Goal: Task Accomplishment & Management: Manage account settings

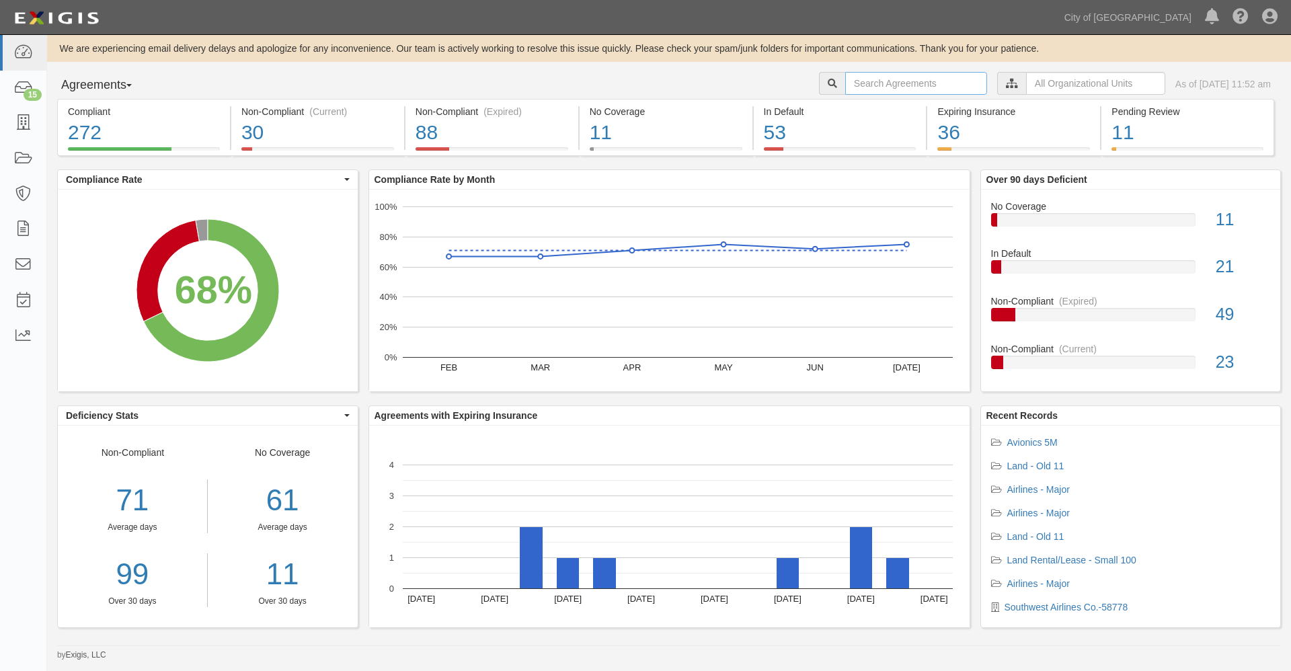
click at [848, 85] on input "text" at bounding box center [916, 83] width 142 height 23
type input "ad partners"
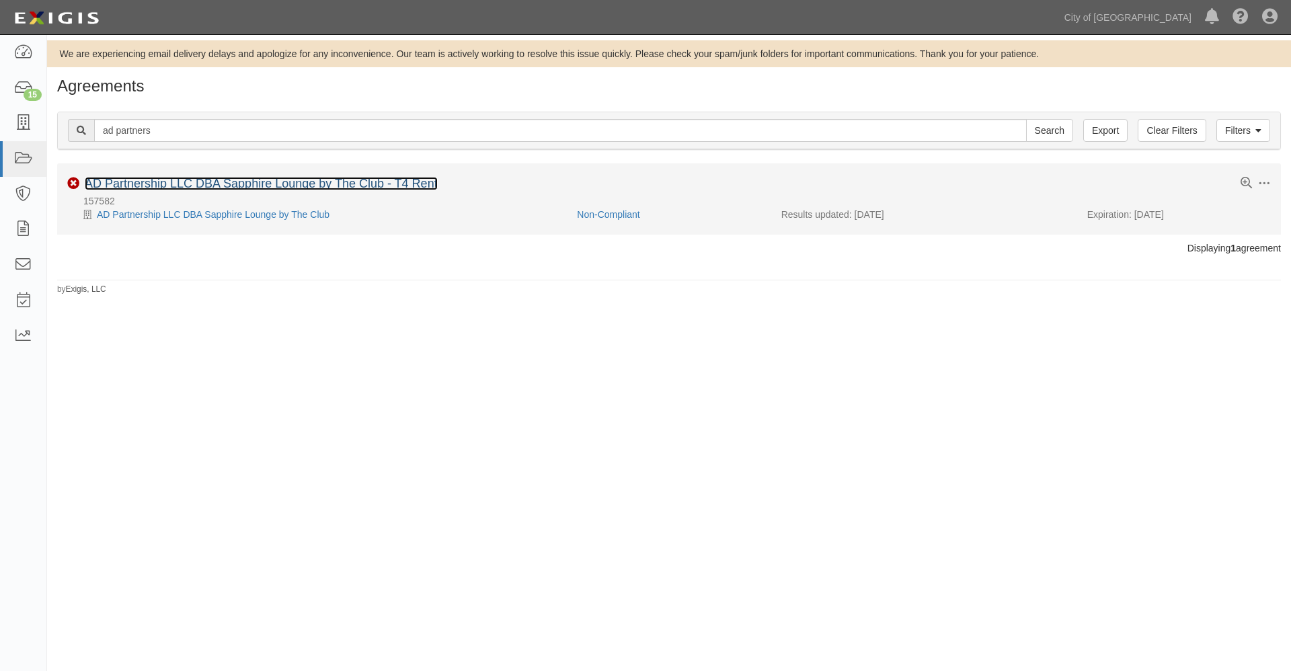
click at [286, 180] on link "AD Partnership LLC DBA Sapphire Lounge by The Club - T4 Rent" at bounding box center [261, 183] width 353 height 13
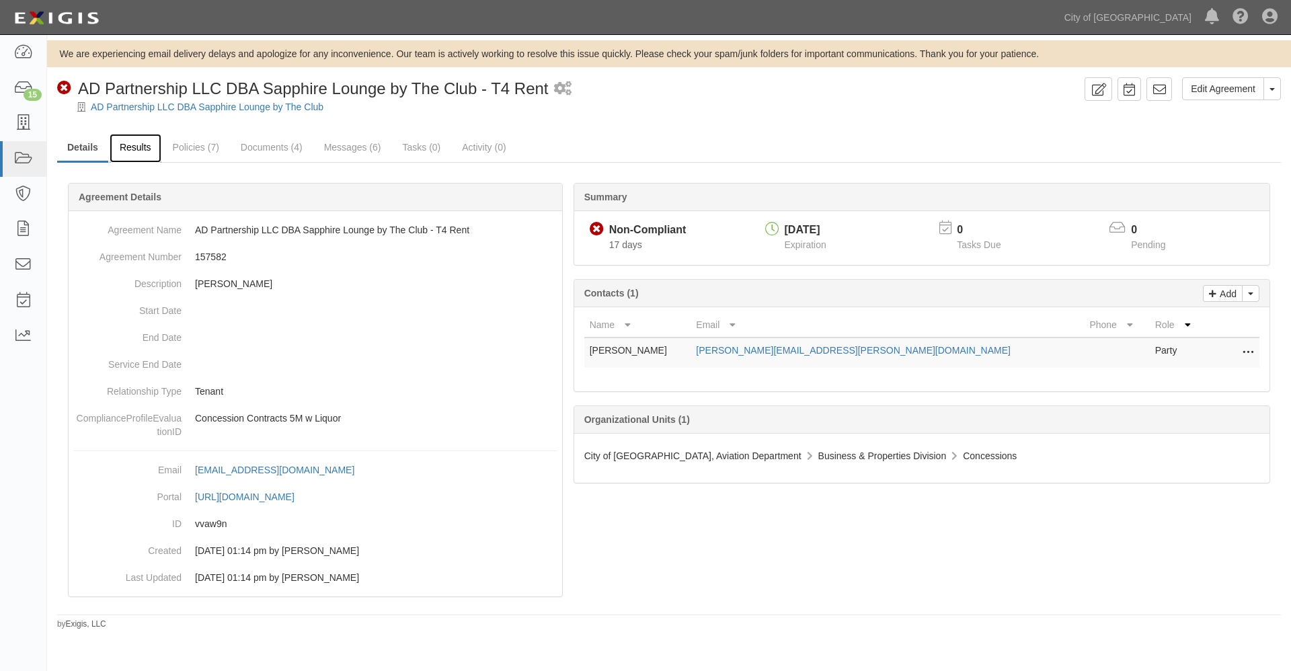
click at [127, 145] on link "Results" at bounding box center [136, 148] width 52 height 29
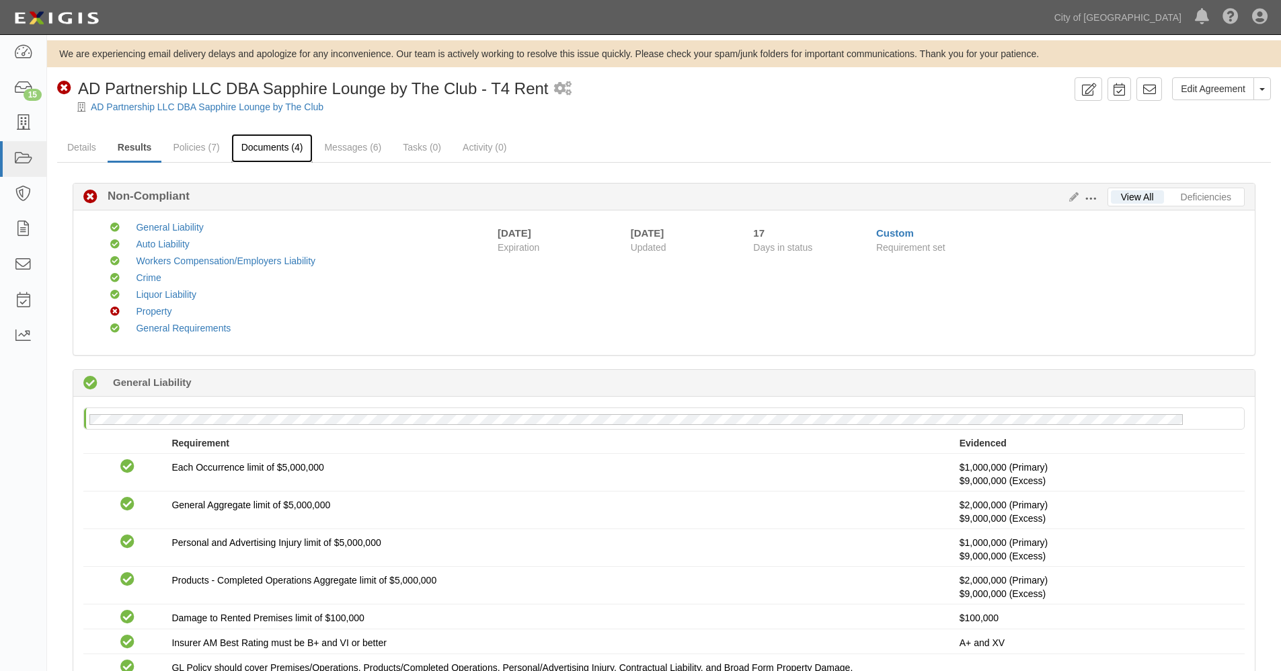
click at [273, 148] on link "Documents (4)" at bounding box center [272, 148] width 82 height 29
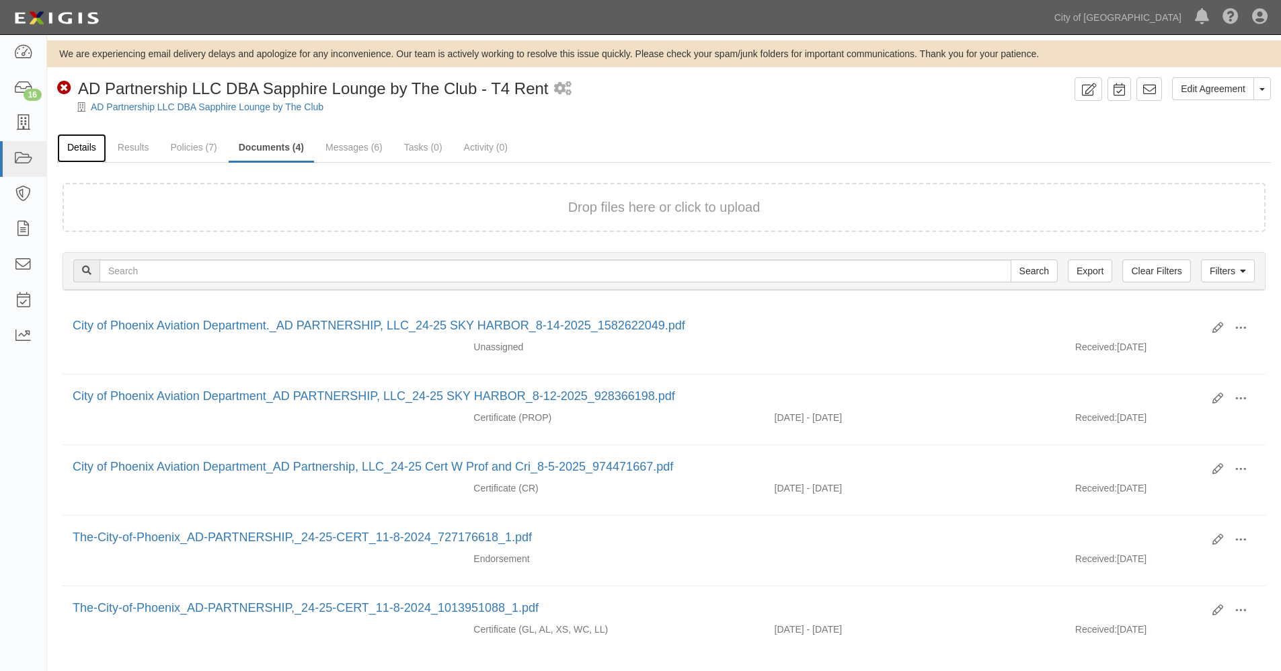
click at [83, 147] on link "Details" at bounding box center [81, 148] width 49 height 29
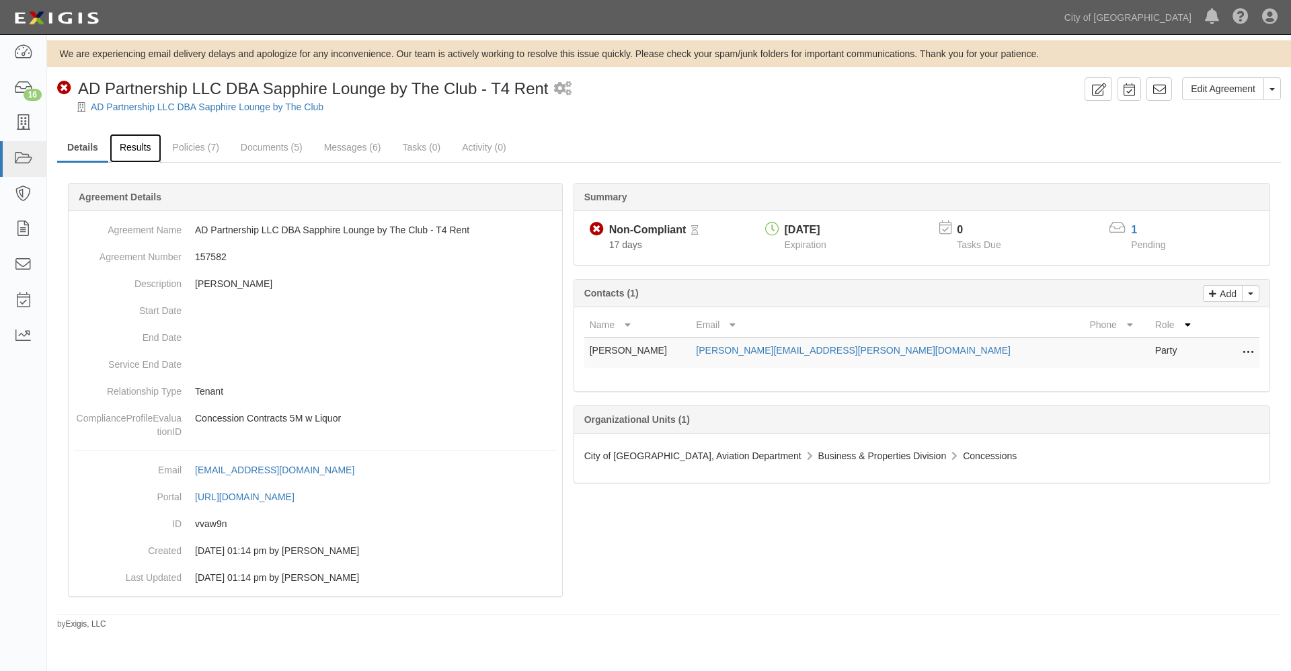
click at [135, 151] on link "Results" at bounding box center [136, 148] width 52 height 29
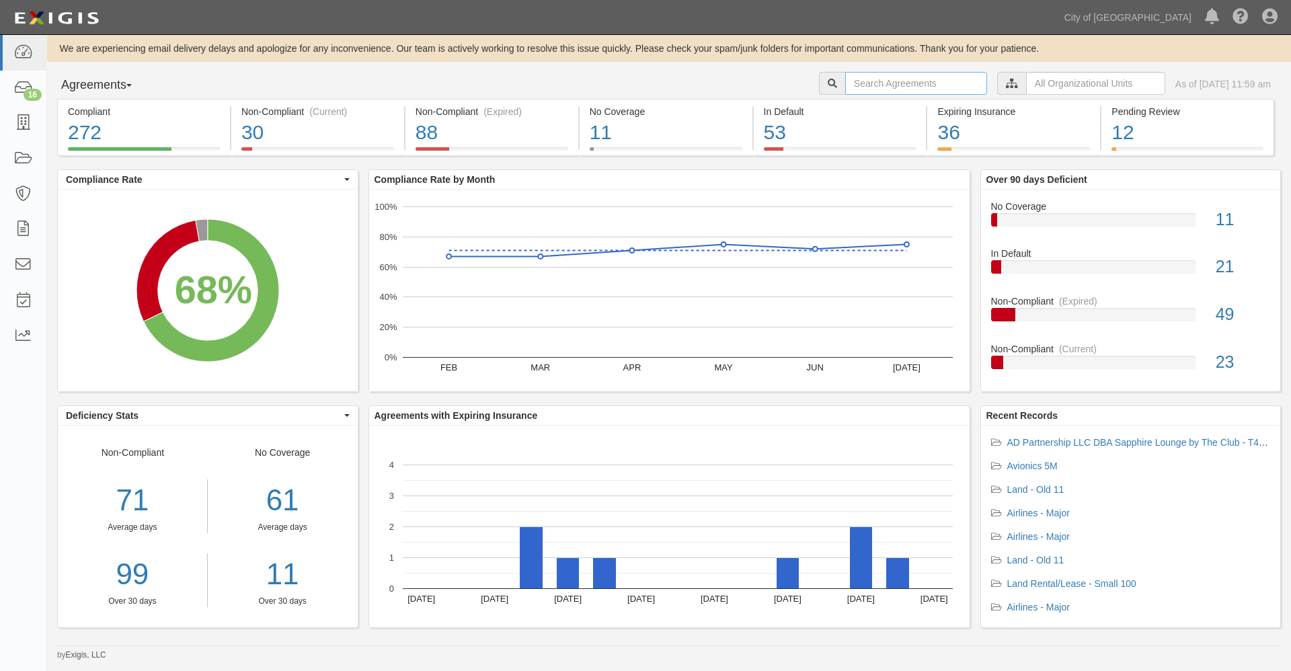
click at [849, 90] on input "text" at bounding box center [916, 83] width 142 height 23
type input "ad partners"
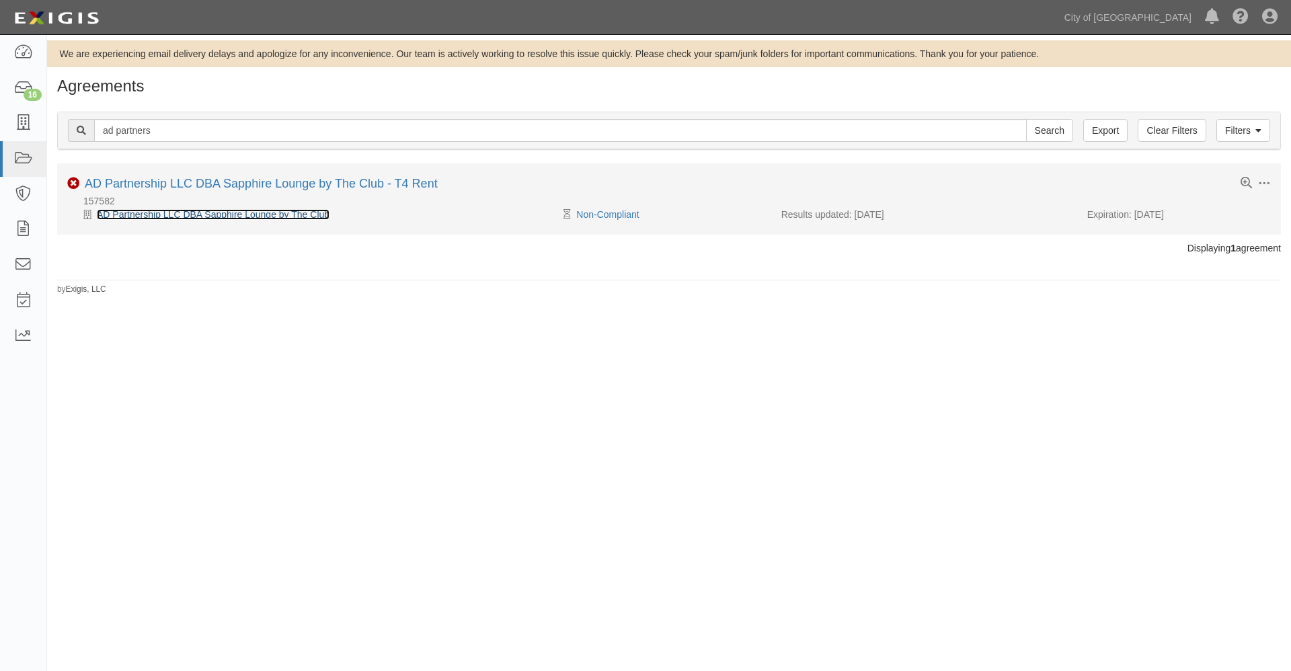
click at [261, 216] on link "AD Partnership LLC DBA Sapphire Lounge by The Club" at bounding box center [213, 214] width 233 height 11
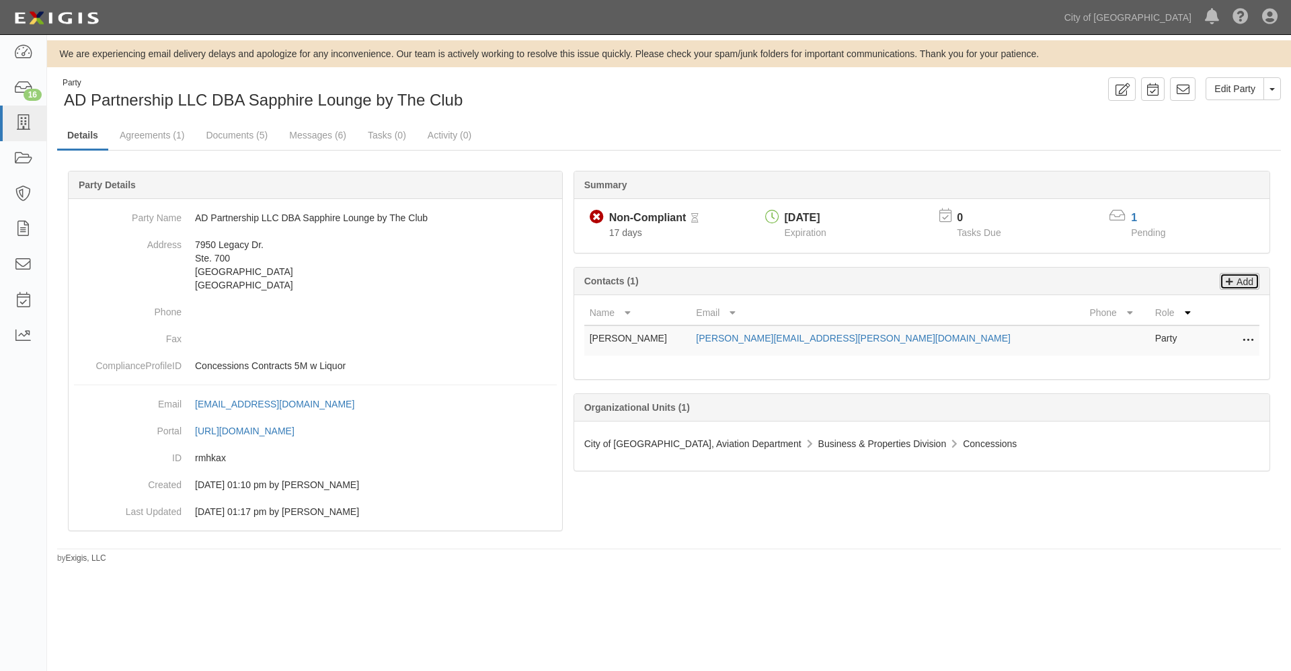
click at [1245, 282] on p "Add" at bounding box center [1243, 281] width 20 height 15
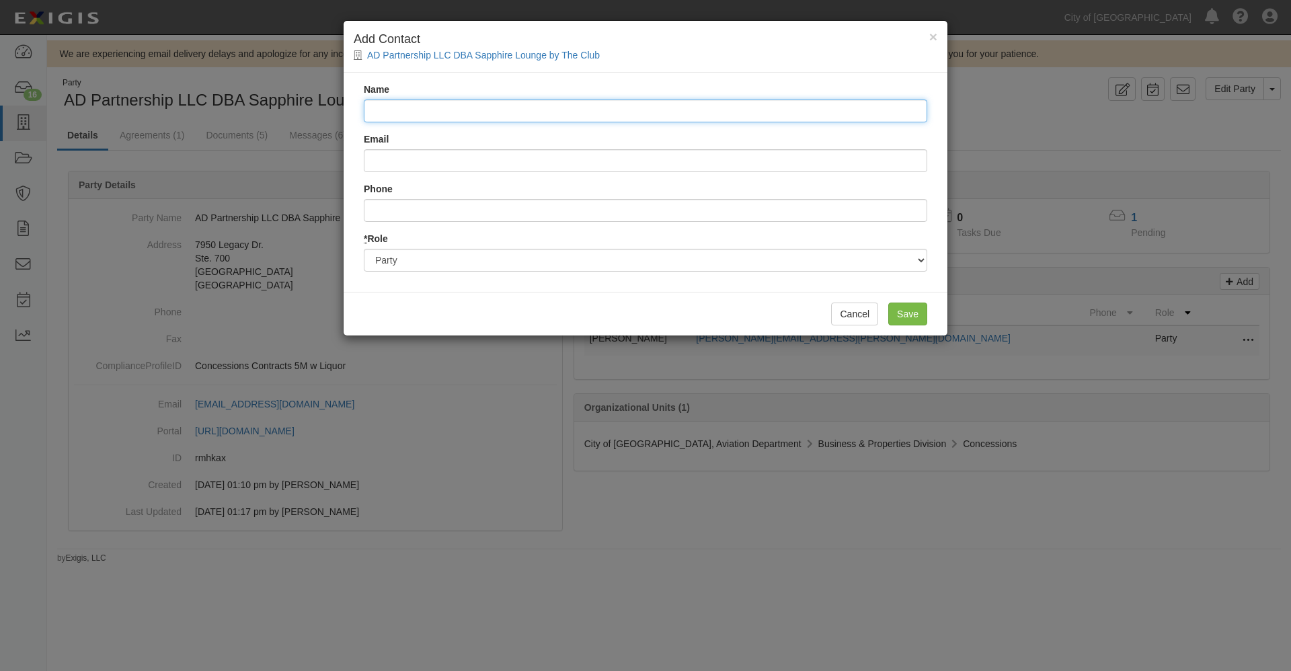
click at [407, 110] on input "Name" at bounding box center [645, 111] width 563 height 23
paste input "Marcella Stanton <Marcella.Stanton@airportdimensions.com>"
drag, startPoint x: 451, startPoint y: 109, endPoint x: 614, endPoint y: 111, distance: 162.7
click at [621, 110] on input "Marcella Stanton <Marcella.Stanton@airportdimensions.com>" at bounding box center [645, 111] width 563 height 23
type input "Marcella Stanton <Marcella.Stanton@airportdimensions.com>"
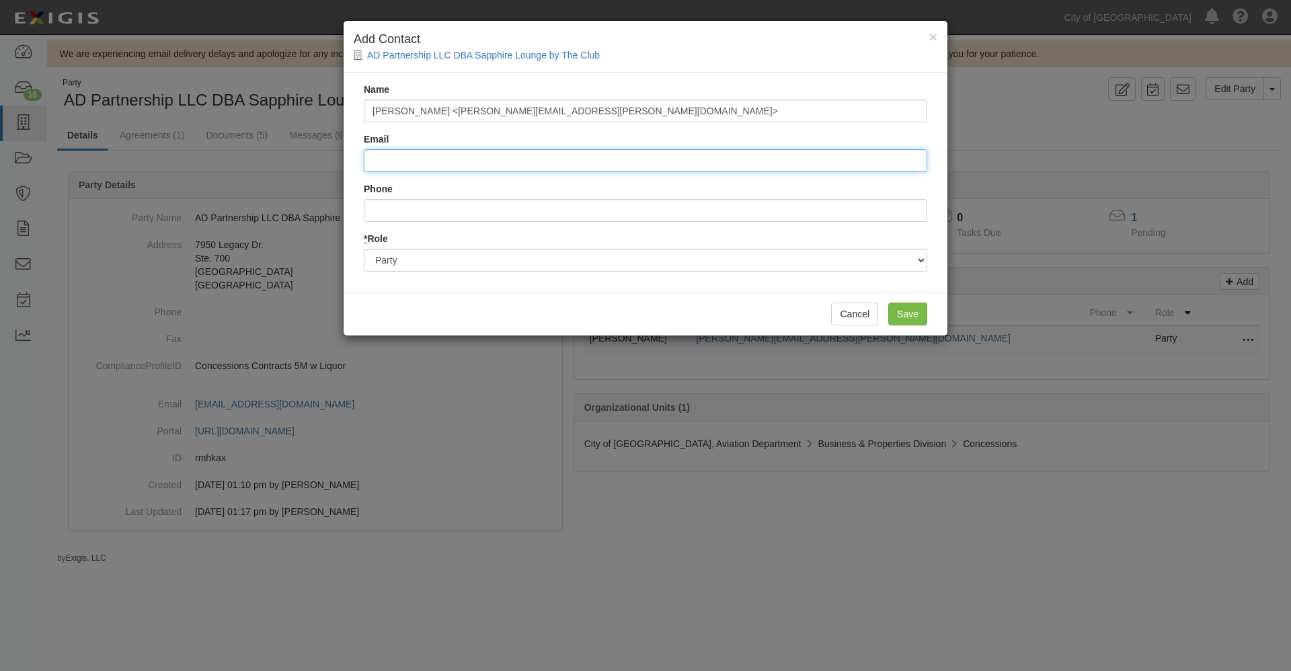
click at [411, 157] on input "Email" at bounding box center [645, 160] width 563 height 23
paste input "Marcella.Stanton@airportdimensions.co"
type input "[PERSON_NAME][EMAIL_ADDRESS][PERSON_NAME][DOMAIN_NAME]"
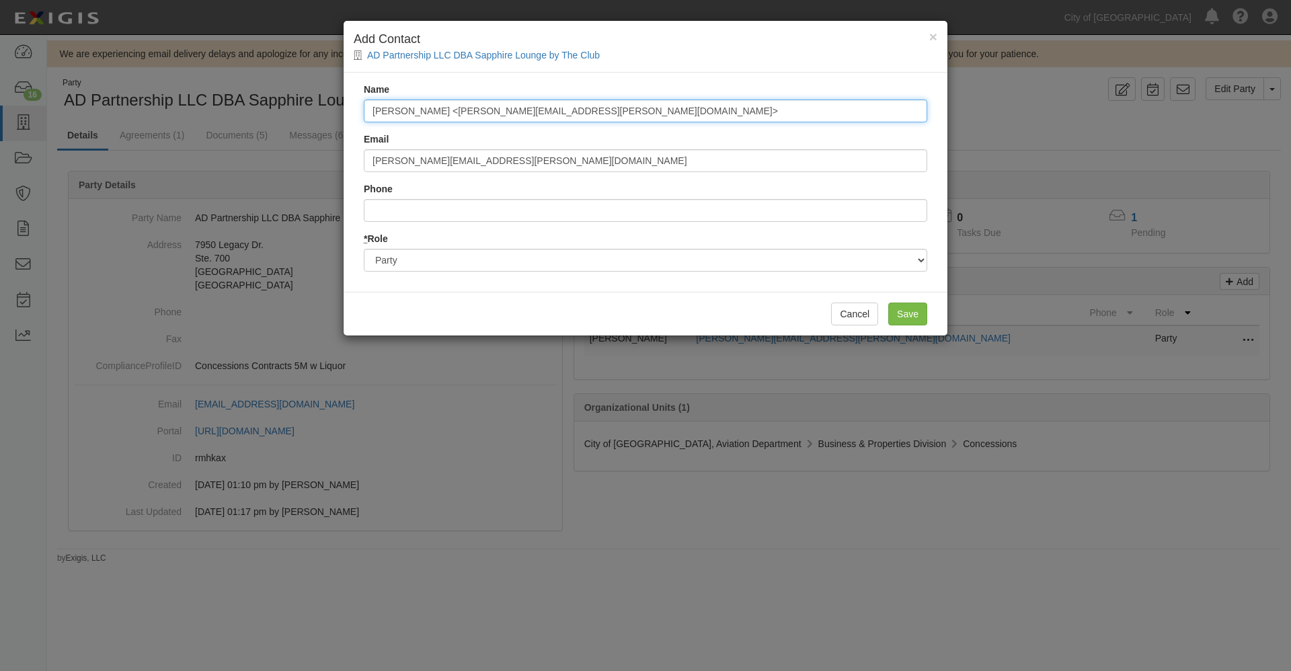
drag, startPoint x: 657, startPoint y: 112, endPoint x: 473, endPoint y: 114, distance: 184.2
click at [473, 114] on input "Marcella Stanton <Marcella.Stanton@airportdimensions.com>" at bounding box center [645, 111] width 563 height 23
type input "[PERSON_NAME]"
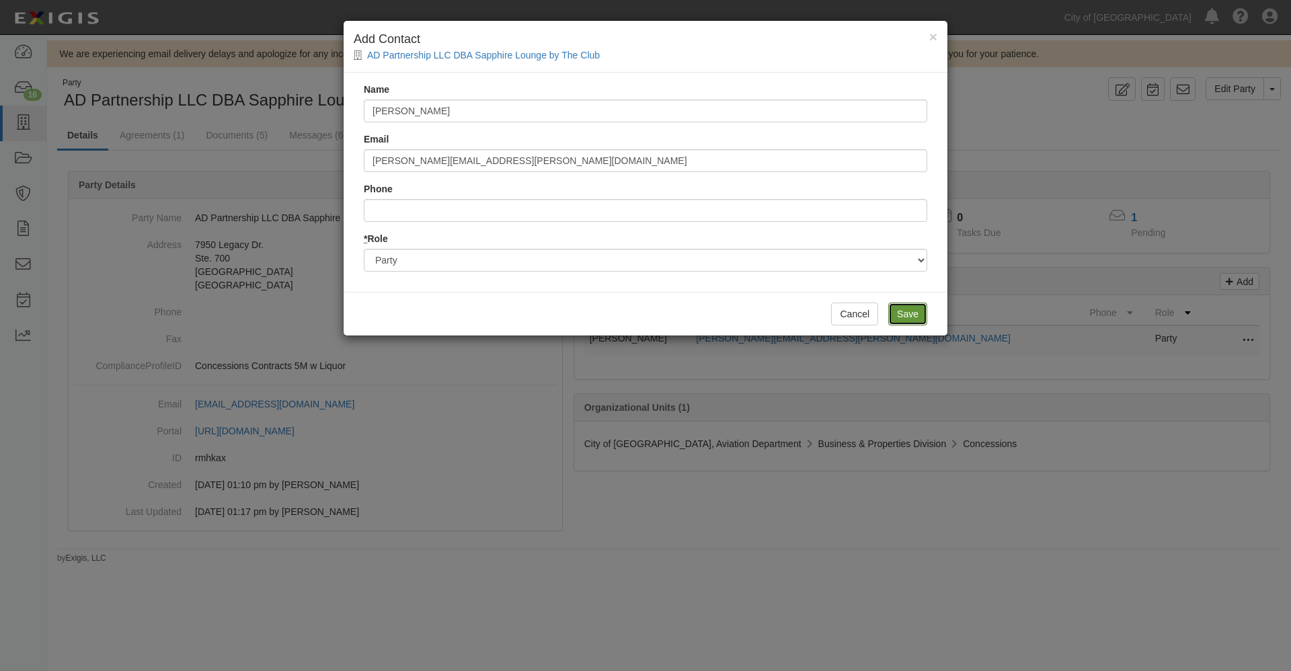
click at [911, 316] on input "Save" at bounding box center [907, 314] width 39 height 23
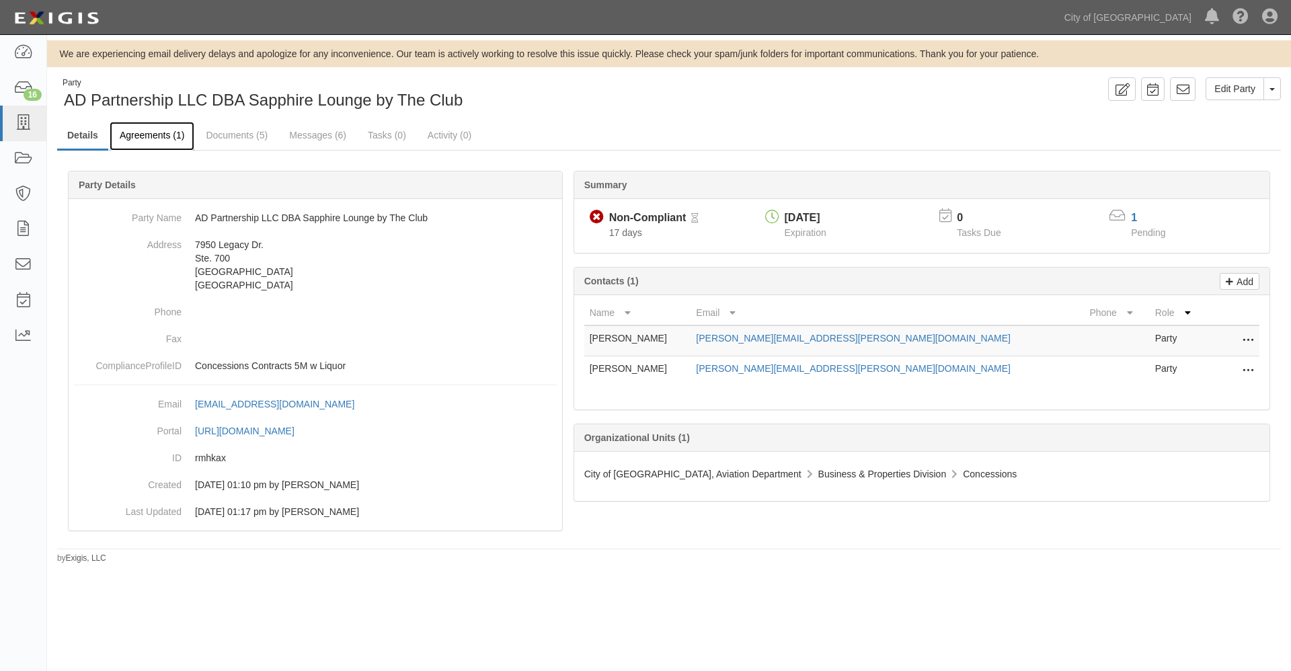
click at [145, 134] on link "Agreements (1)" at bounding box center [152, 136] width 85 height 29
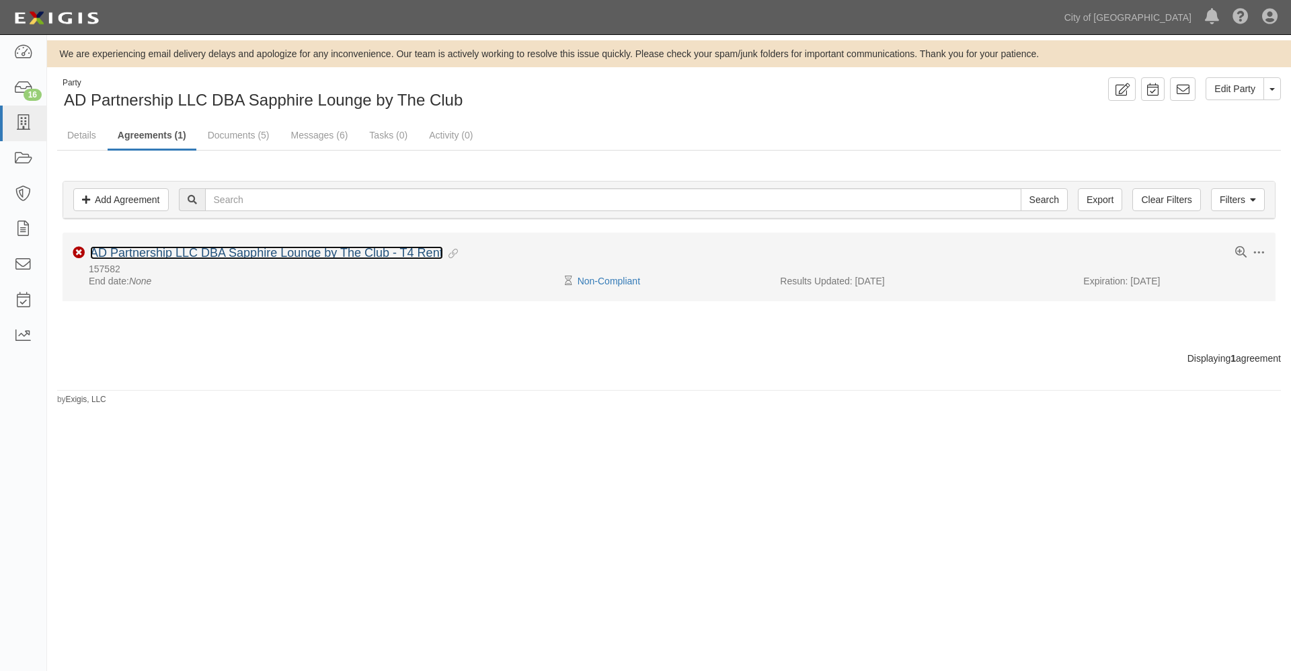
click at [198, 256] on link "AD Partnership LLC DBA Sapphire Lounge by The Club - T4 Rent" at bounding box center [266, 252] width 353 height 13
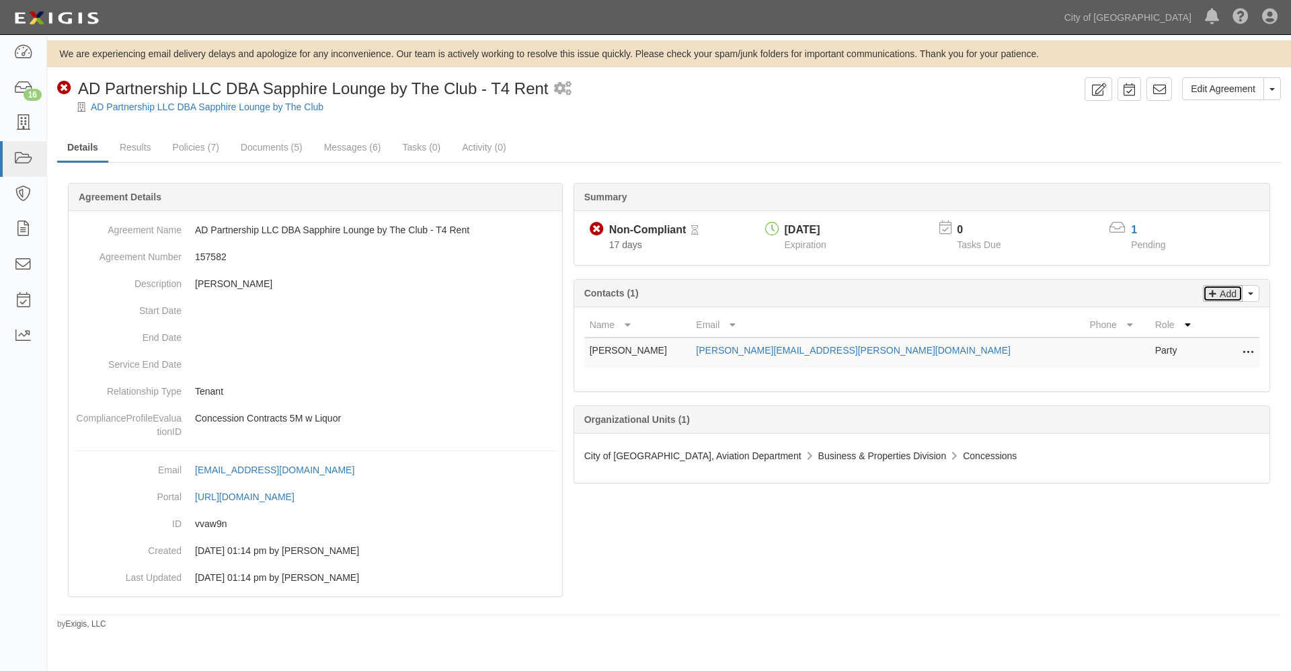
click at [1225, 297] on p "Add" at bounding box center [1226, 293] width 20 height 15
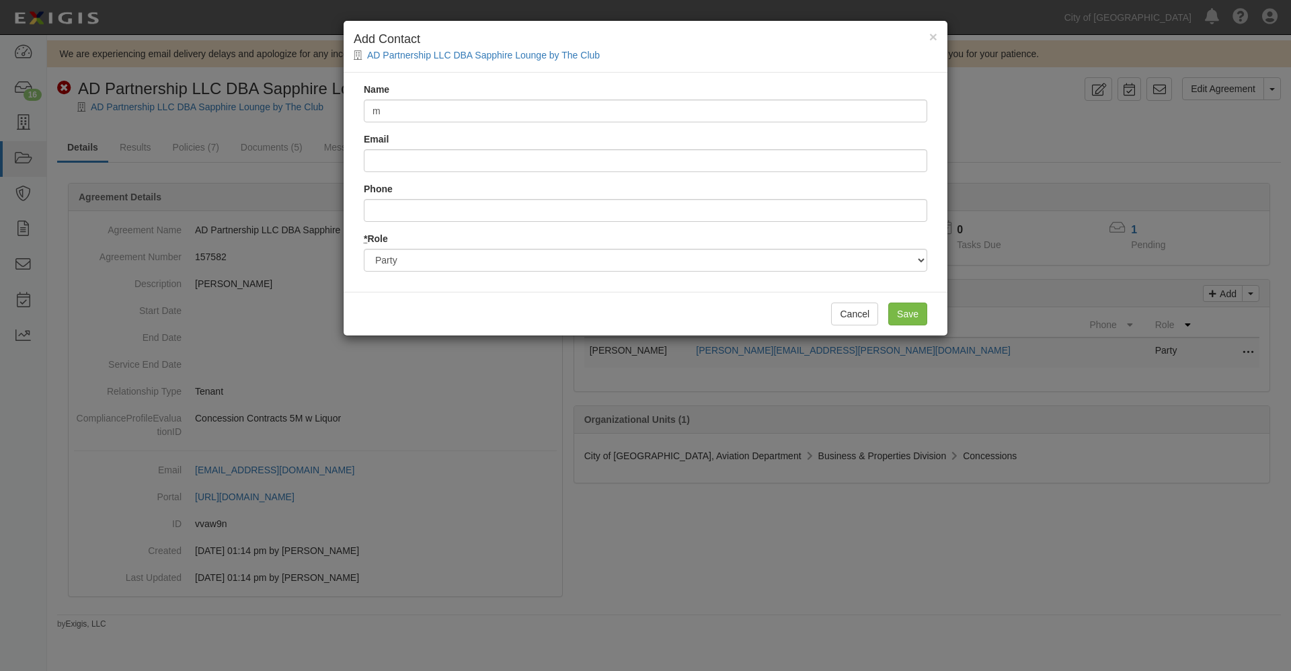
type input "[PERSON_NAME]"
type input "[PERSON_NAME][EMAIL_ADDRESS][PERSON_NAME][DOMAIN_NAME]"
click at [907, 315] on input "Save" at bounding box center [907, 314] width 39 height 23
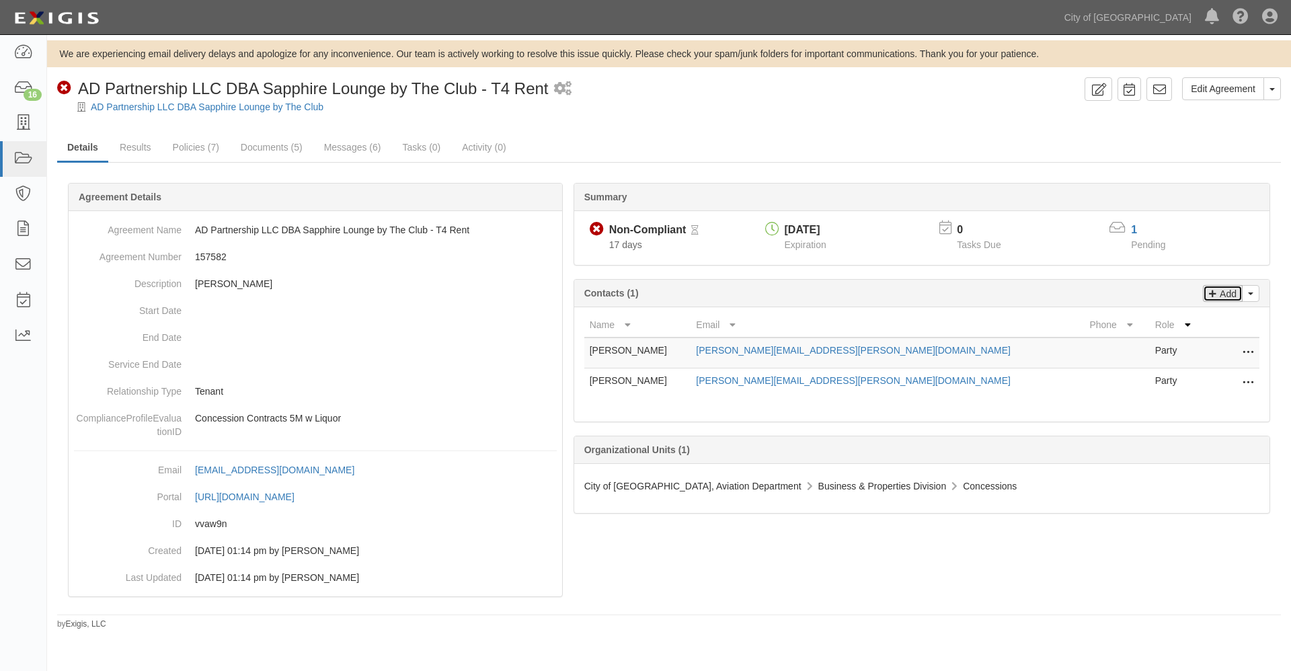
click at [1229, 292] on p "Add" at bounding box center [1226, 293] width 20 height 15
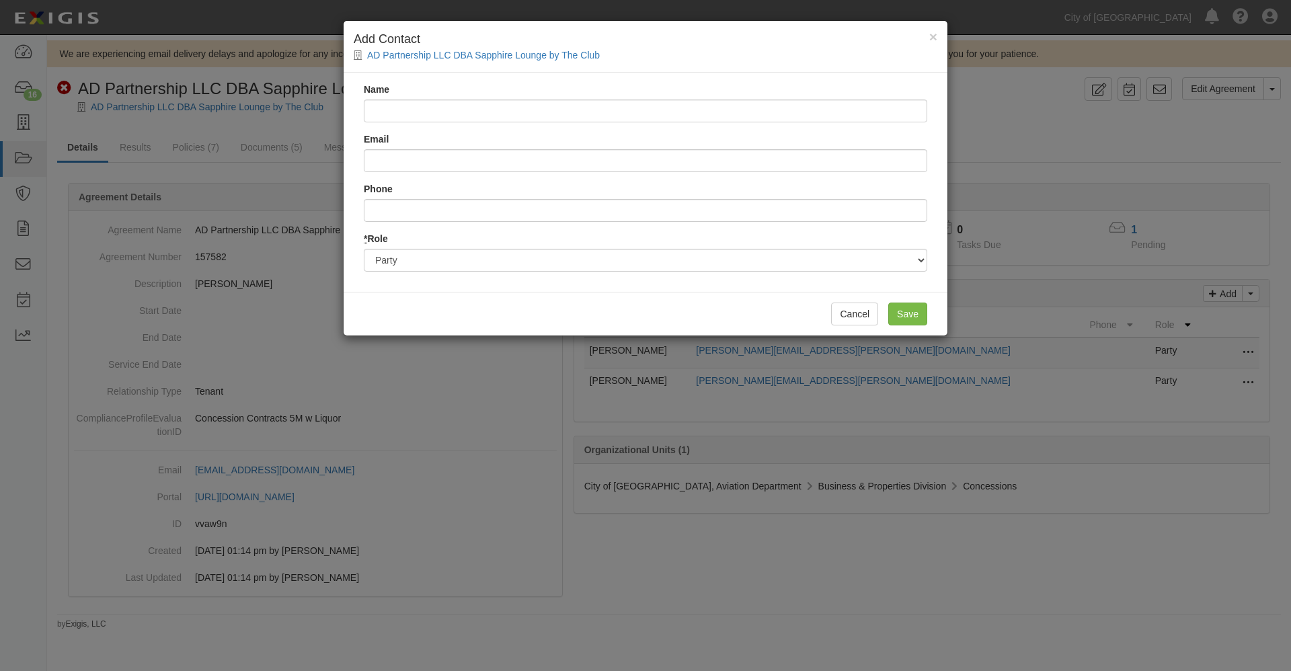
click at [405, 111] on input "Name" at bounding box center [645, 111] width 563 height 23
drag, startPoint x: 435, startPoint y: 110, endPoint x: 543, endPoint y: 110, distance: 107.6
click at [543, 110] on input "Kevin Eyster <kevin.eyster@phoenix.gov>" at bounding box center [645, 111] width 563 height 23
type input "Kevin Eyster <kevin.eyster@phoenix.gov>"
click at [406, 158] on input "Email" at bounding box center [645, 160] width 563 height 23
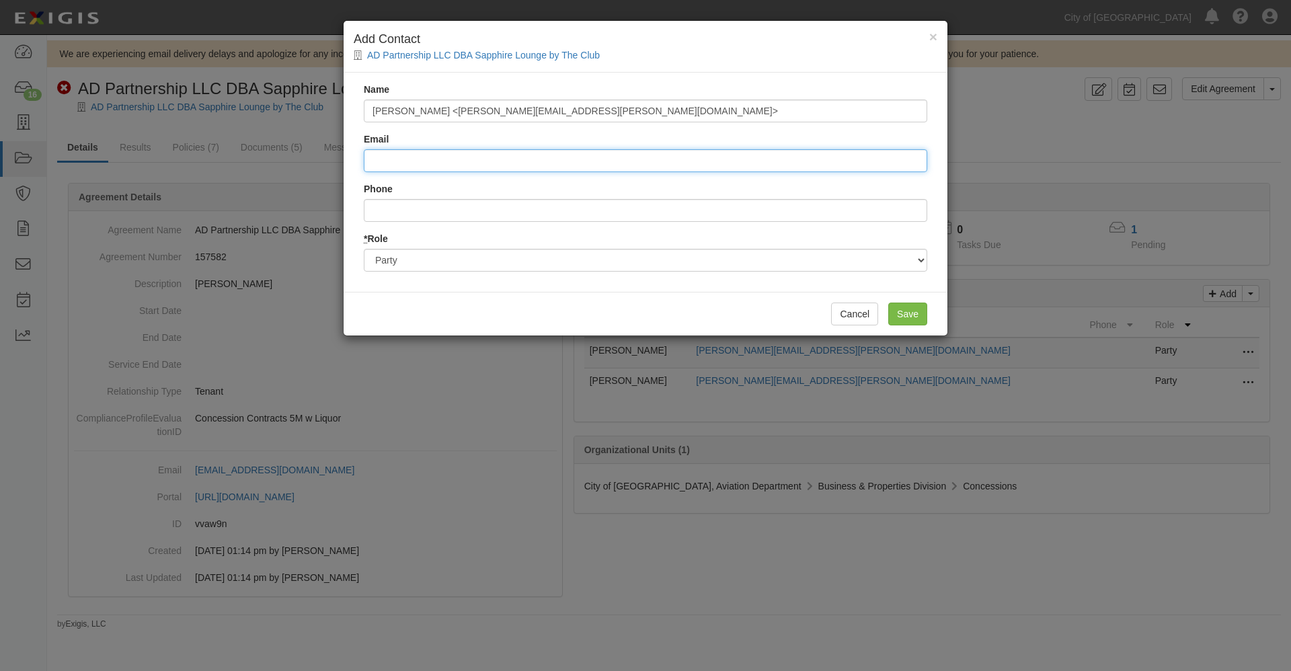
paste input "kevin.eyster@phoenix.gov"
type input "kevin.eyster@phoenix.gov"
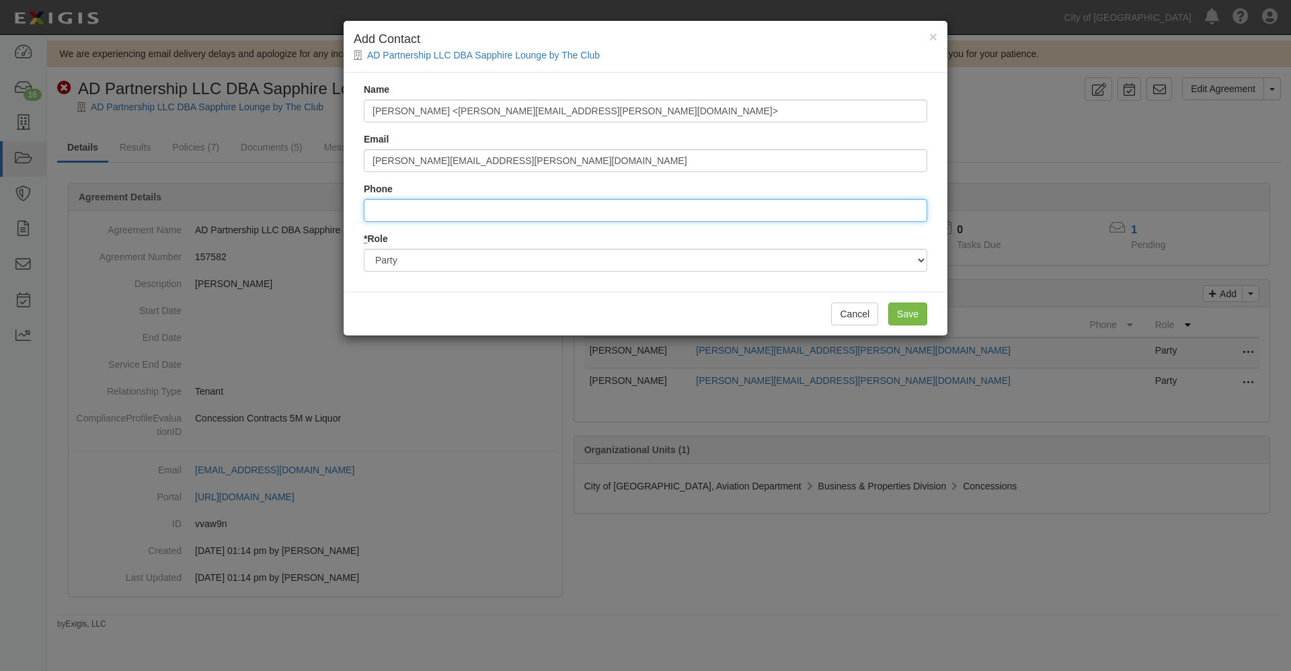
type input "6022734096"
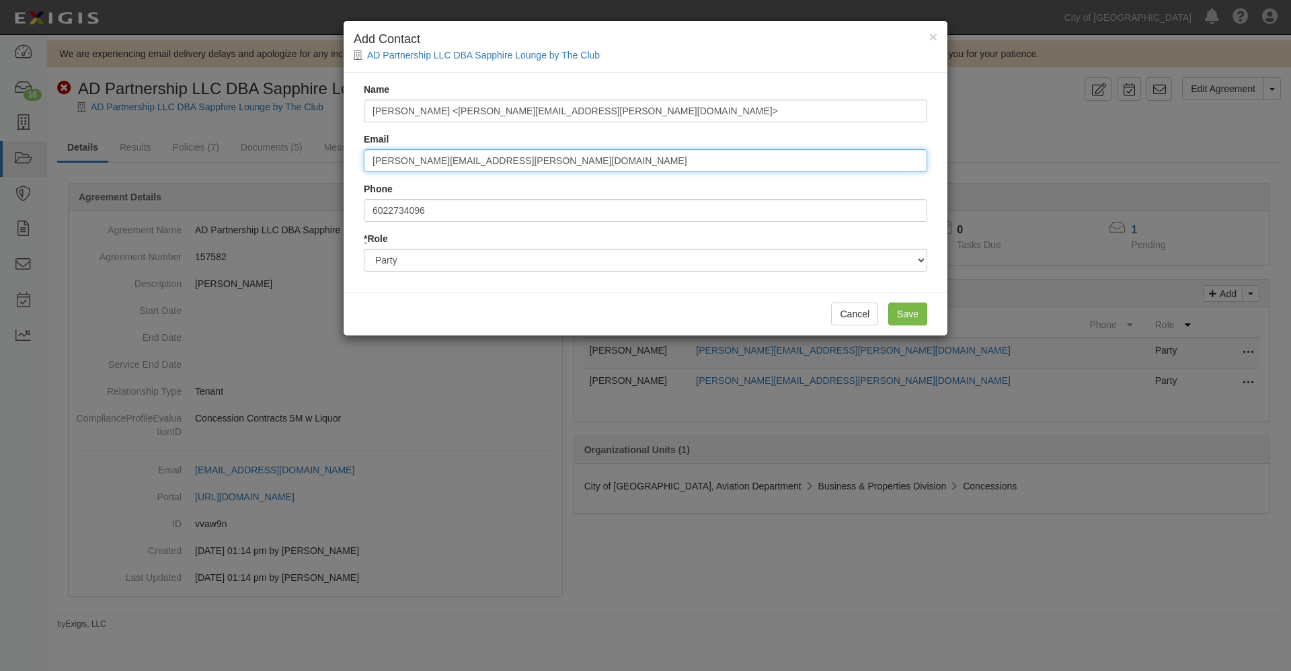
type input "kevin.eyster@phoenix.gov"
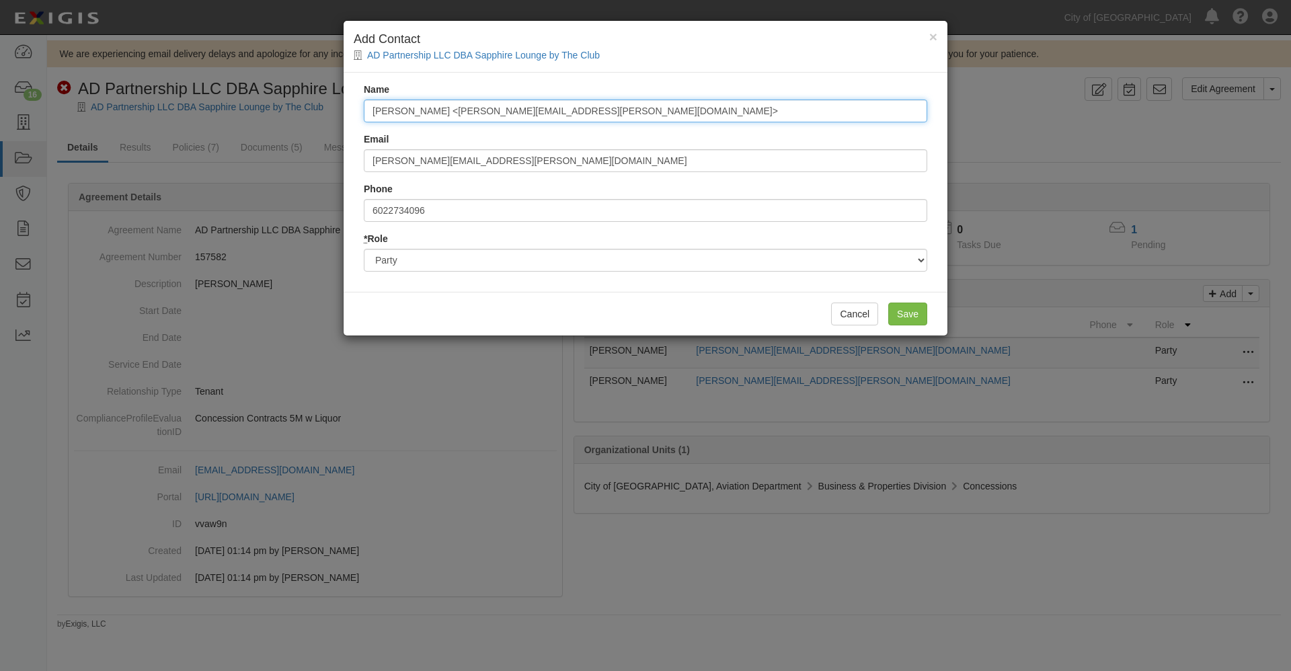
click at [572, 112] on input "Kevin Eyster <kevin.eyster@phoenix.gov>" at bounding box center [645, 111] width 563 height 23
type input "Kevin Eyster"
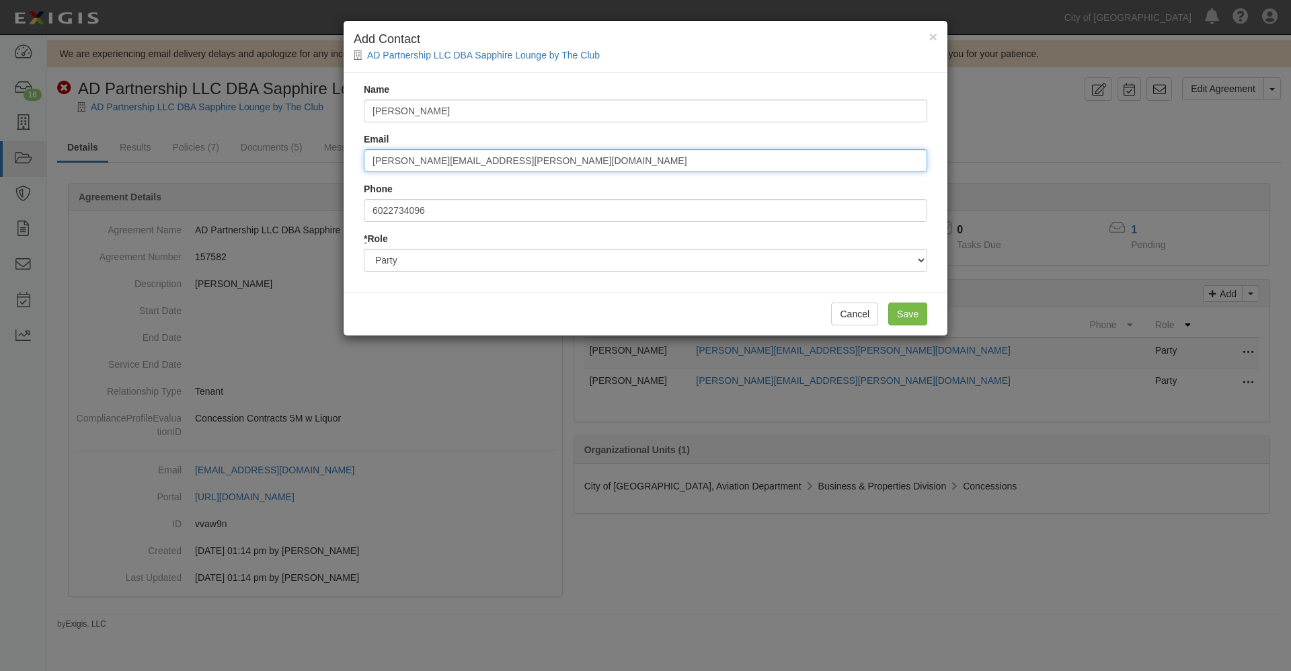
click at [499, 155] on input "kevin.eyster@phoenix.gov" at bounding box center [645, 160] width 563 height 23
click at [467, 314] on div "Cancel Save" at bounding box center [646, 314] width 604 height 44
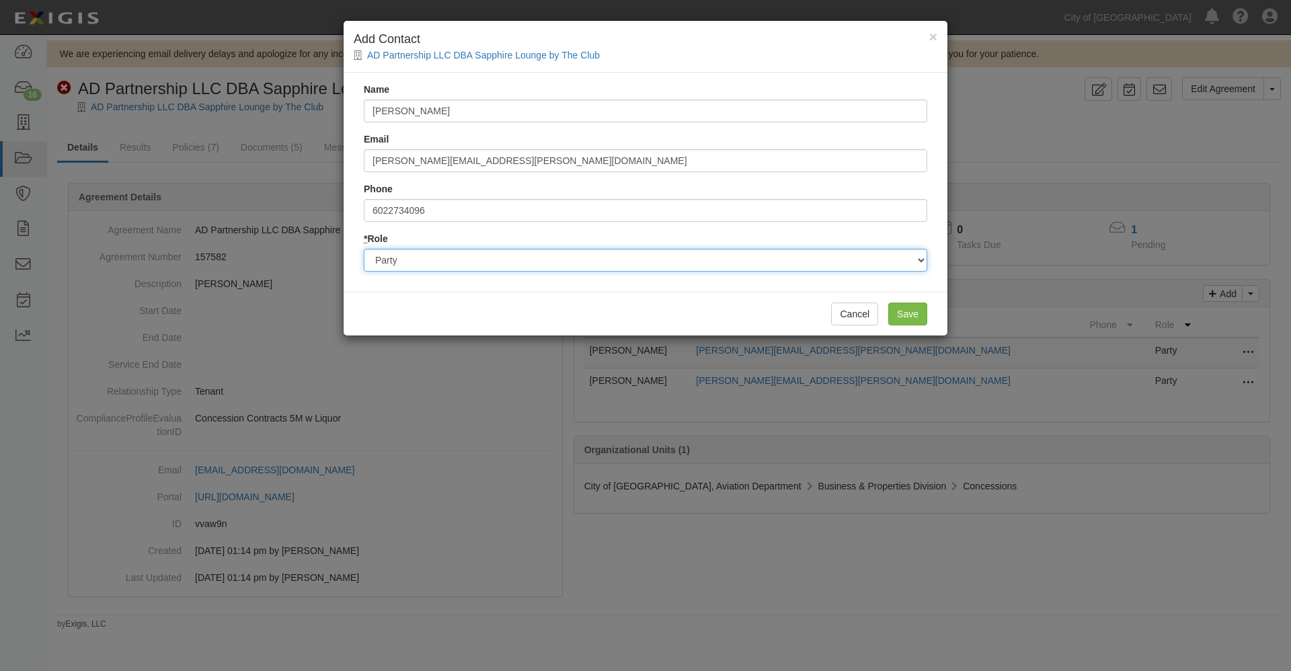
click at [468, 261] on select "Party Broker Other" at bounding box center [645, 260] width 563 height 23
select select "Other"
click at [364, 249] on select "Party Broker Other" at bounding box center [645, 260] width 563 height 23
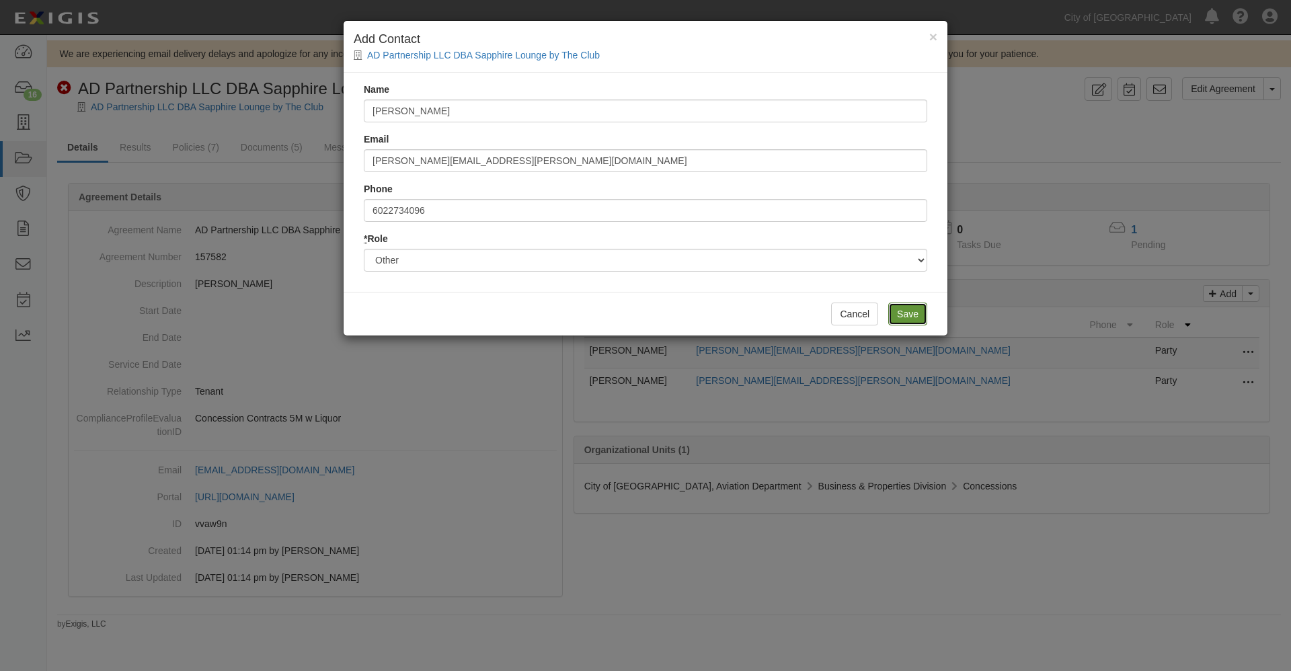
click at [900, 313] on input "Save" at bounding box center [907, 314] width 39 height 23
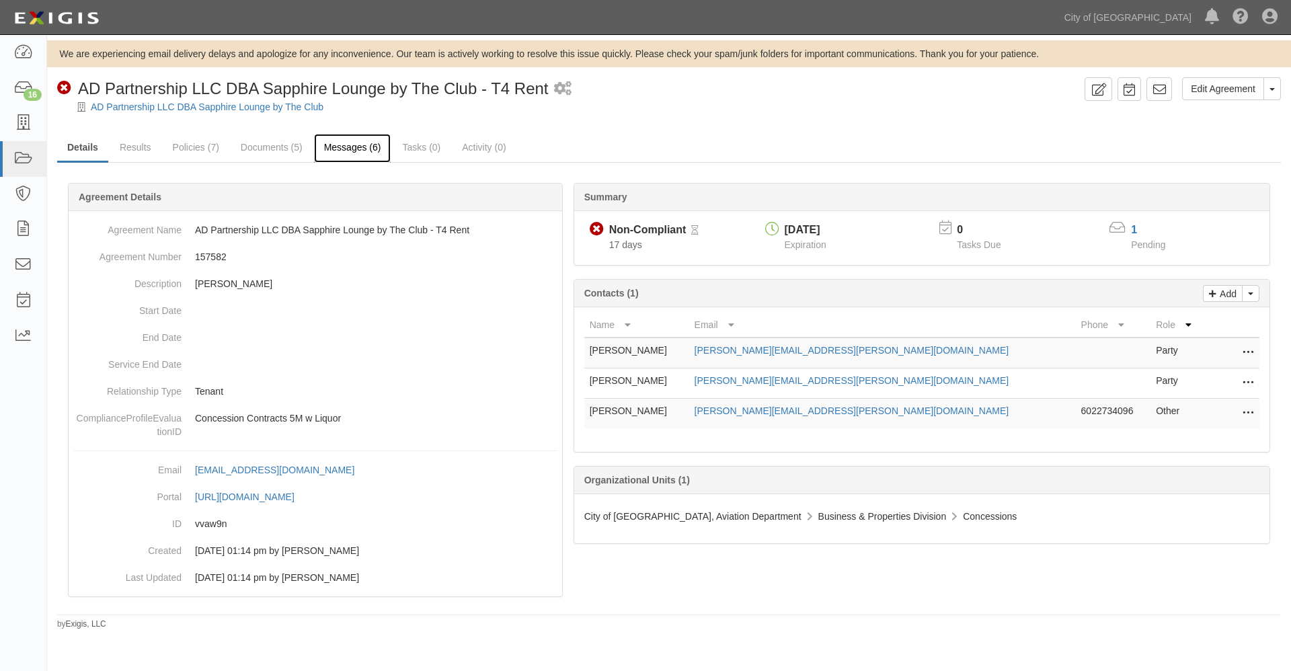
click at [363, 149] on link "Messages (6)" at bounding box center [352, 148] width 77 height 29
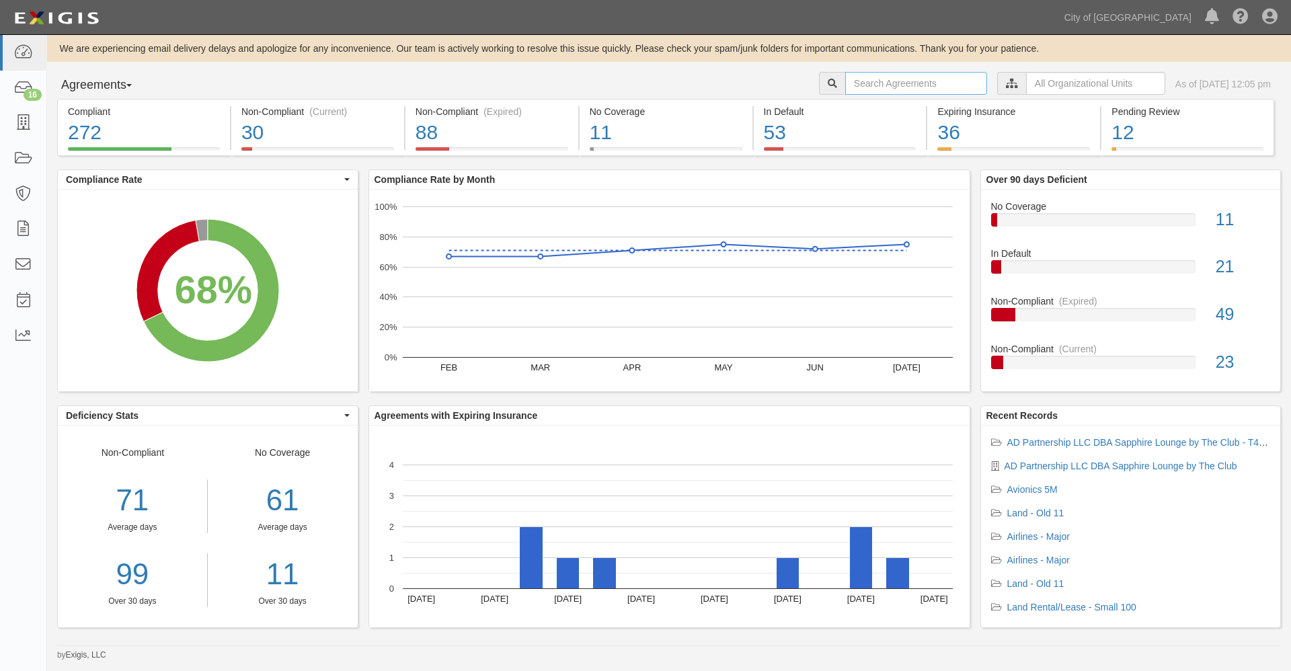
click at [880, 78] on input "text" at bounding box center [916, 83] width 142 height 23
type input "120268"
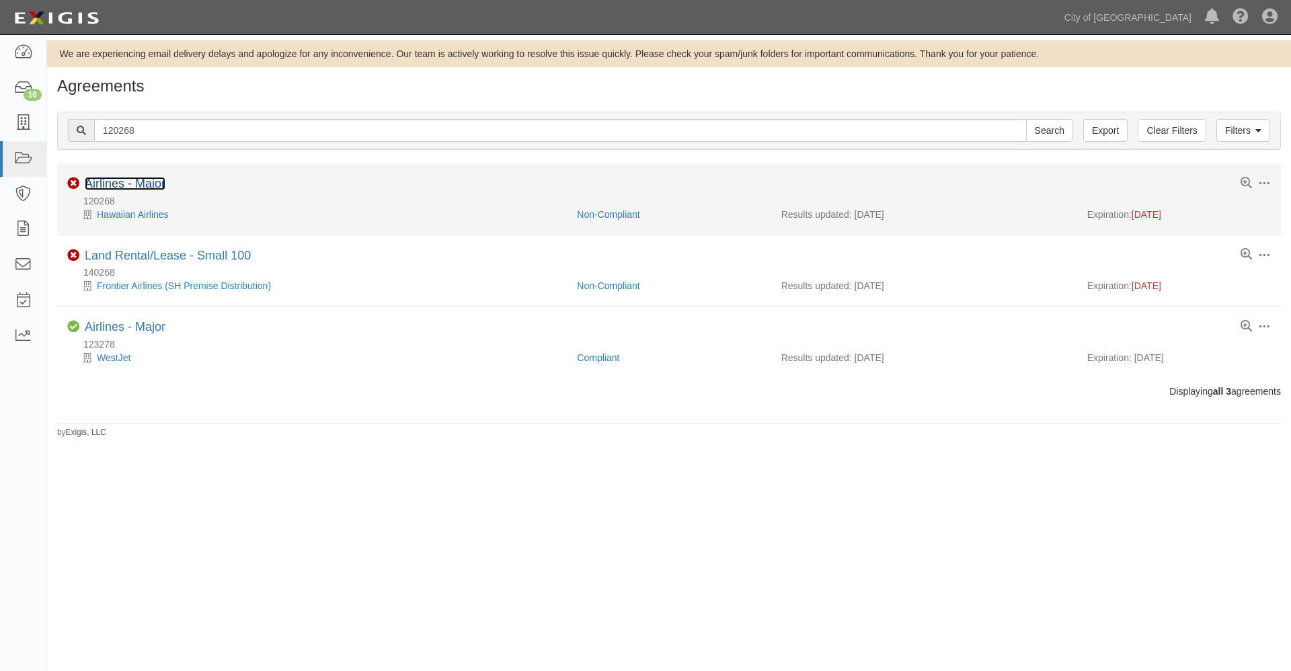
click at [134, 183] on link "Airlines - Major" at bounding box center [125, 183] width 81 height 13
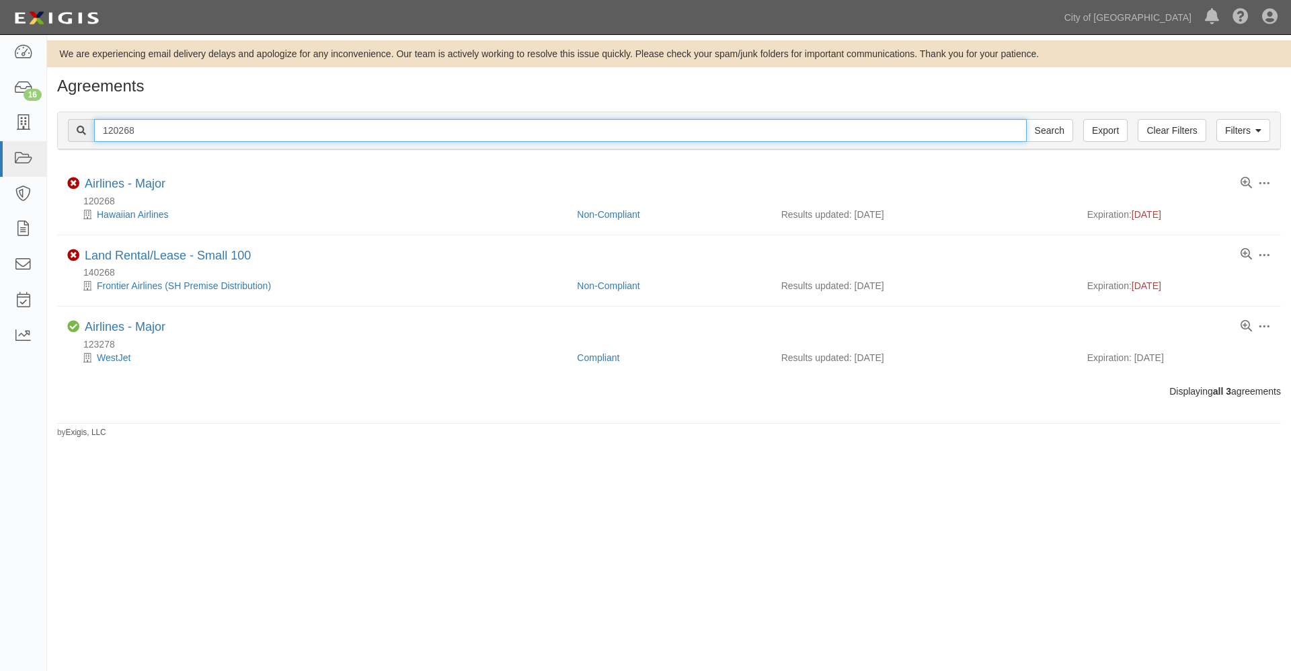
drag, startPoint x: 149, startPoint y: 130, endPoint x: 50, endPoint y: 126, distance: 99.6
click at [50, 126] on div "Filters Clear Filters Export 120268 Search Filters Compliance Status Compliant …" at bounding box center [669, 133] width 1244 height 62
paste input "34416"
type input "134416"
click at [1026, 119] on input "Search" at bounding box center [1049, 130] width 47 height 23
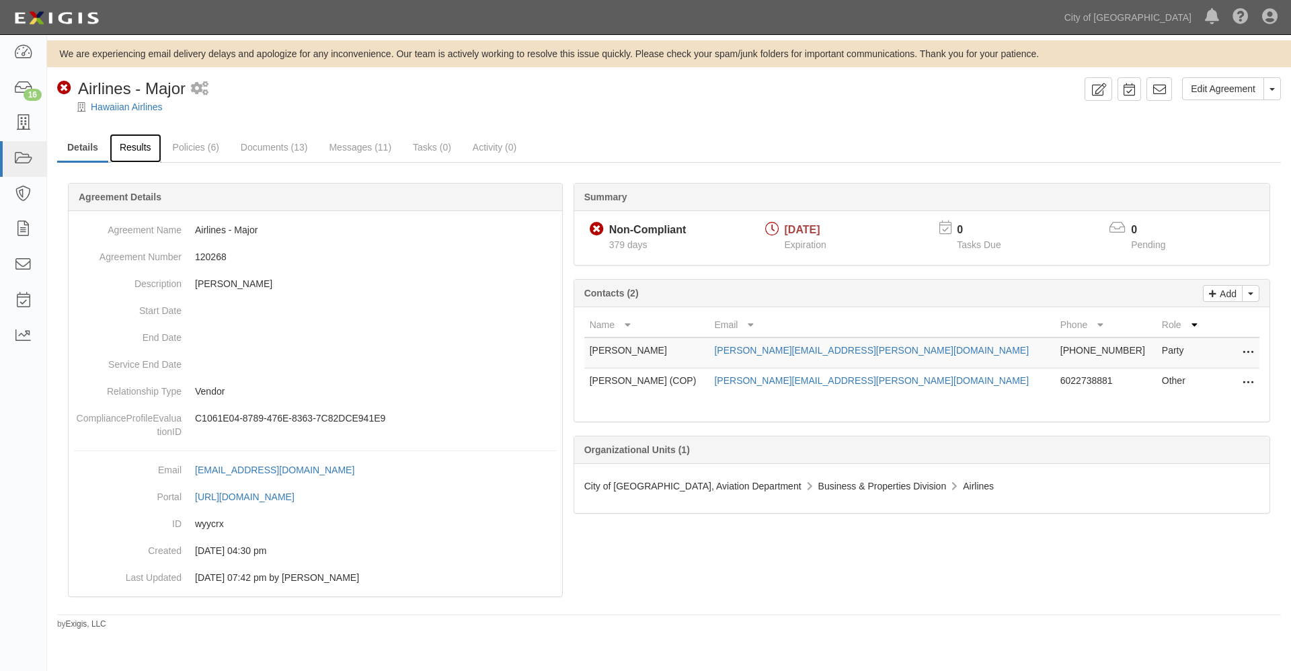
click at [132, 145] on link "Results" at bounding box center [136, 148] width 52 height 29
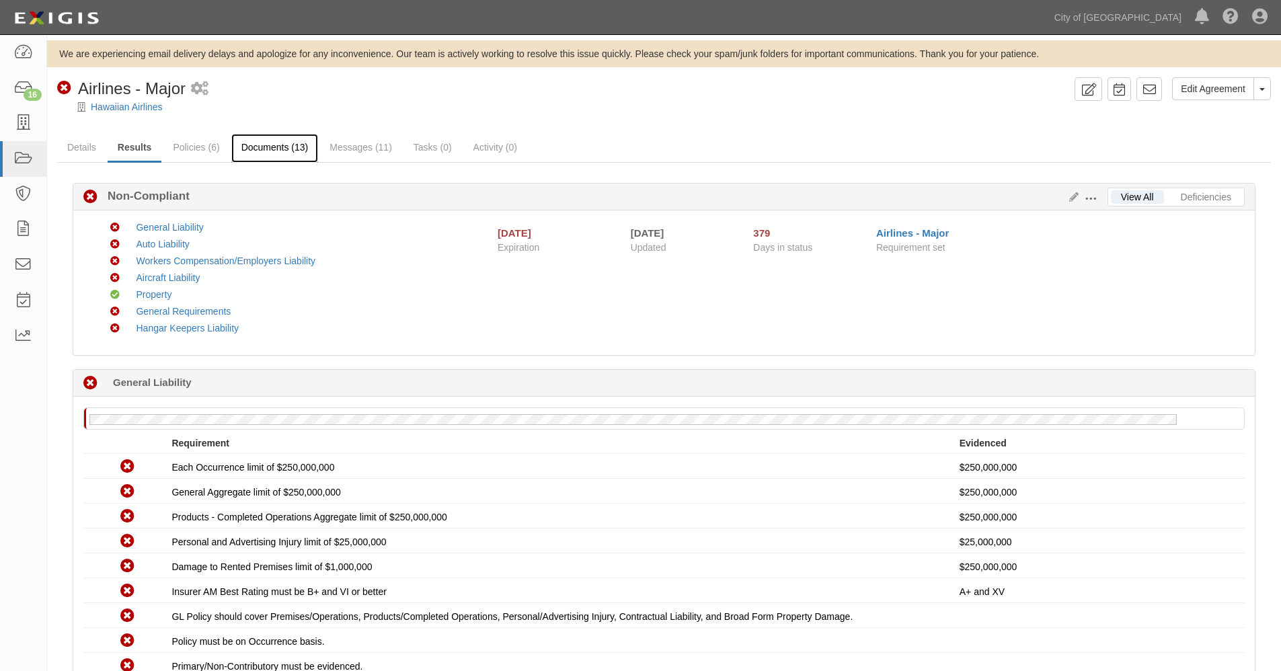
click at [272, 146] on link "Documents (13)" at bounding box center [274, 148] width 87 height 29
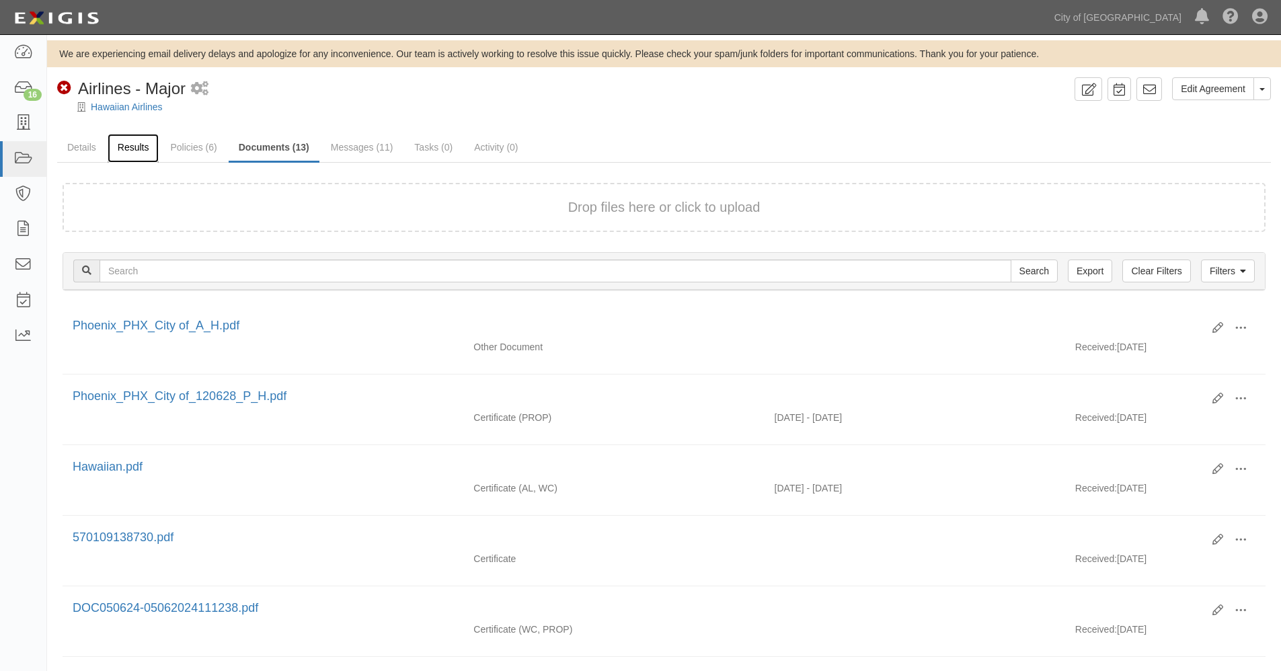
click at [136, 149] on link "Results" at bounding box center [134, 148] width 52 height 29
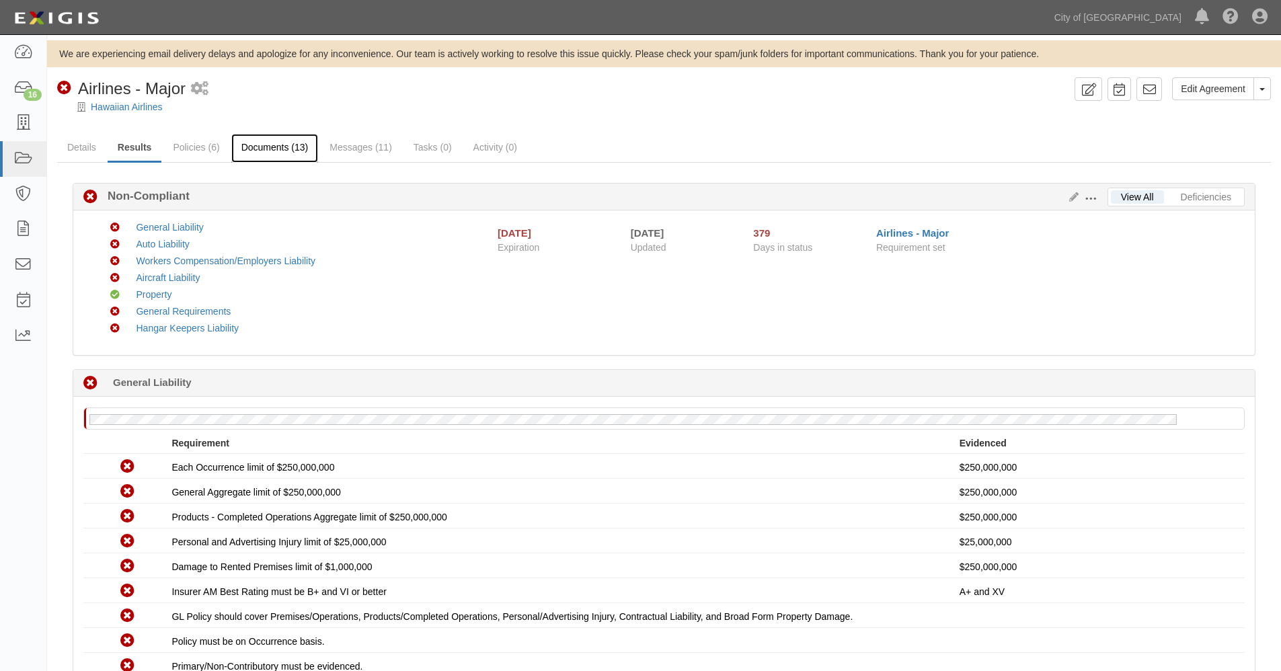
click at [281, 141] on link "Documents (13)" at bounding box center [274, 148] width 87 height 29
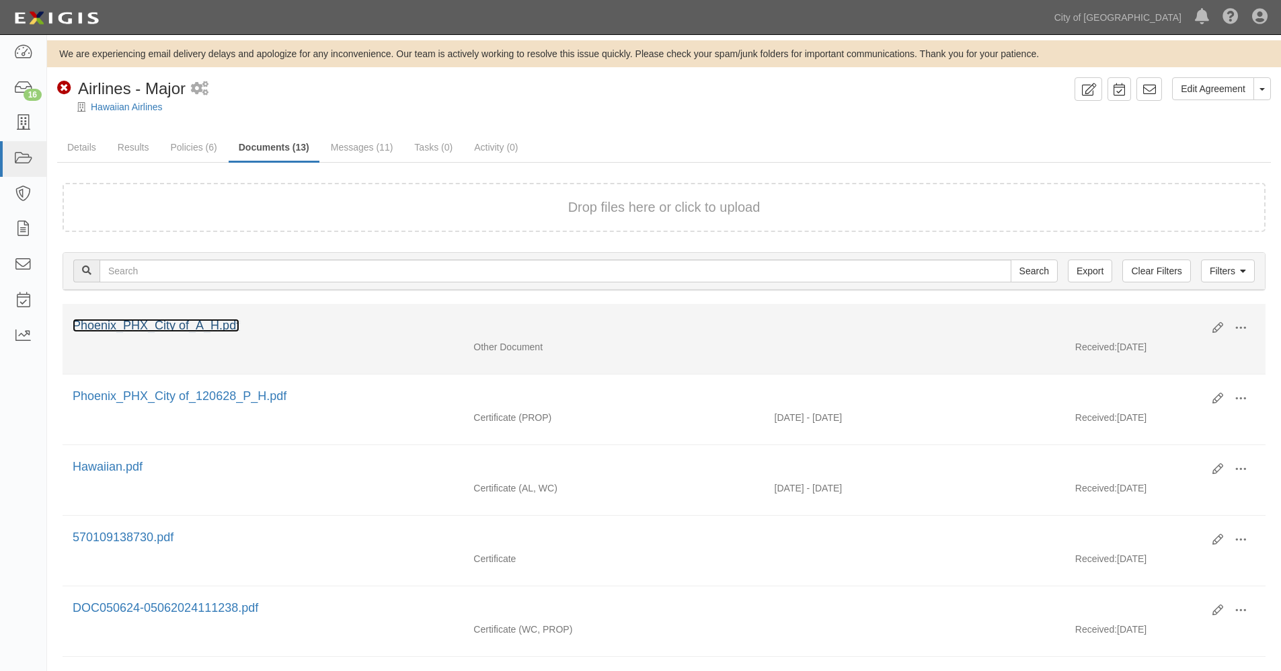
click at [199, 324] on link "Phoenix_PHX_City of_A_H.pdf" at bounding box center [156, 325] width 167 height 13
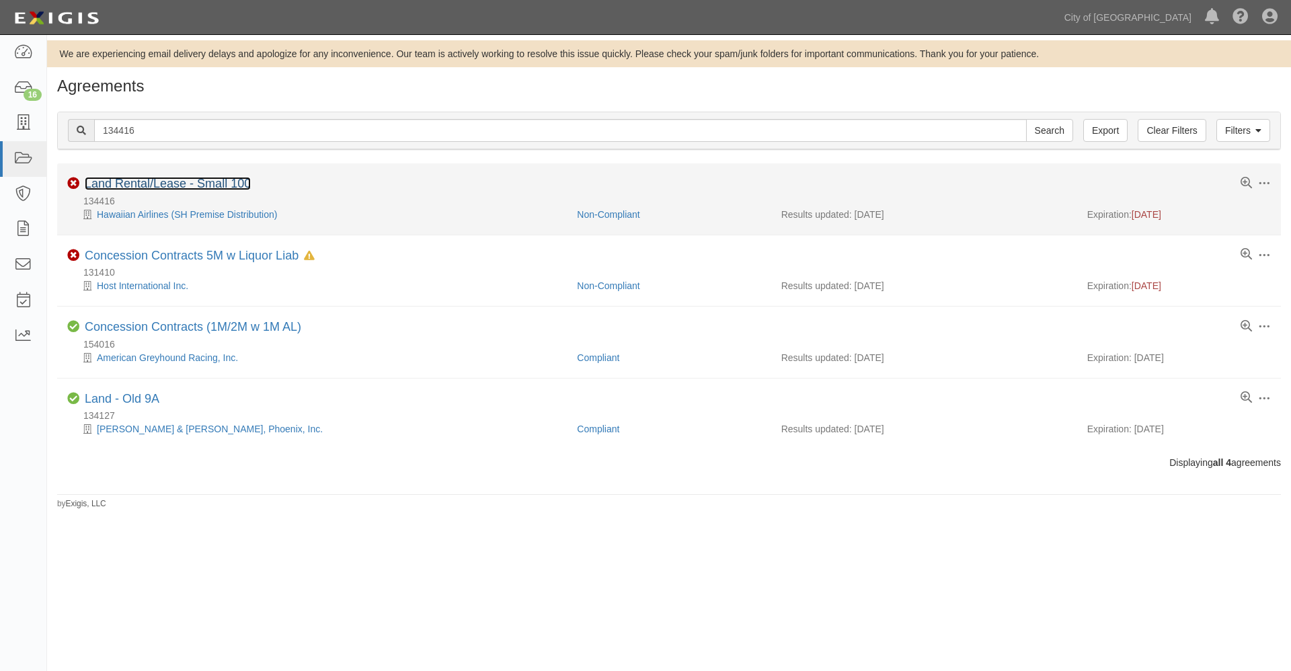
click at [157, 185] on link "Land Rental/Lease - Small 100" at bounding box center [168, 183] width 166 height 13
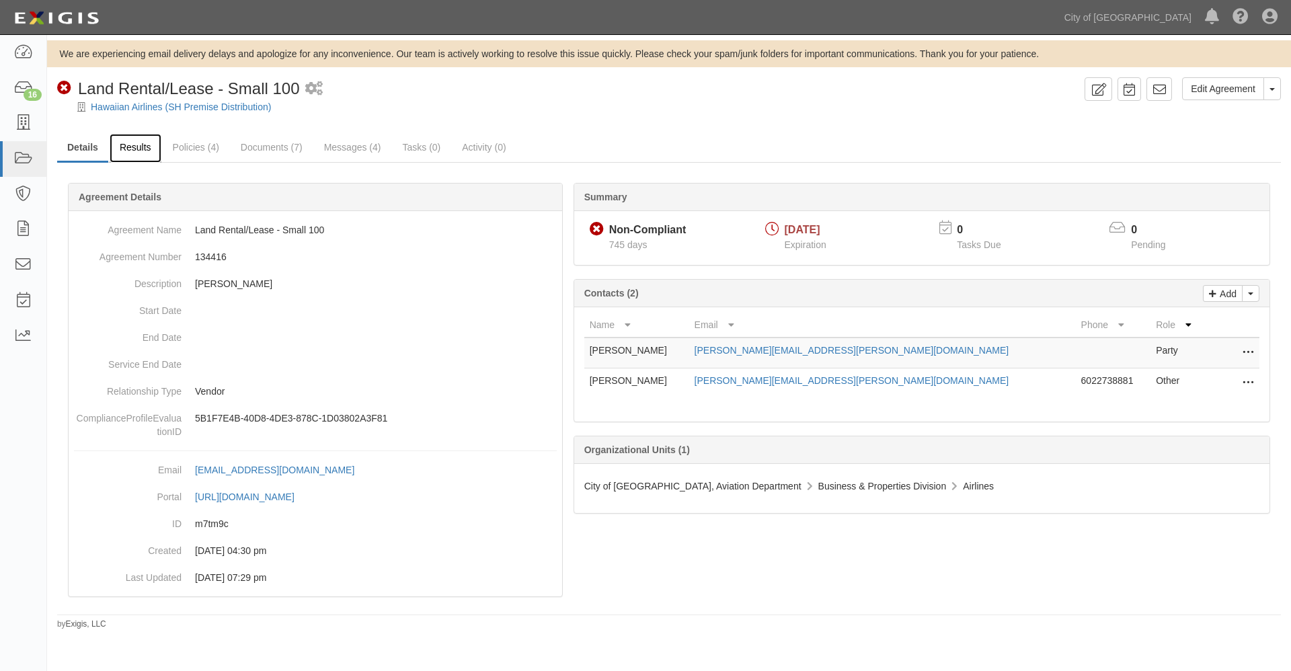
click at [136, 147] on link "Results" at bounding box center [136, 148] width 52 height 29
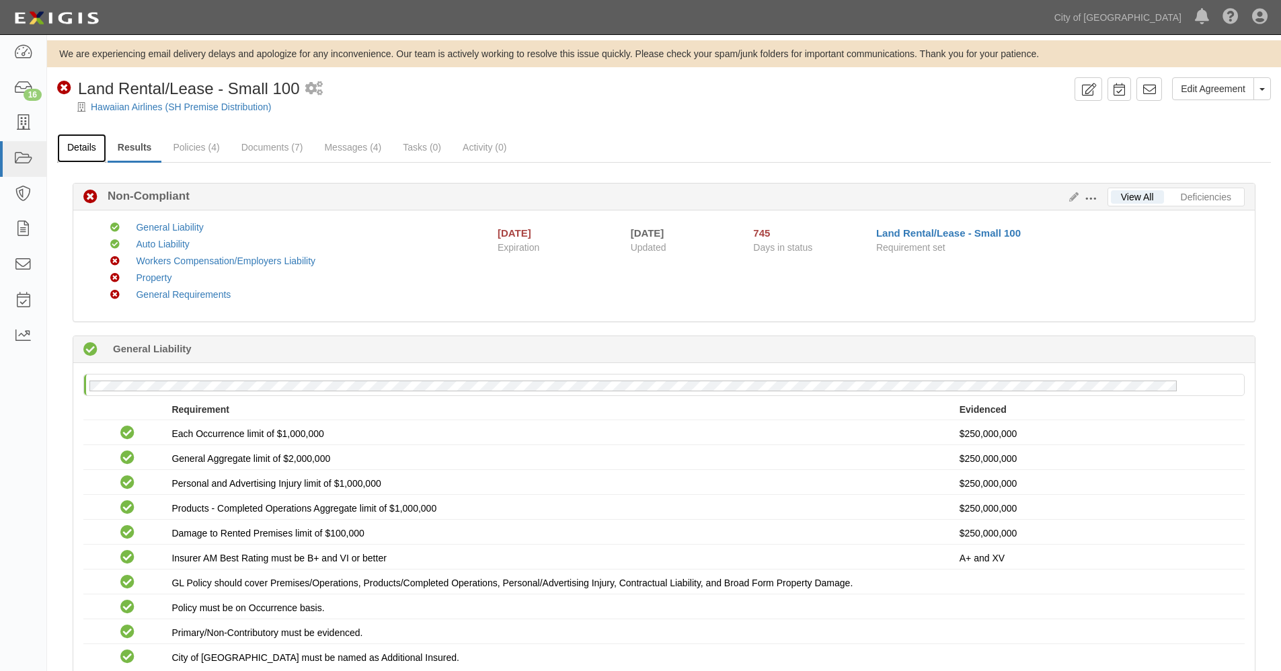
click at [83, 146] on link "Details" at bounding box center [81, 148] width 49 height 29
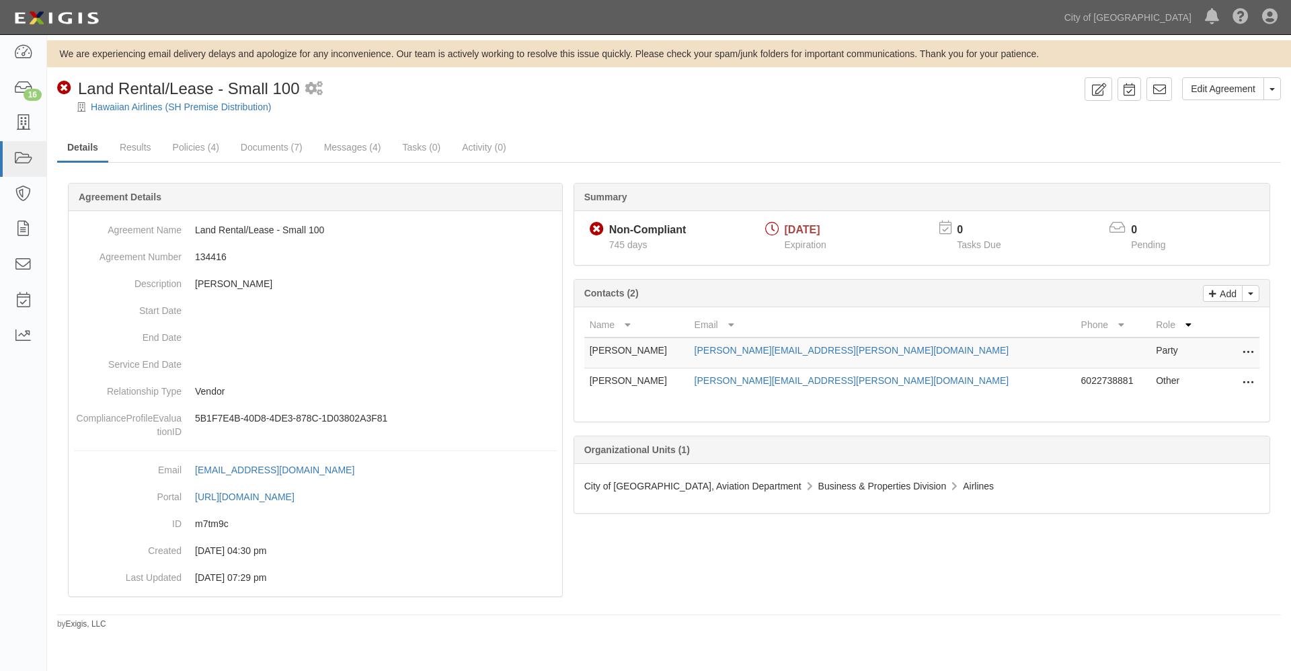
click at [1249, 350] on icon at bounding box center [1248, 352] width 11 height 17
click at [1142, 348] on link "Edit" at bounding box center [1187, 349] width 131 height 24
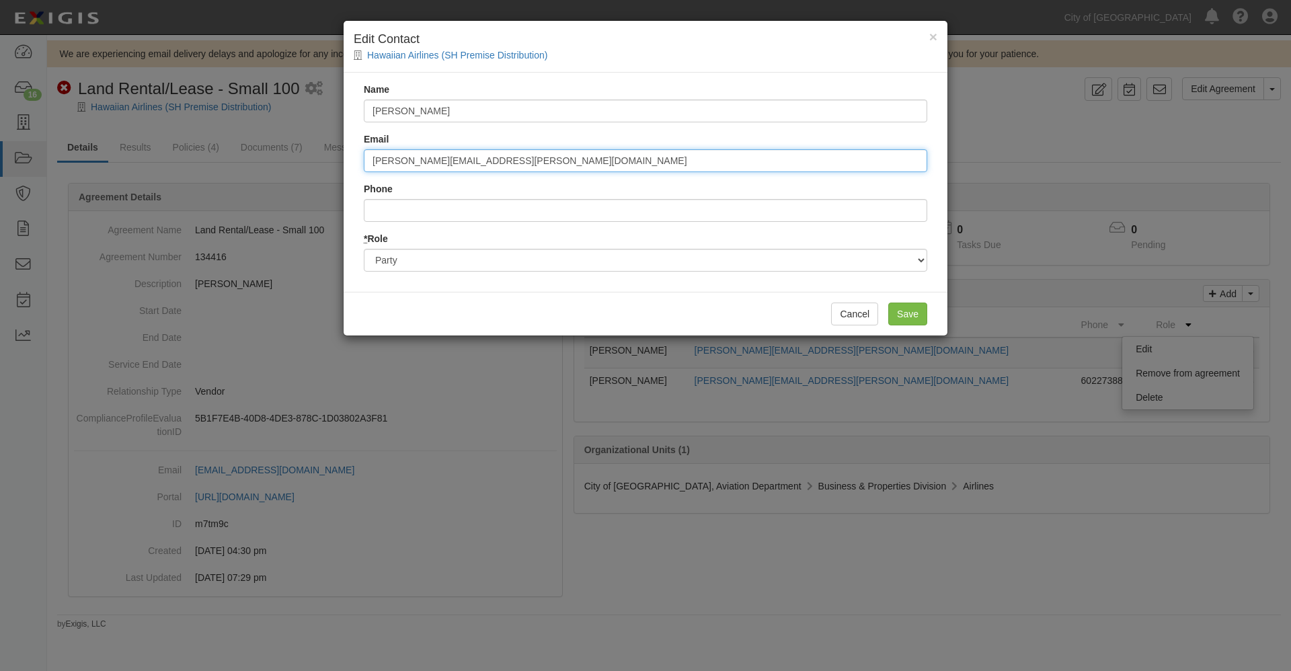
drag, startPoint x: 552, startPoint y: 157, endPoint x: 341, endPoint y: 152, distance: 211.2
click at [341, 152] on div "× Edit Contact Hawaiian Airlines (SH Premise Distribution) Name Elizabeth Bento…" at bounding box center [645, 335] width 1291 height 671
paste input "alaska"
type input "elizabeth.benton@alaskaair.com"
click at [912, 314] on input "Save" at bounding box center [907, 314] width 39 height 23
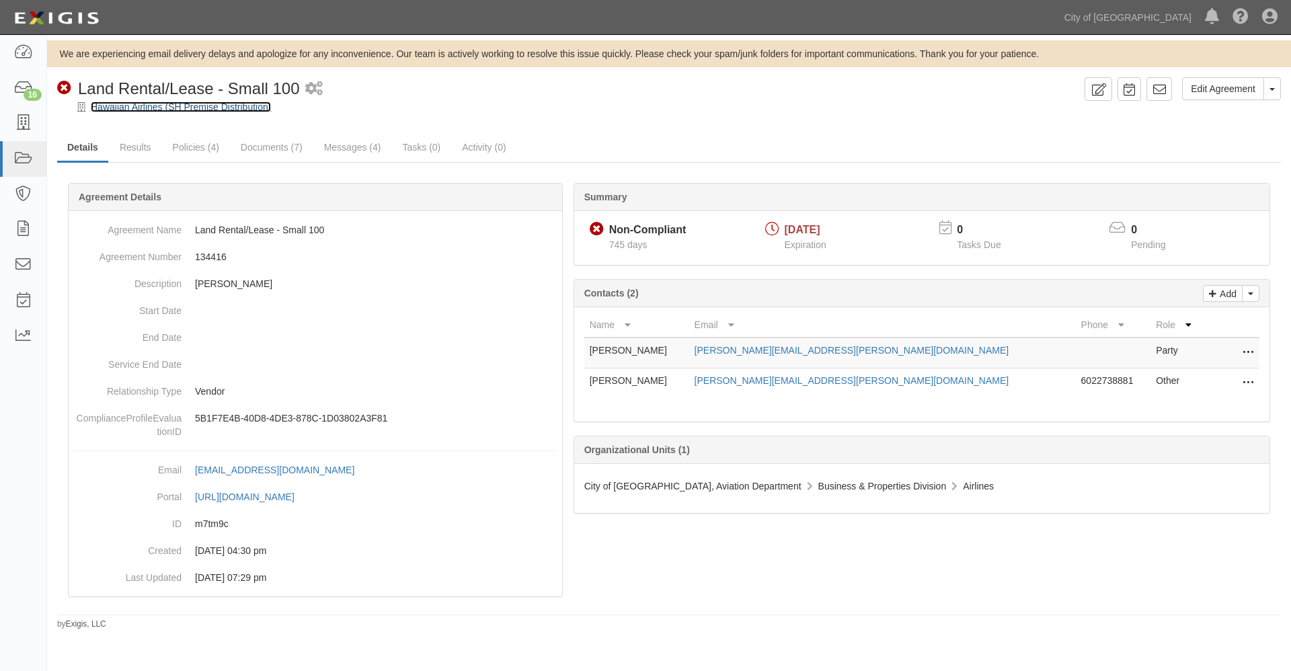
click at [136, 107] on link "Hawaiian Airlines (SH Premise Distribution)" at bounding box center [181, 107] width 180 height 11
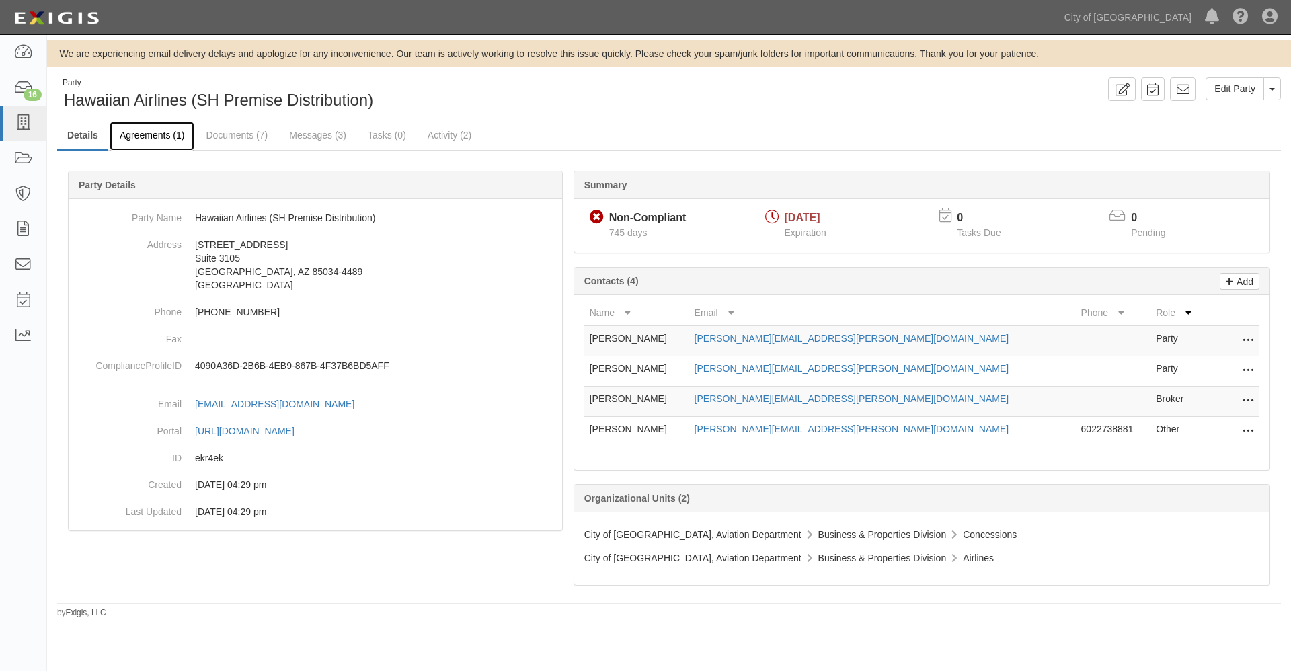
click at [156, 138] on link "Agreements (1)" at bounding box center [152, 136] width 85 height 29
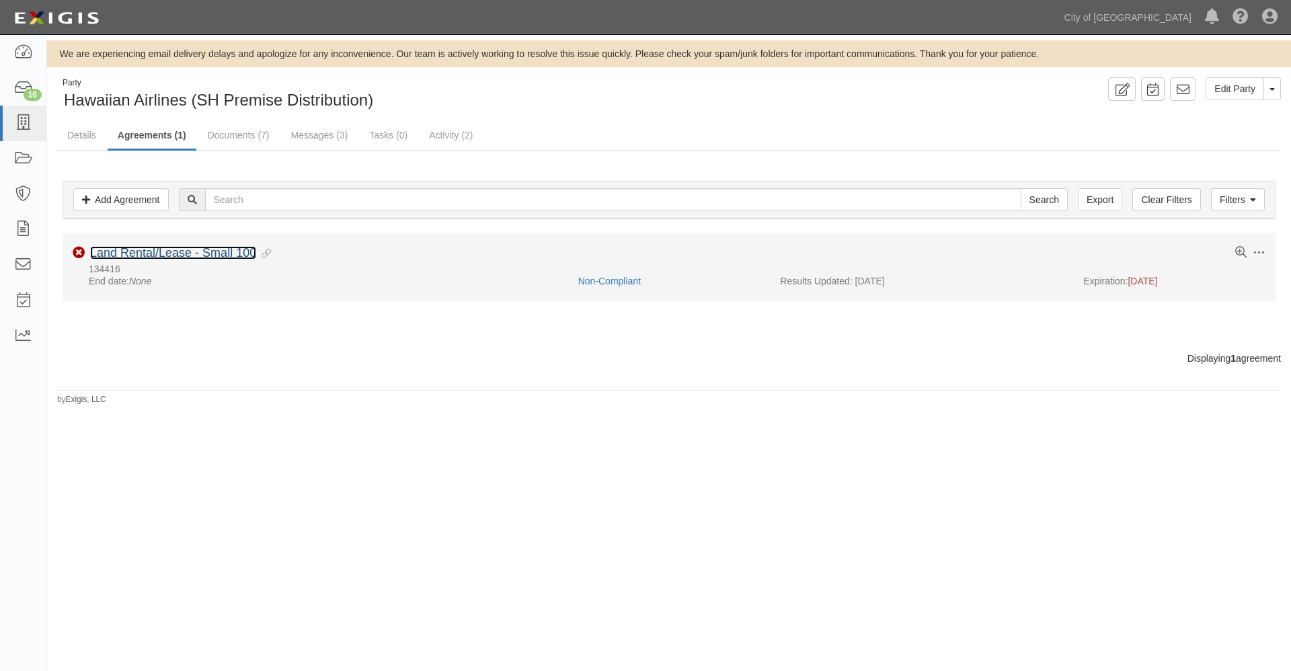
click at [167, 249] on link "Land Rental/Lease - Small 100" at bounding box center [173, 252] width 166 height 13
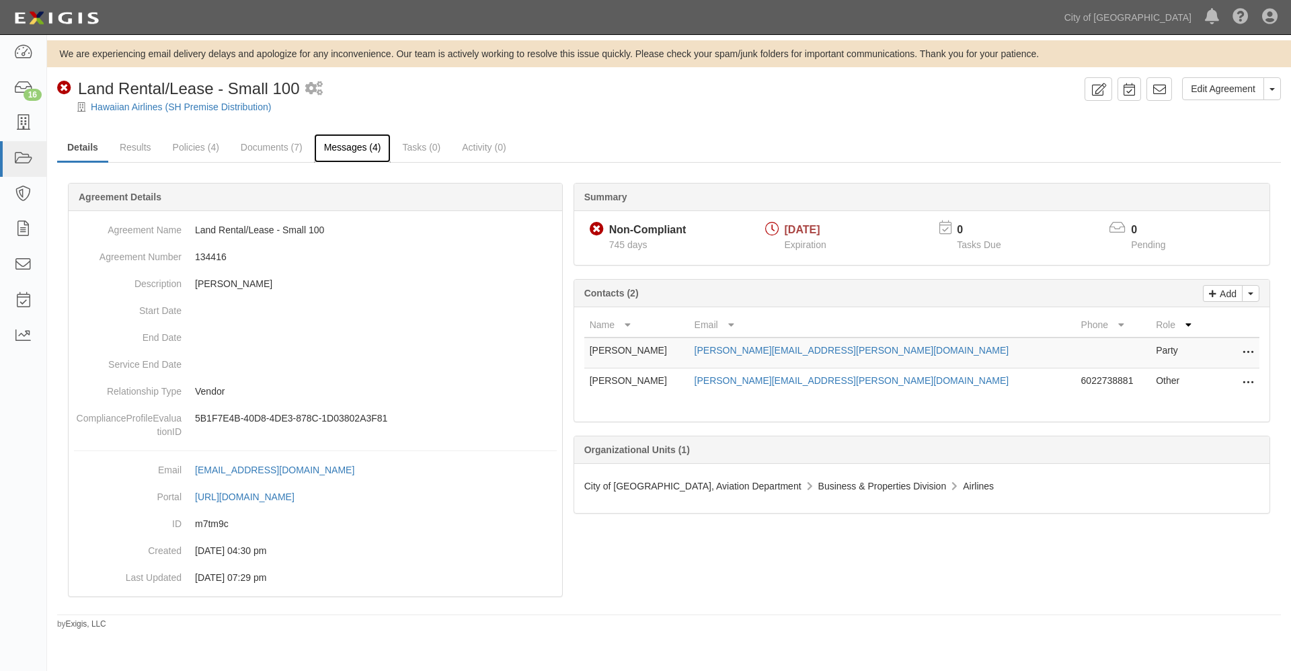
click at [338, 145] on link "Messages (4)" at bounding box center [352, 148] width 77 height 29
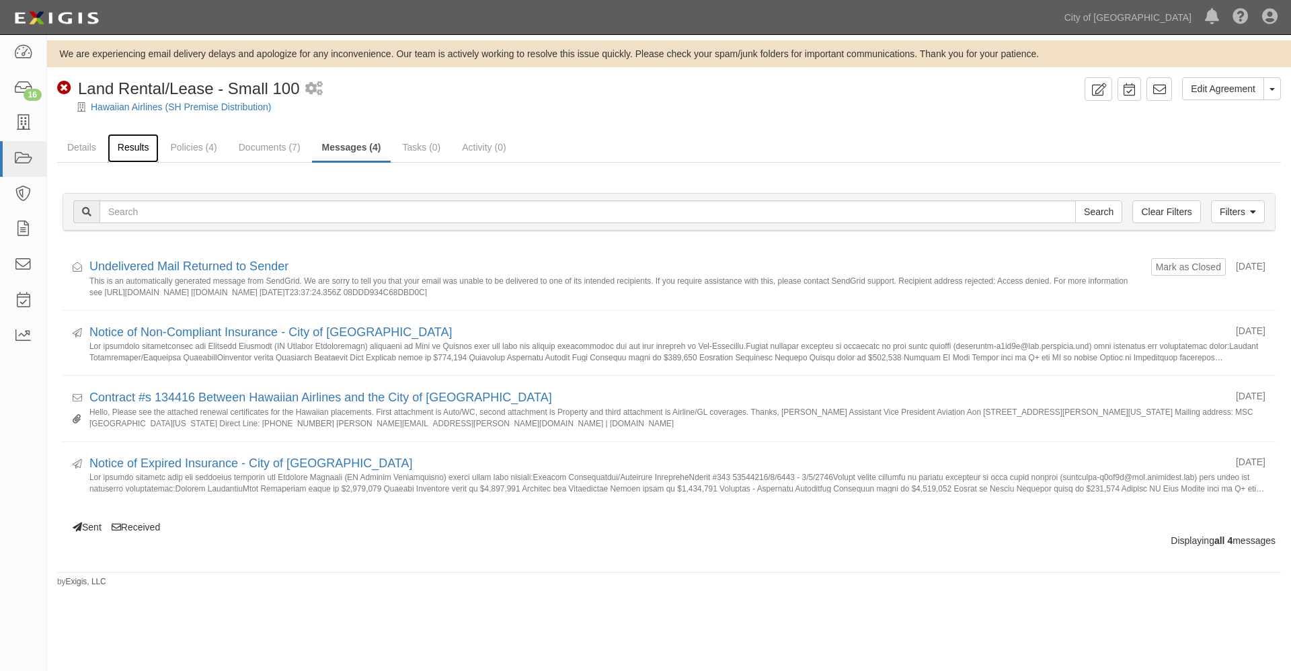
click at [134, 148] on link "Results" at bounding box center [134, 148] width 52 height 29
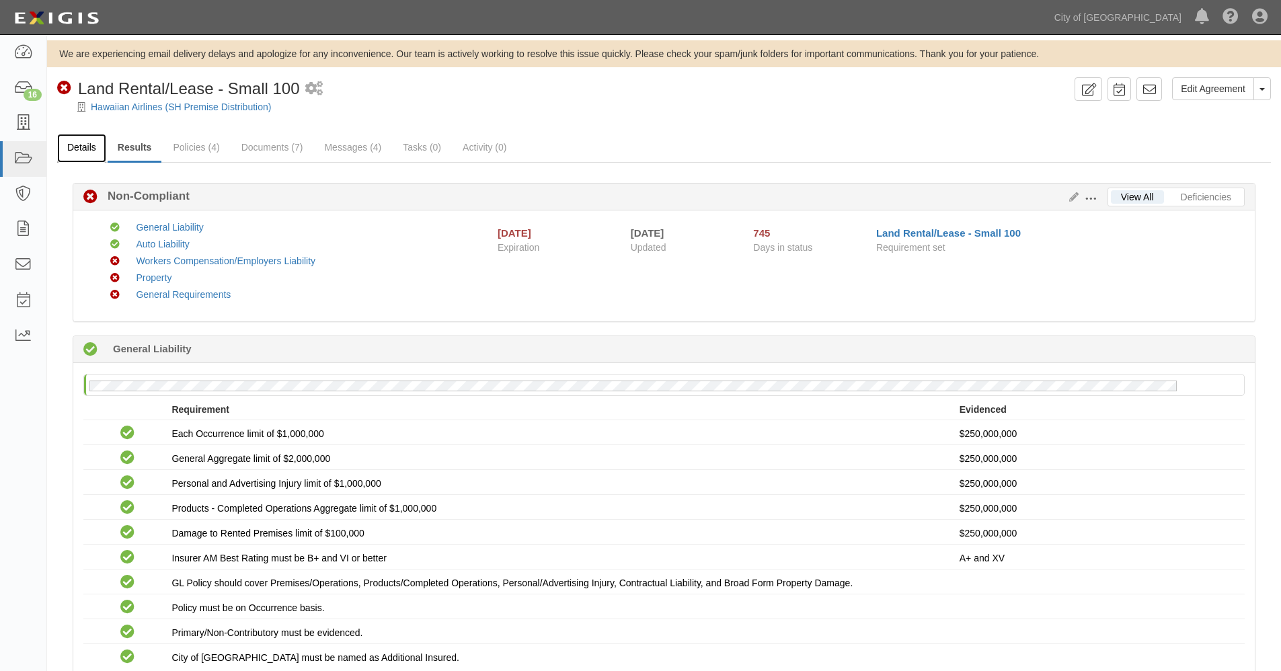
click at [77, 144] on link "Details" at bounding box center [81, 148] width 49 height 29
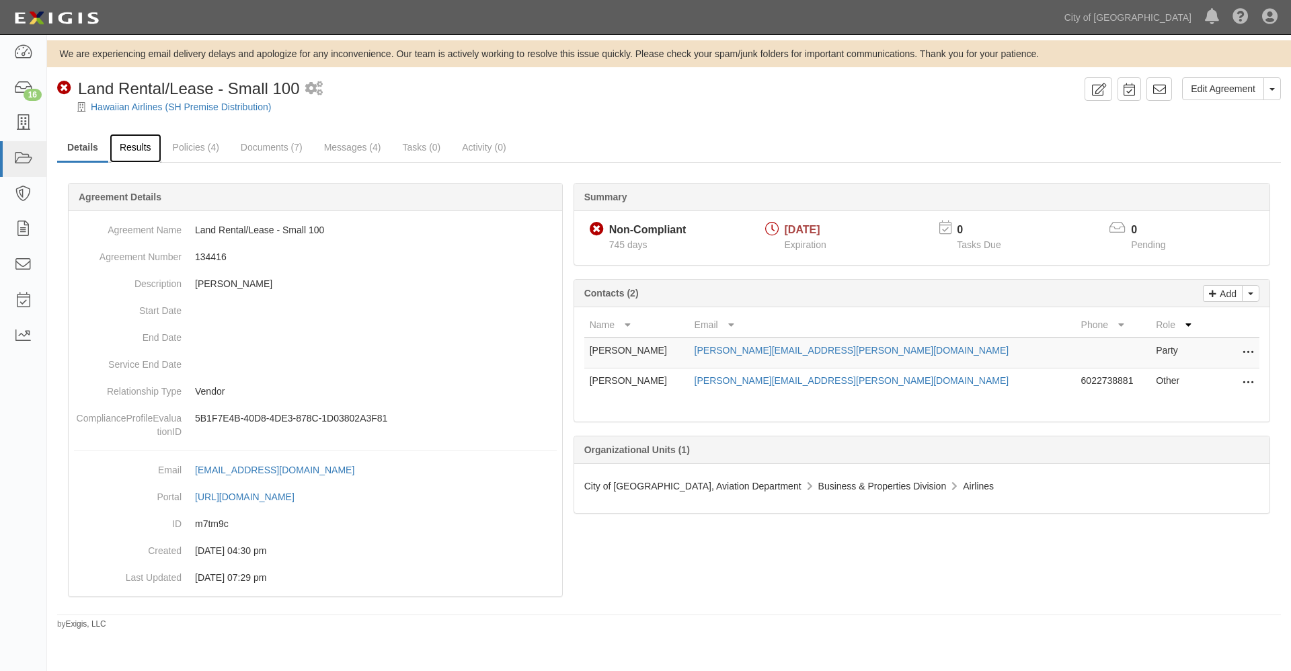
click at [147, 150] on link "Results" at bounding box center [136, 148] width 52 height 29
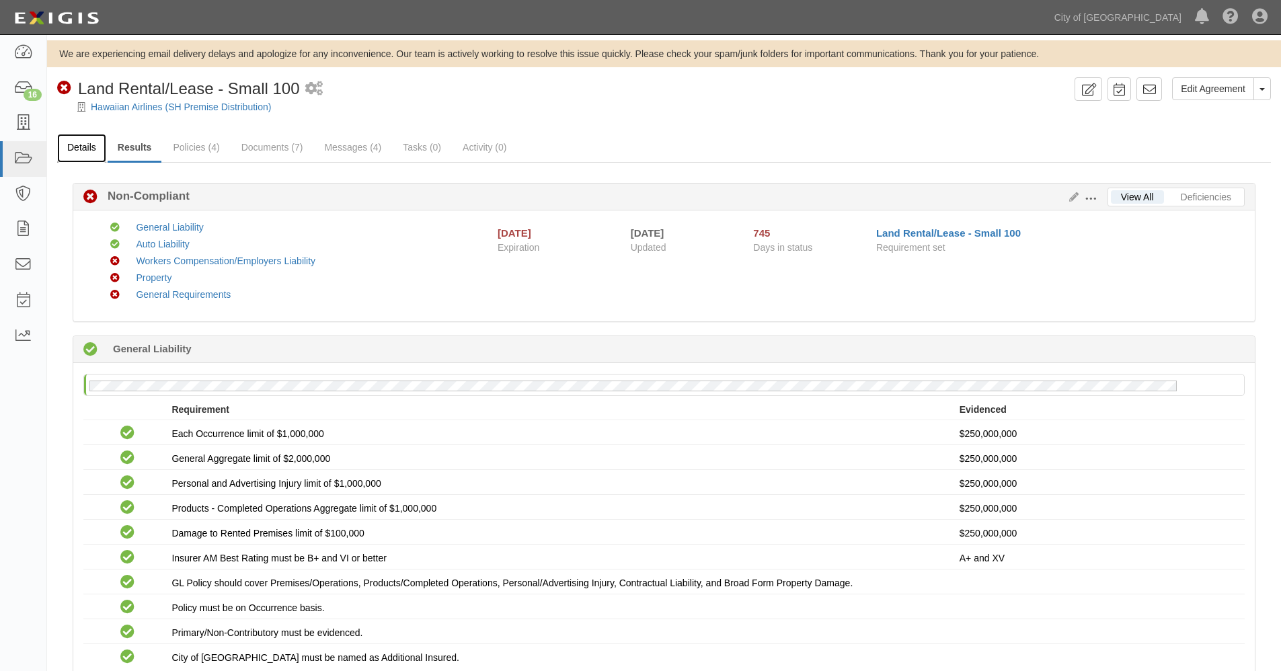
click at [82, 148] on link "Details" at bounding box center [81, 148] width 49 height 29
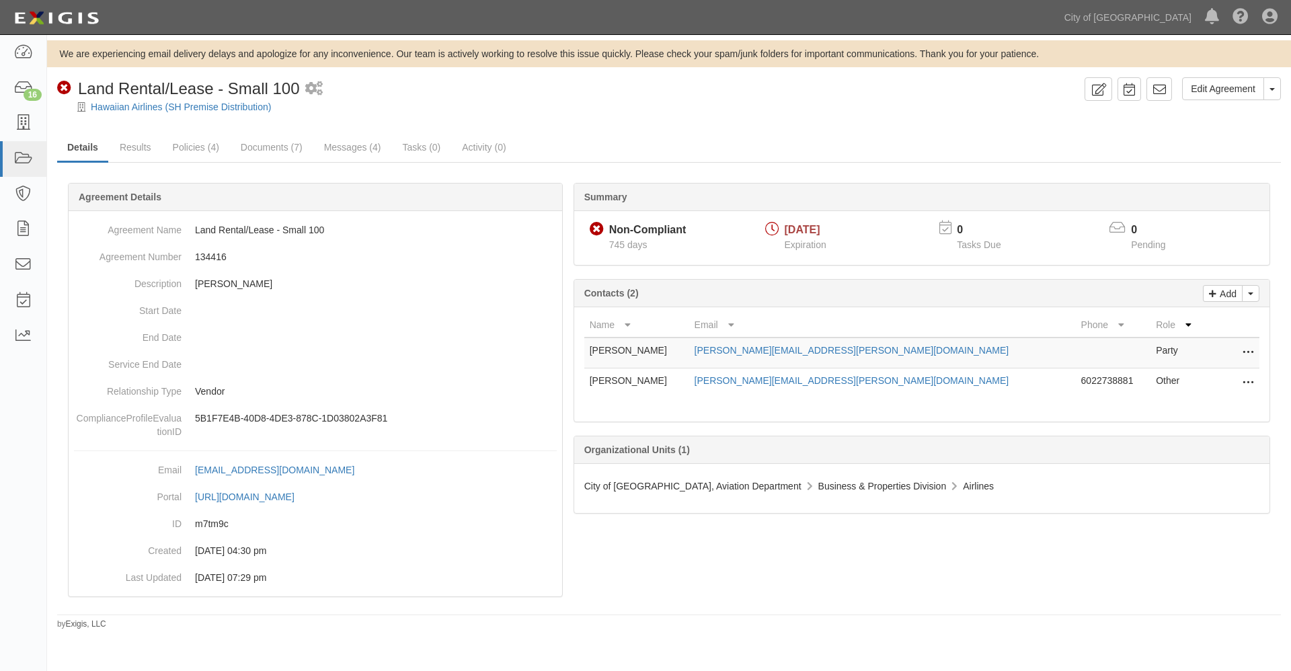
click at [1251, 351] on icon at bounding box center [1248, 352] width 11 height 17
drag, startPoint x: 1148, startPoint y: 350, endPoint x: 1134, endPoint y: 354, distance: 14.5
click at [1147, 350] on link "Edit" at bounding box center [1187, 349] width 131 height 24
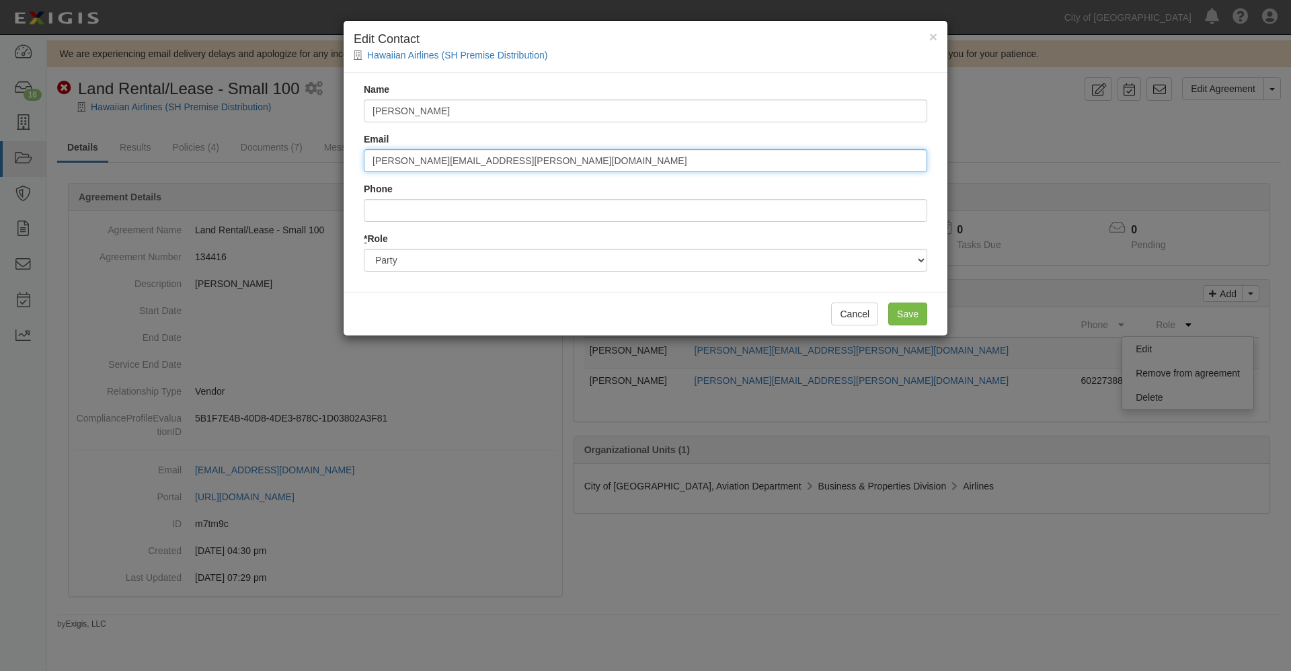
drag, startPoint x: 530, startPoint y: 162, endPoint x: 327, endPoint y: 158, distance: 203.1
click at [327, 158] on div "× Edit Contact Hawaiian Airlines (SH Premise Distribution) Name Elizabeth Bento…" at bounding box center [645, 335] width 1291 height 671
click at [859, 313] on button "Cancel" at bounding box center [854, 314] width 47 height 23
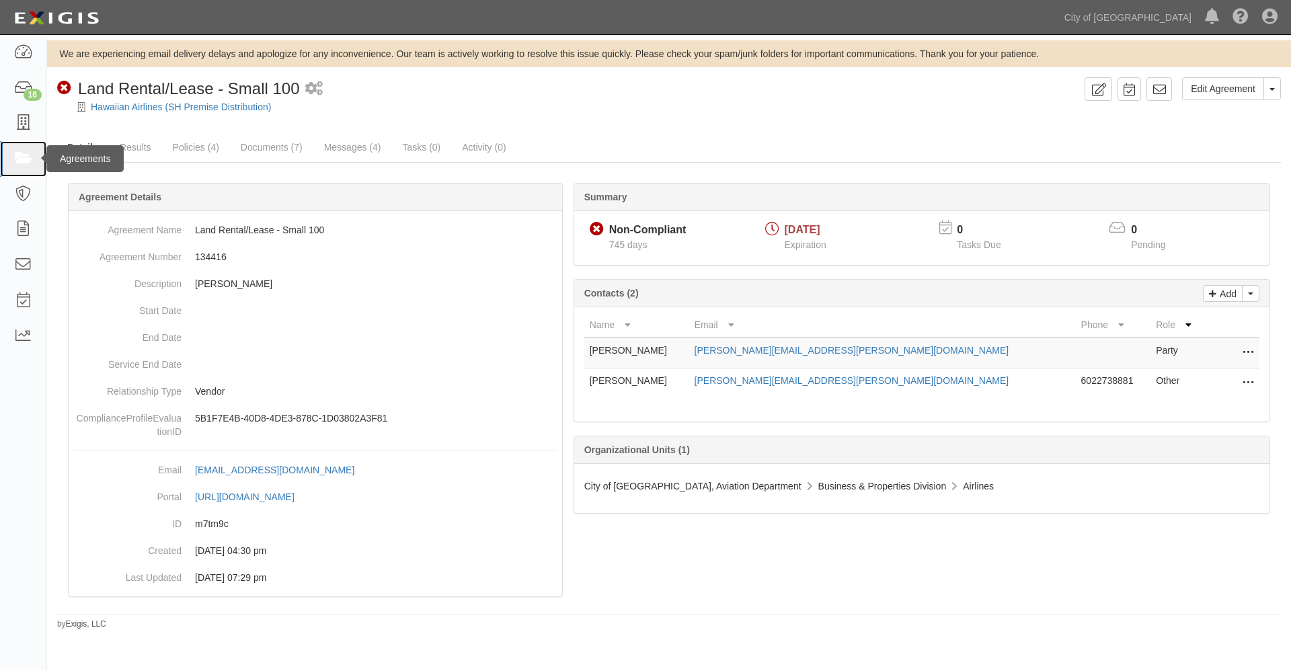
click at [24, 154] on icon at bounding box center [22, 158] width 19 height 15
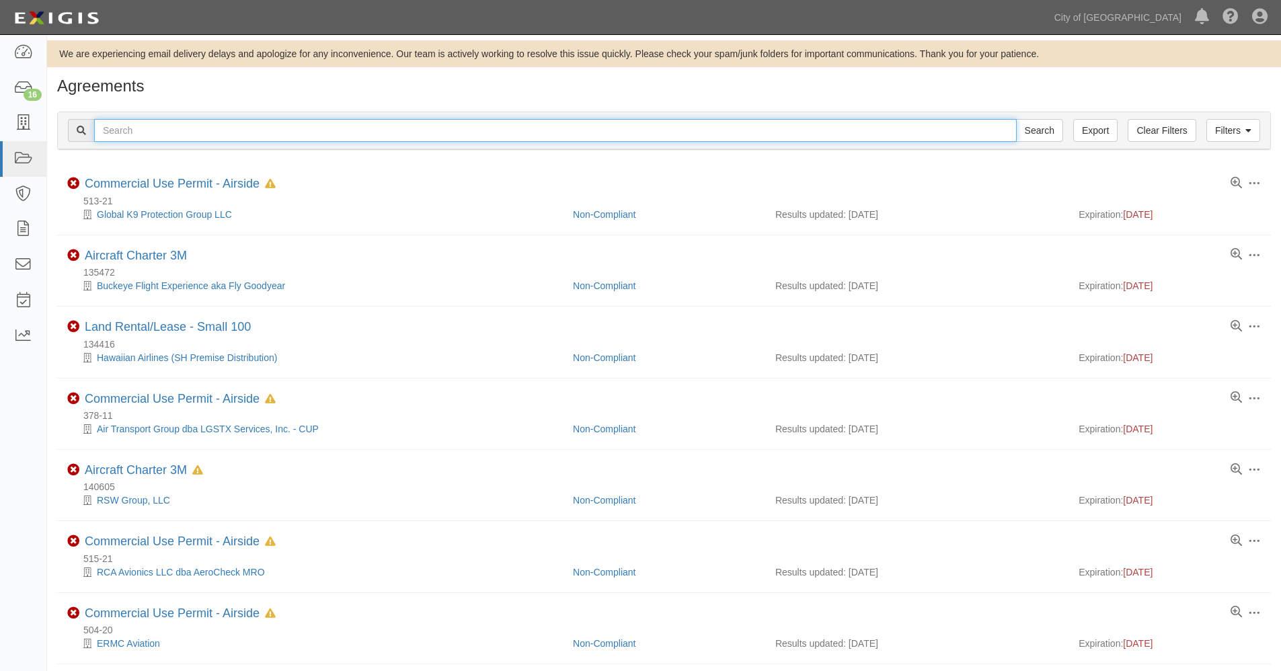
click at [145, 132] on input "text" at bounding box center [555, 130] width 922 height 23
click at [1016, 119] on input "Search" at bounding box center [1039, 130] width 47 height 23
drag, startPoint x: 144, startPoint y: 126, endPoint x: 71, endPoint y: 110, distance: 74.2
click at [71, 110] on div "Filters Clear Filters Export 120268 Search Filters Compliance Status Compliant …" at bounding box center [664, 133] width 1234 height 62
click at [1016, 119] on input "Search" at bounding box center [1039, 130] width 47 height 23
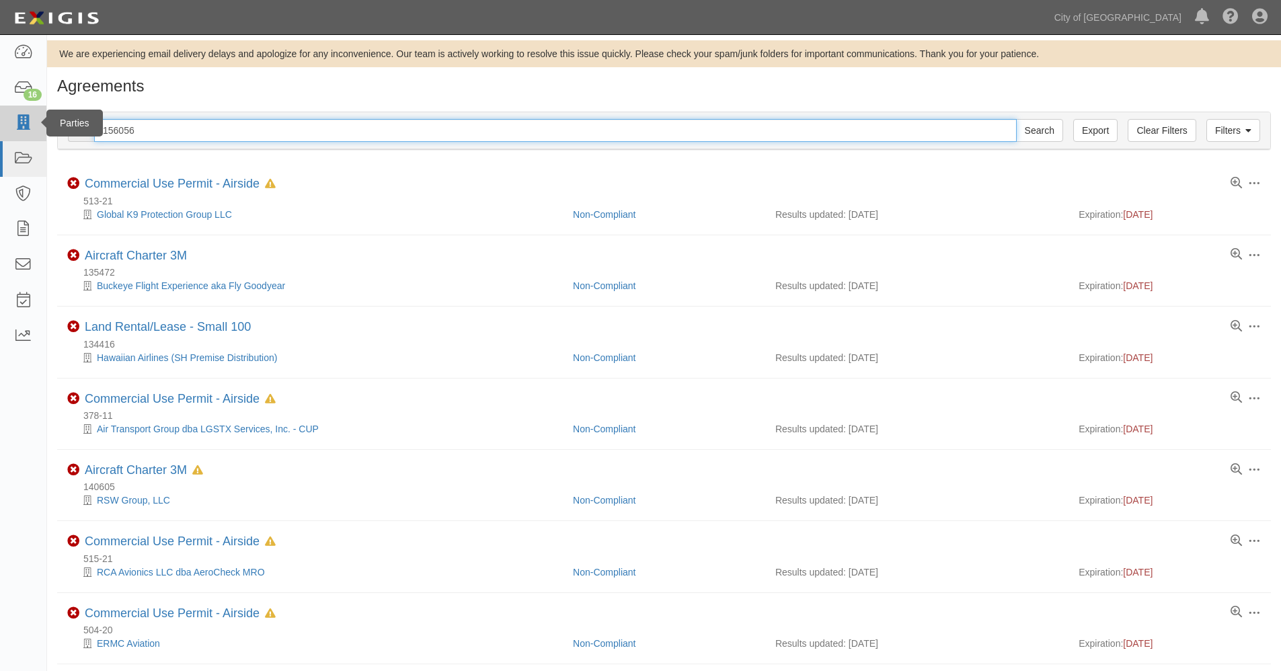
drag, startPoint x: 150, startPoint y: 127, endPoint x: 34, endPoint y: 110, distance: 116.9
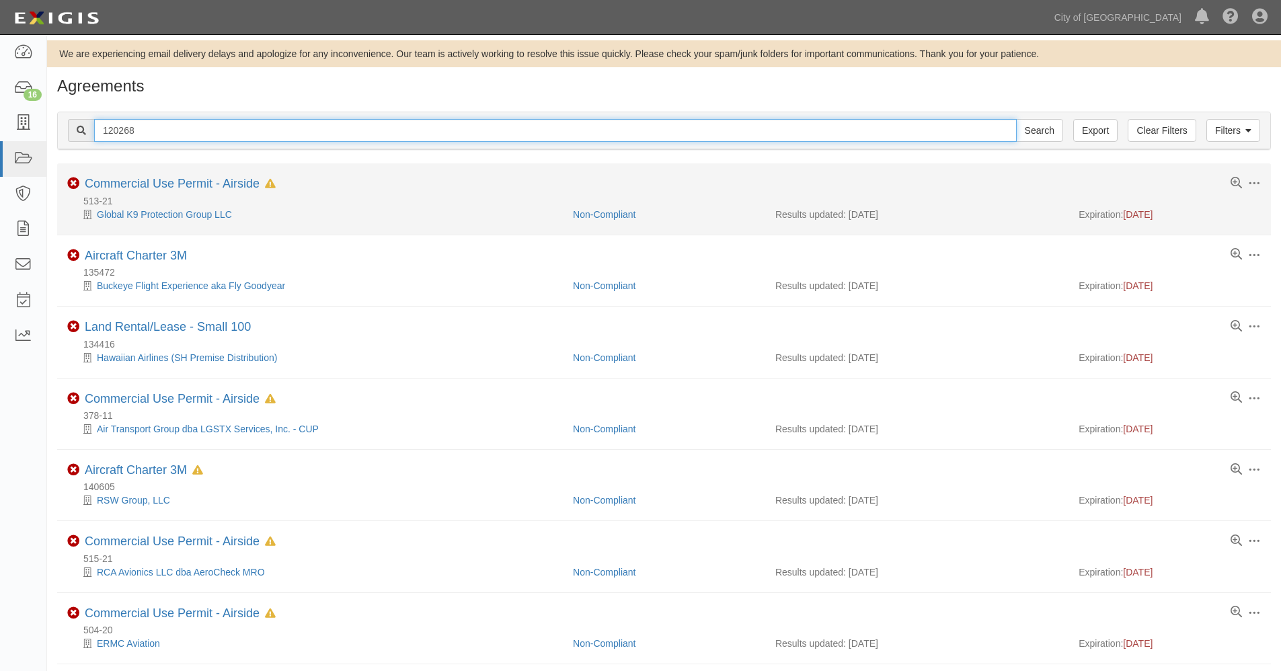
type input "120268"
click at [1016, 119] on input "Search" at bounding box center [1039, 130] width 47 height 23
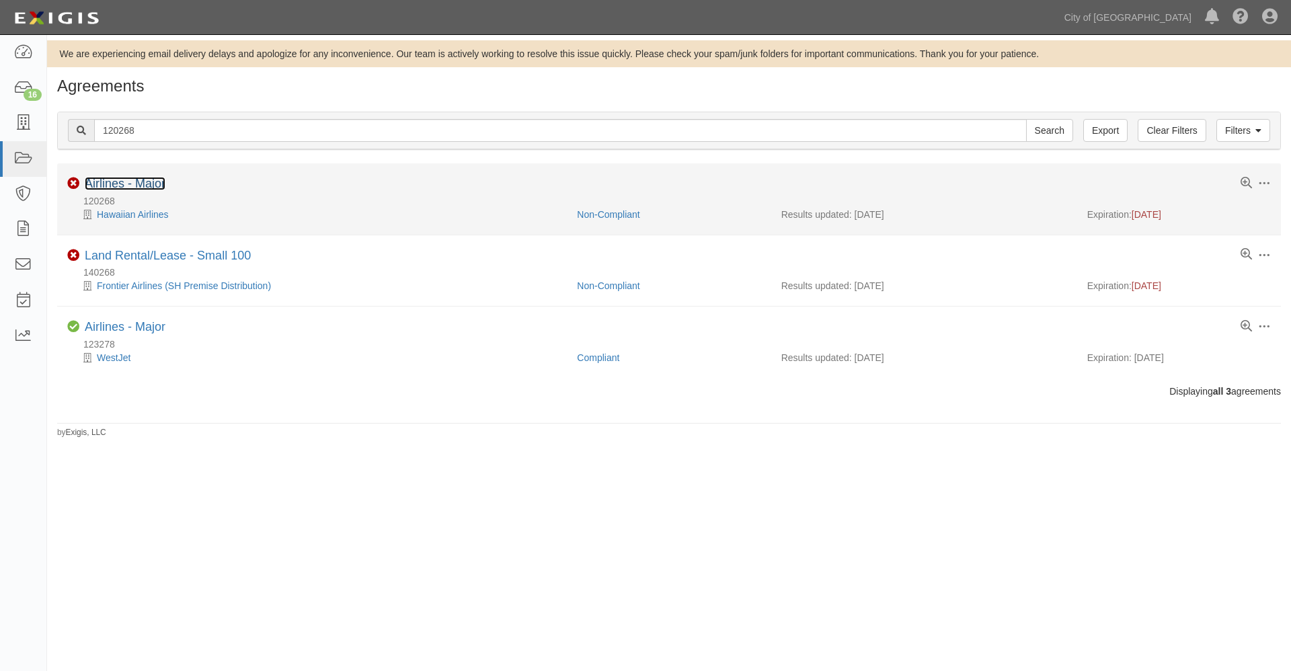
click at [122, 184] on link "Airlines - Major" at bounding box center [125, 183] width 81 height 13
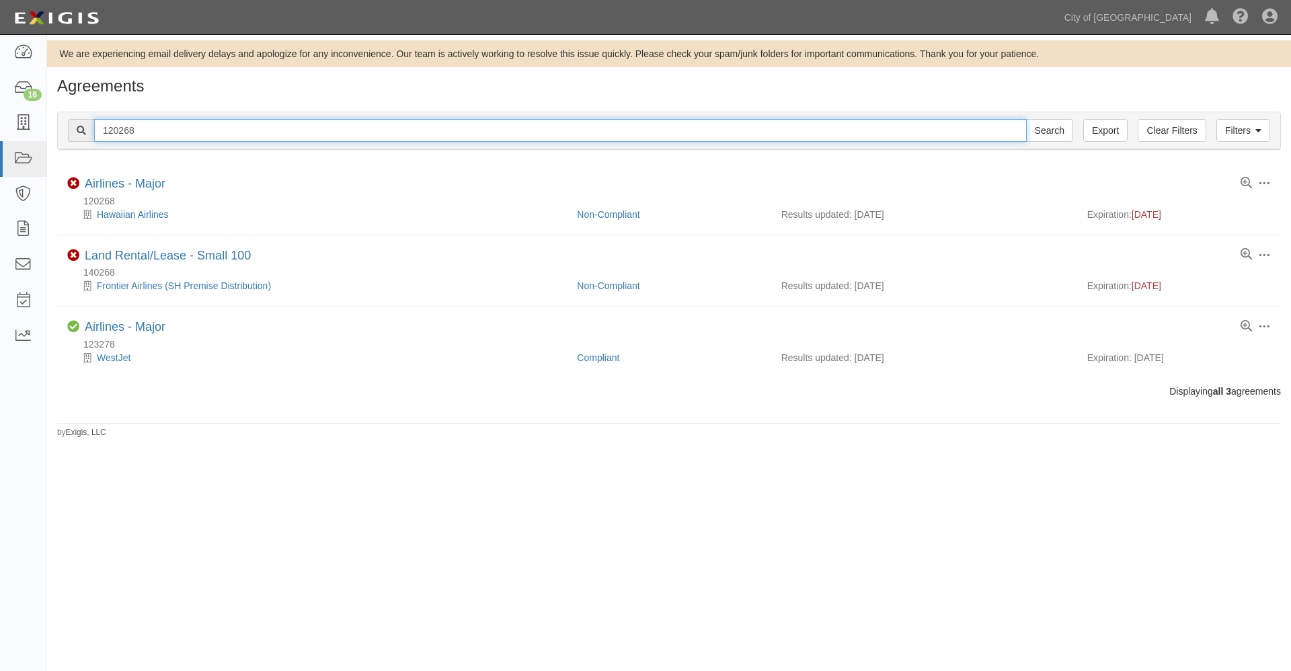
drag, startPoint x: 172, startPoint y: 131, endPoint x: 61, endPoint y: 123, distance: 111.9
click at [61, 123] on div "Filters Clear Filters Export 120268 Search Filters" at bounding box center [669, 130] width 1222 height 37
type input "156056"
click at [1026, 119] on input "Search" at bounding box center [1049, 130] width 47 height 23
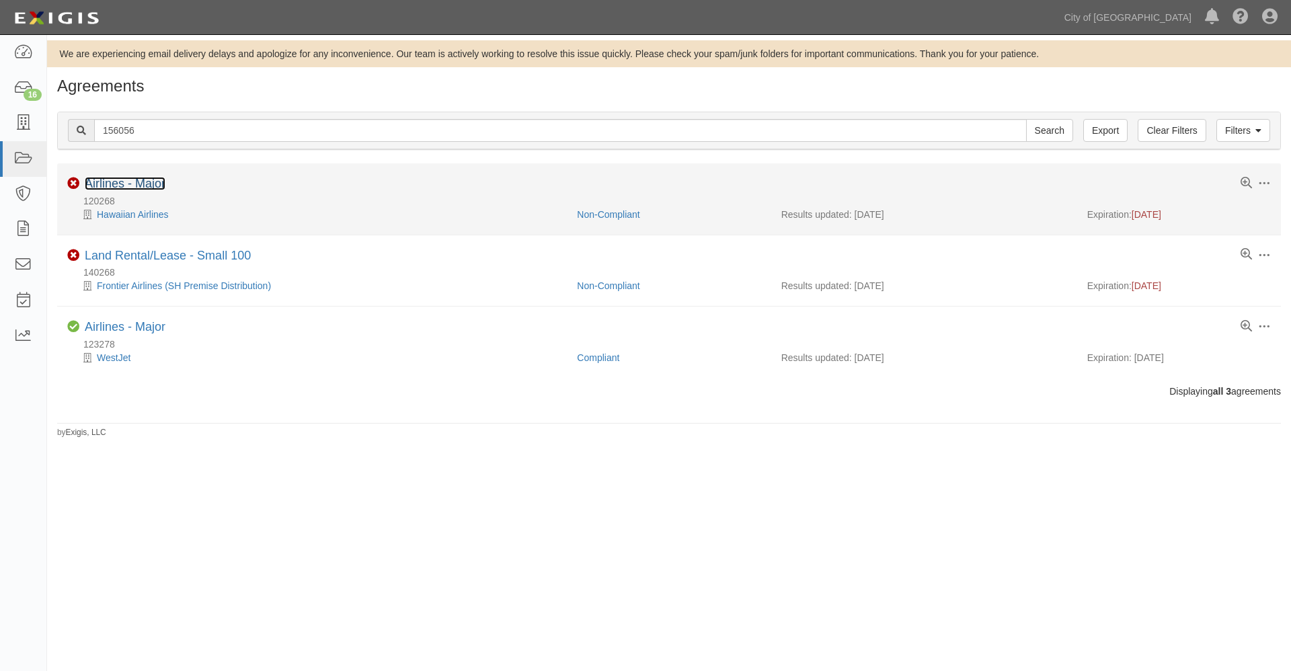
click at [109, 182] on link "Airlines - Major" at bounding box center [125, 183] width 81 height 13
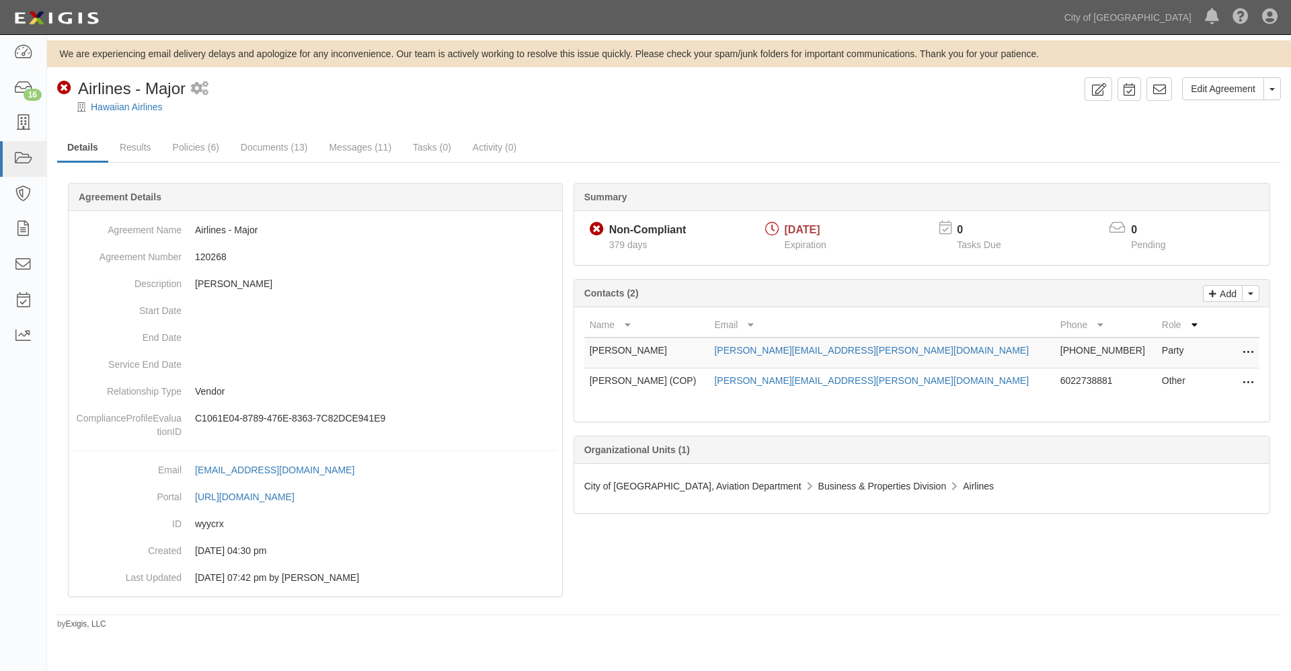
click at [1250, 350] on icon at bounding box center [1248, 352] width 11 height 17
click at [1146, 349] on link "Edit" at bounding box center [1187, 349] width 131 height 24
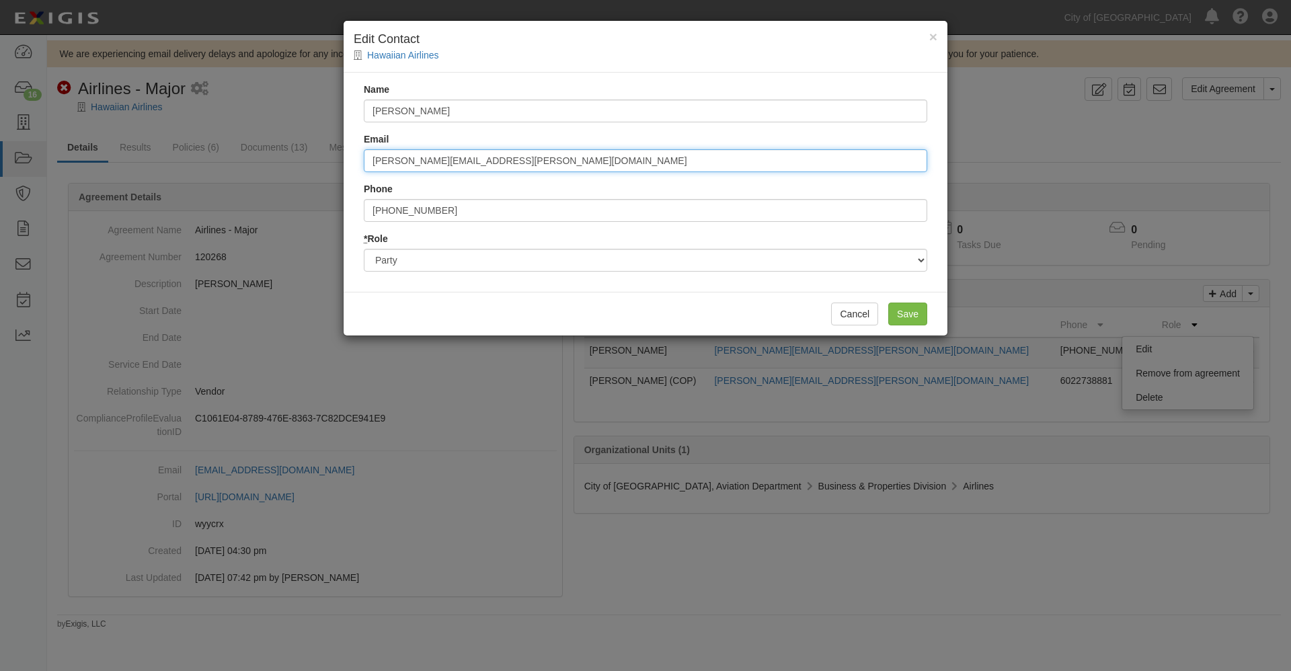
drag, startPoint x: 546, startPoint y: 158, endPoint x: 326, endPoint y: 153, distance: 219.9
click at [326, 153] on div "× Edit Contact Hawaiian Airlines Name Elizabeth Benton Email elizabeth.benton@h…" at bounding box center [645, 335] width 1291 height 671
paste input "alaska"
type input "[PERSON_NAME][EMAIL_ADDRESS][PERSON_NAME][DOMAIN_NAME]"
click at [908, 311] on input "Save" at bounding box center [907, 314] width 39 height 23
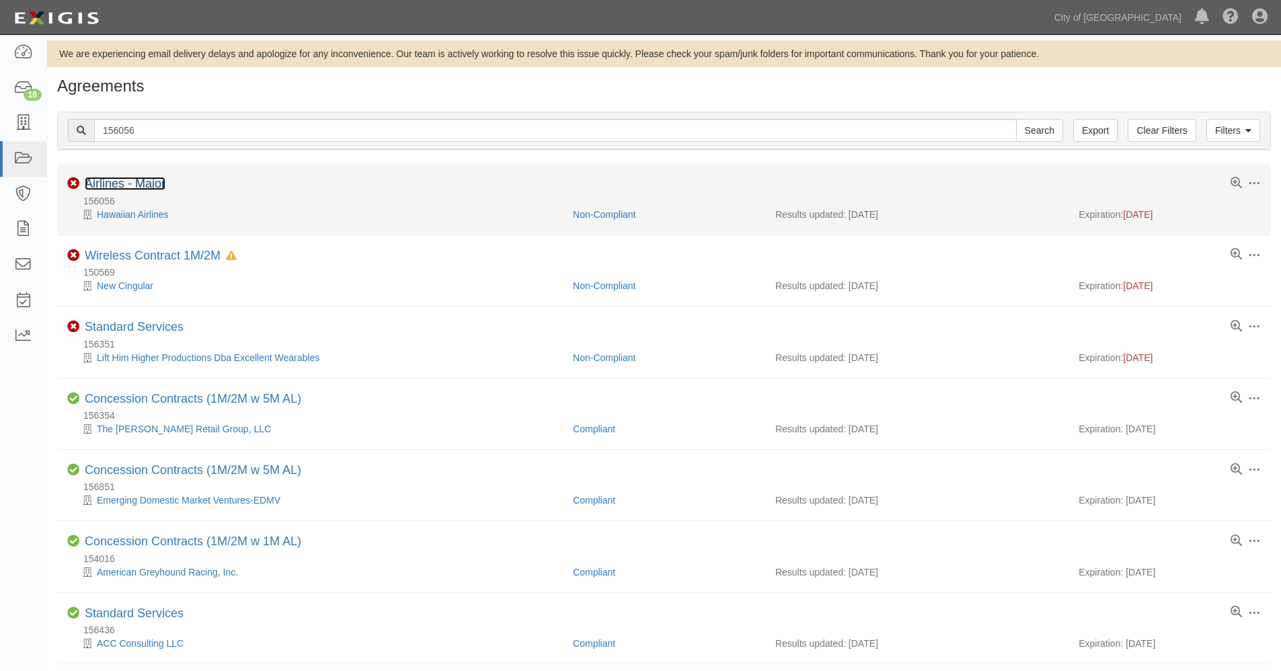
click at [121, 184] on link "Airlines - Major" at bounding box center [125, 183] width 81 height 13
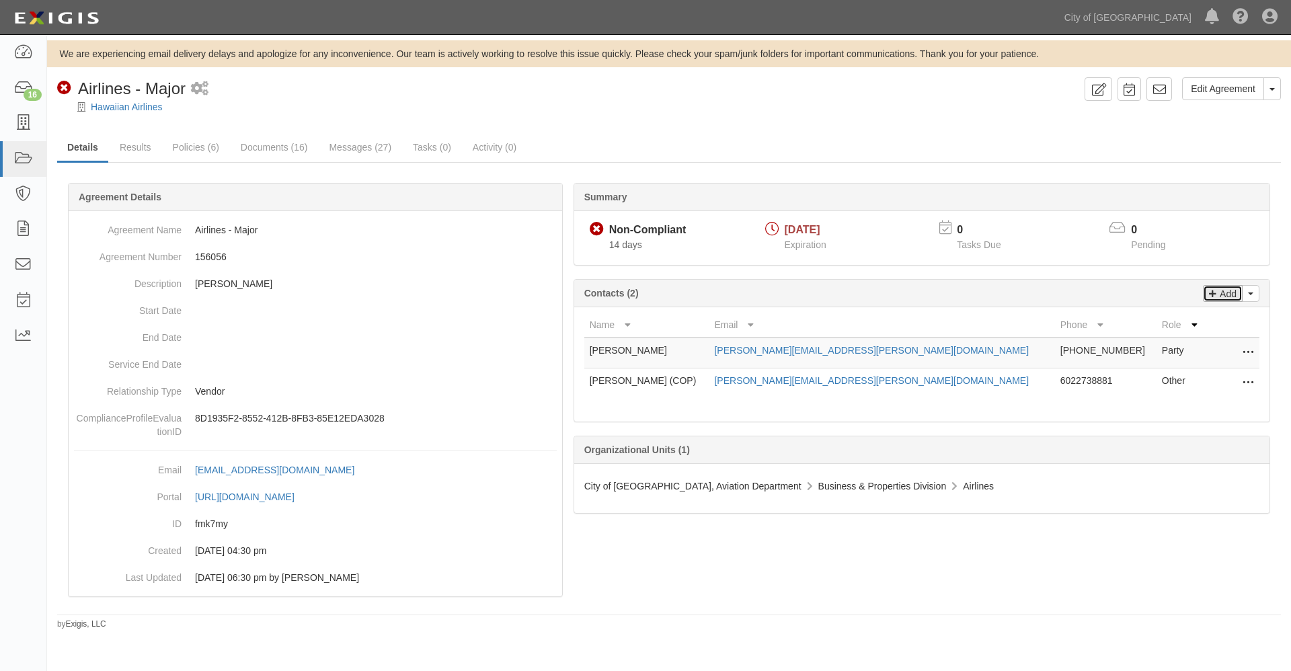
click at [1229, 293] on p "Add" at bounding box center [1226, 293] width 20 height 15
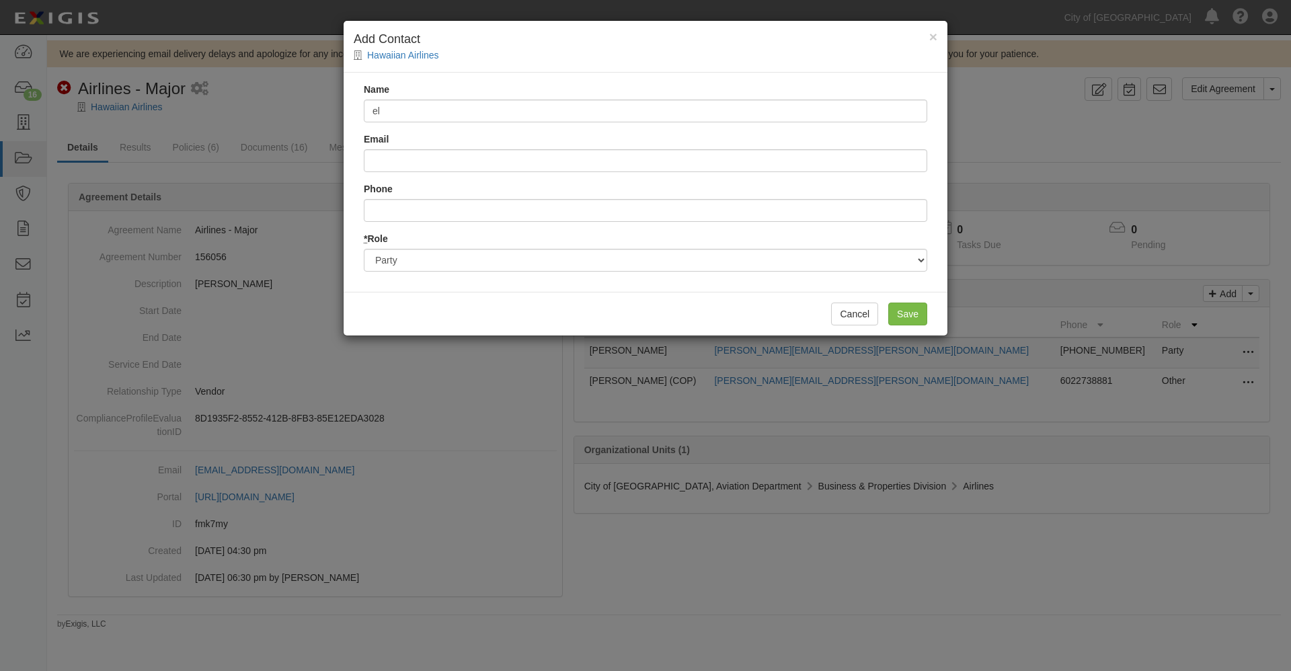
type input "[PERSON_NAME]"
type input "[PERSON_NAME][EMAIL_ADDRESS][PERSON_NAME][DOMAIN_NAME]"
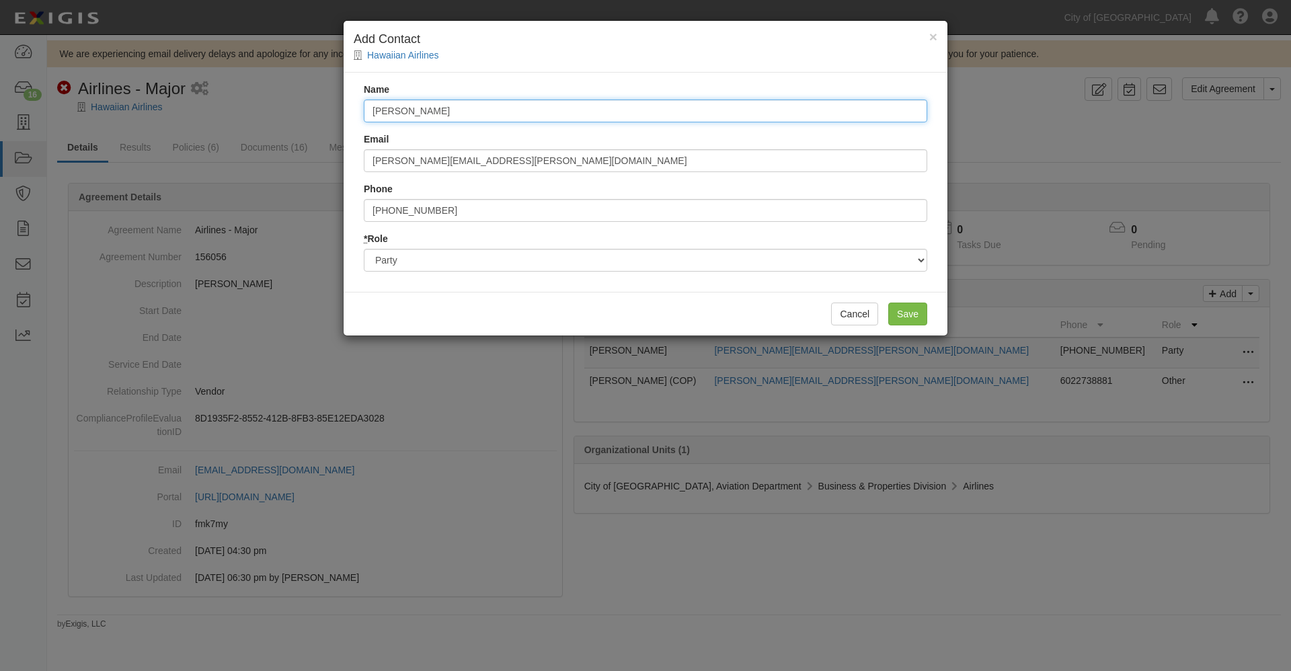
type input "4806193772"
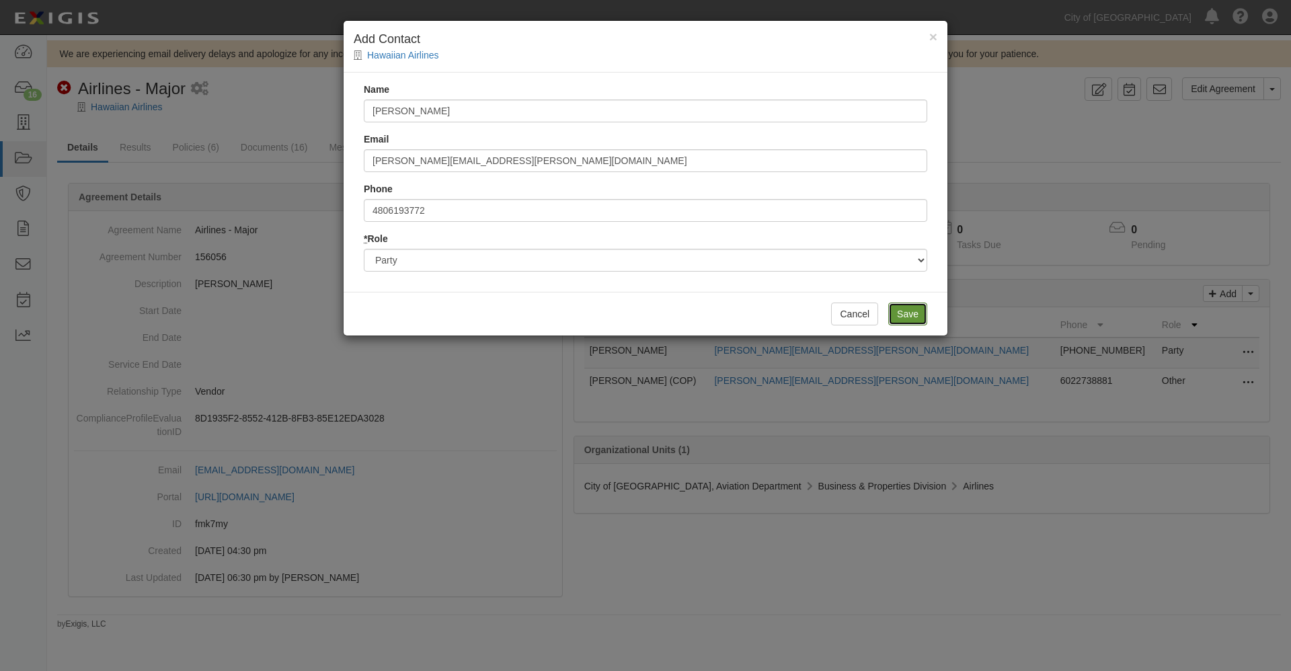
click at [901, 314] on input "Save" at bounding box center [907, 314] width 39 height 23
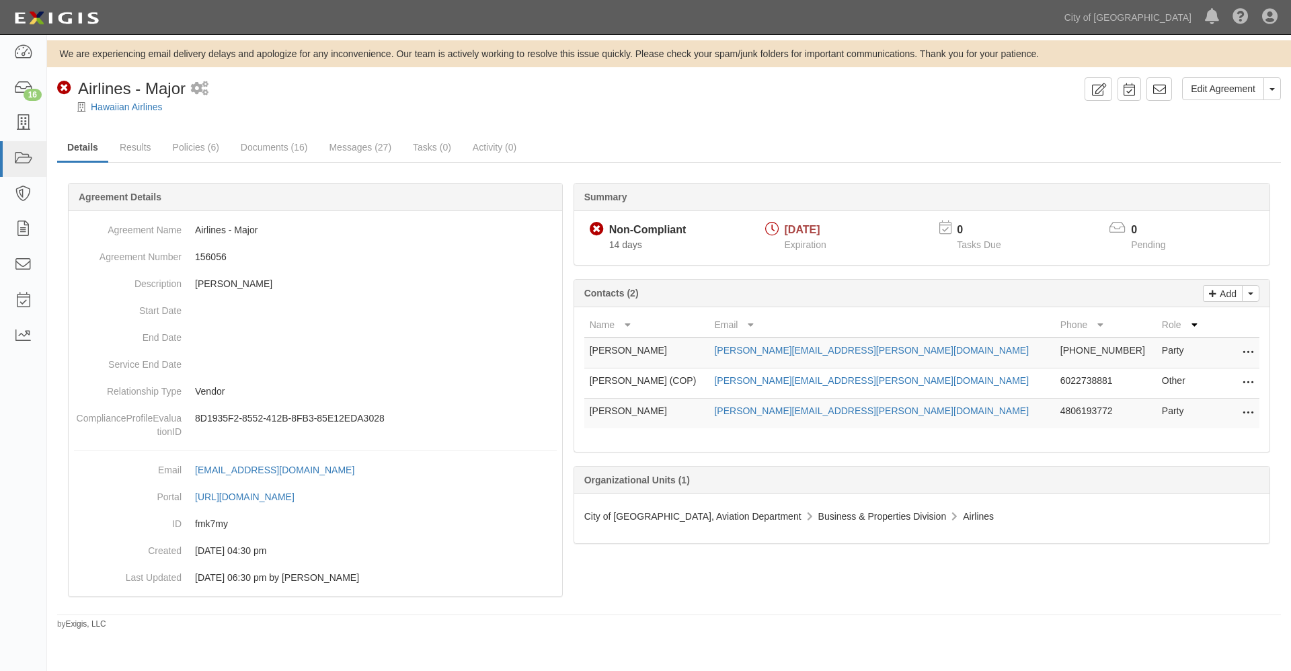
click at [1251, 354] on icon at bounding box center [1248, 352] width 11 height 17
click at [1179, 352] on link "Edit" at bounding box center [1187, 349] width 131 height 24
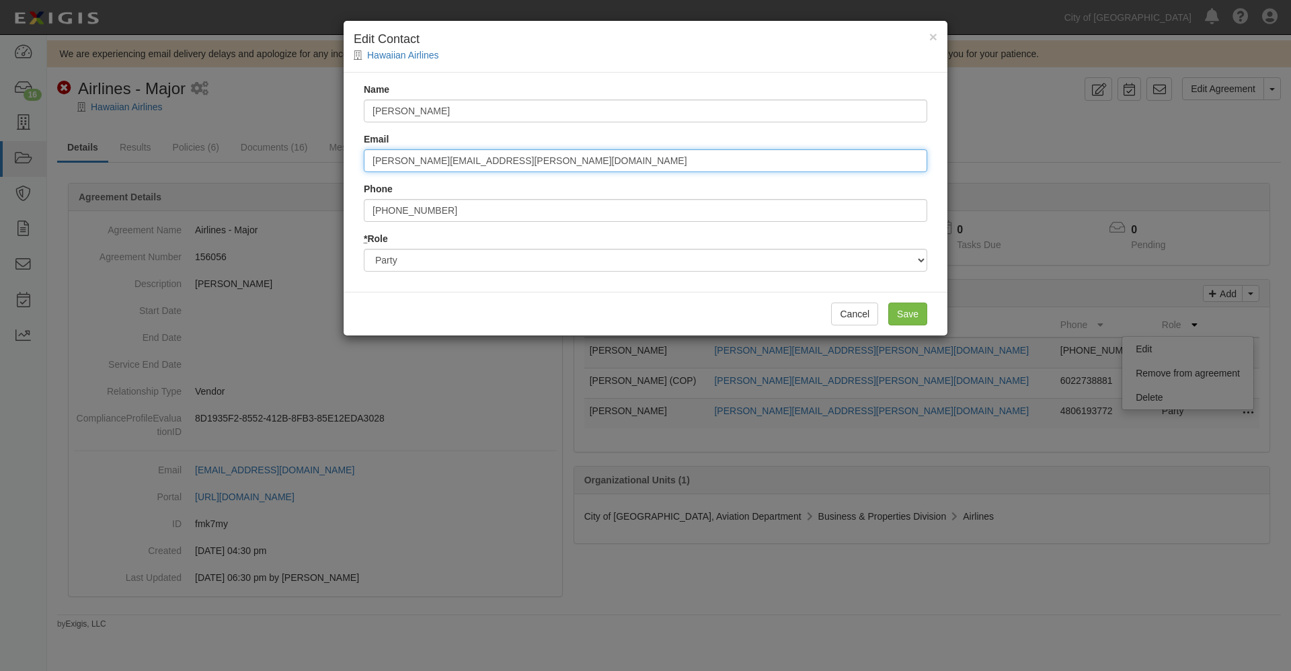
drag, startPoint x: 537, startPoint y: 157, endPoint x: 344, endPoint y: 153, distance: 193.0
click at [344, 153] on div "Name Daniel Collins Email daniel.collins@hawaiianair.com Phone 808-835-3735 * R…" at bounding box center [646, 182] width 604 height 219
click at [857, 312] on button "Cancel" at bounding box center [854, 314] width 47 height 23
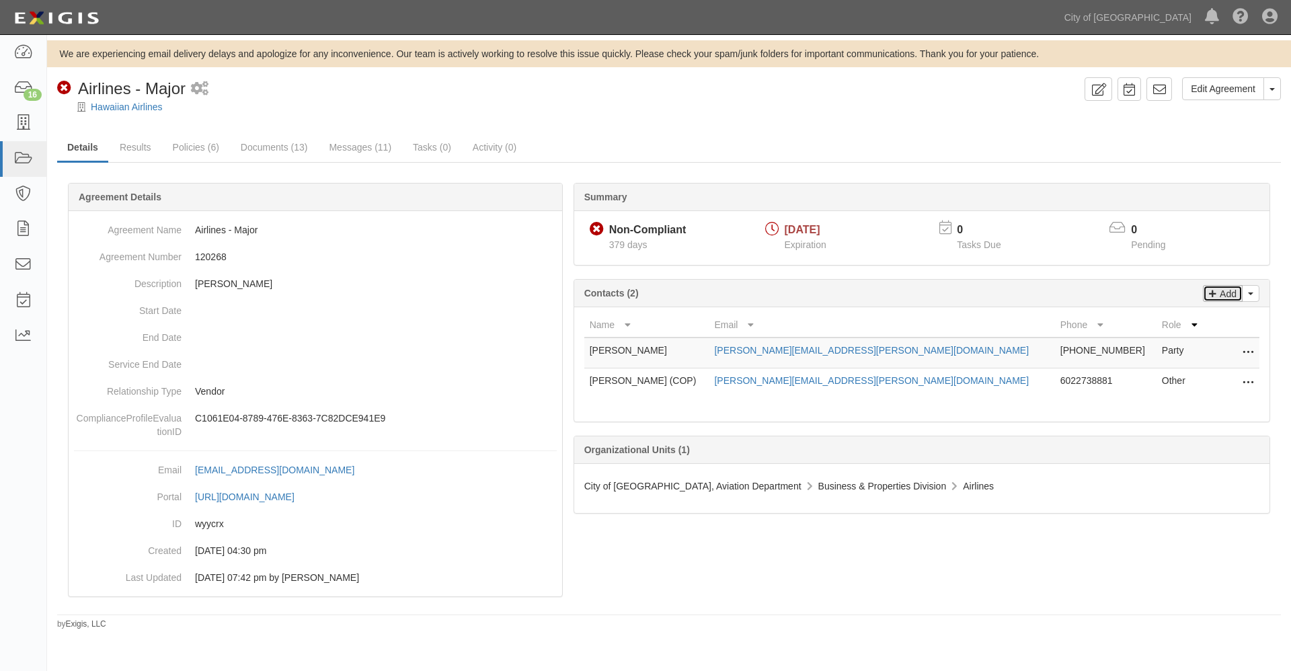
click at [1222, 294] on p "Add" at bounding box center [1226, 293] width 20 height 15
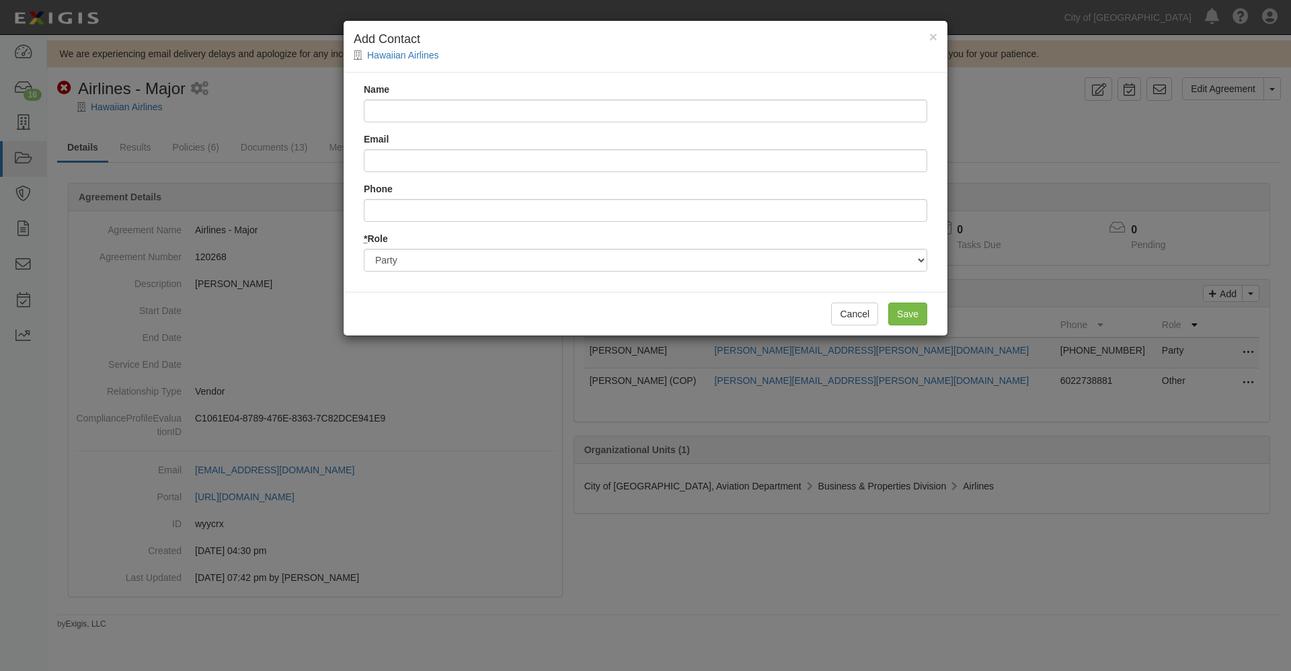
click at [387, 110] on input "Name" at bounding box center [645, 111] width 563 height 23
click at [381, 161] on input "Email" at bounding box center [645, 160] width 563 height 23
paste input "daniel.collins@hawaiianair.com"
type input "daniel.collins@hawaiianair.com"
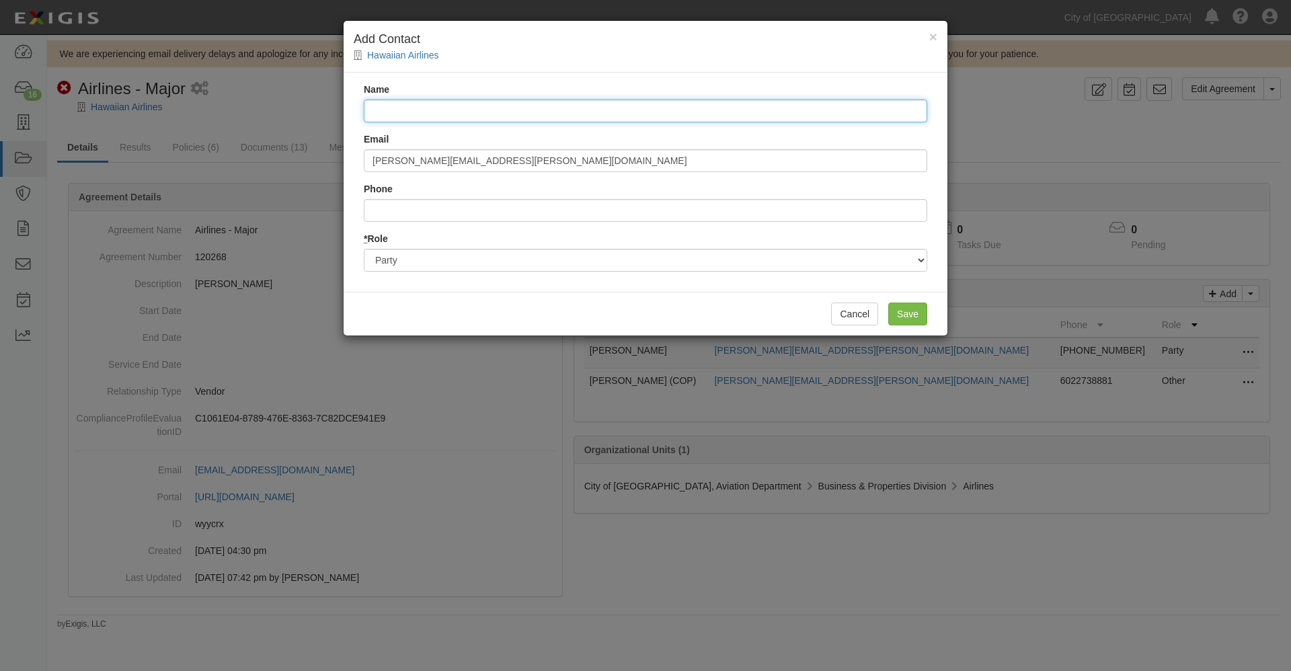
click at [452, 114] on input "Name" at bounding box center [645, 111] width 563 height 23
paste input "[PERSON_NAME][EMAIL_ADDRESS][PERSON_NAME][DOMAIN_NAME]"
drag, startPoint x: 375, startPoint y: 108, endPoint x: 331, endPoint y: 104, distance: 44.0
click at [331, 104] on div "× Add Contact Hawaiian Airlines Name daniel.collins@hawaiianair.com Email danie…" at bounding box center [645, 335] width 1291 height 671
click at [399, 109] on input "Daniel.collins@hawaiianair.com" at bounding box center [645, 111] width 563 height 23
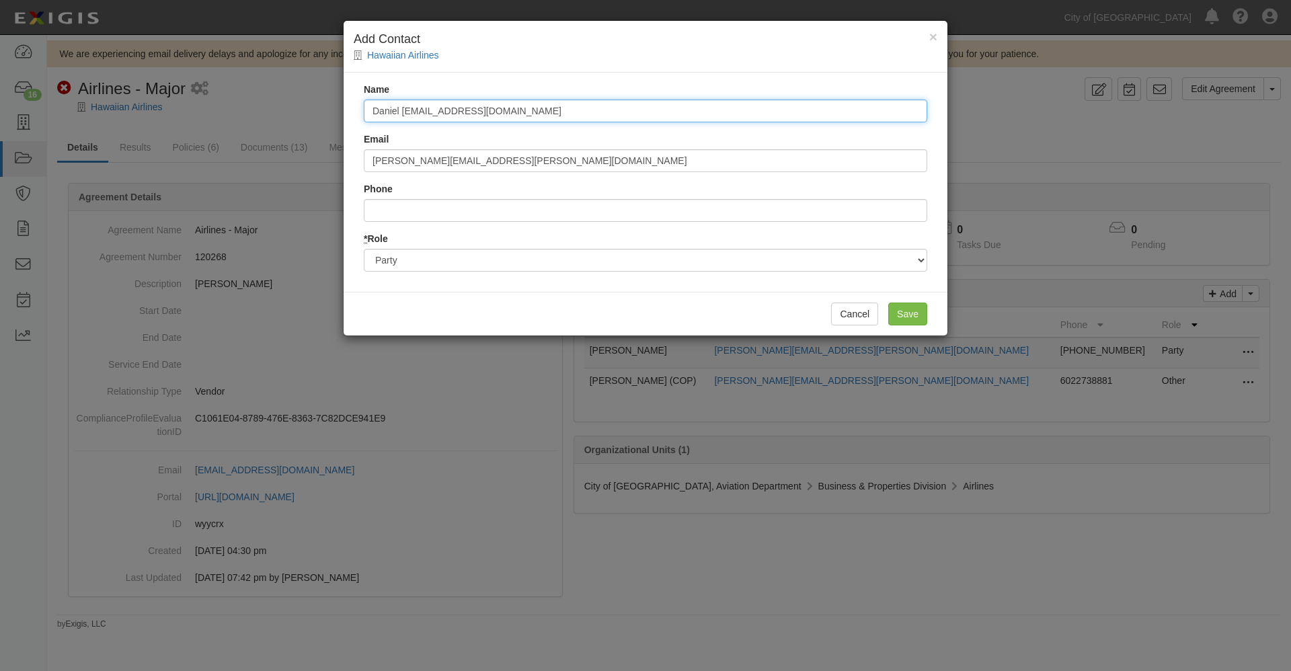
click at [537, 108] on input "Daniel Collins@hawaiianair.com" at bounding box center [645, 111] width 563 height 23
type input "[PERSON_NAME]"
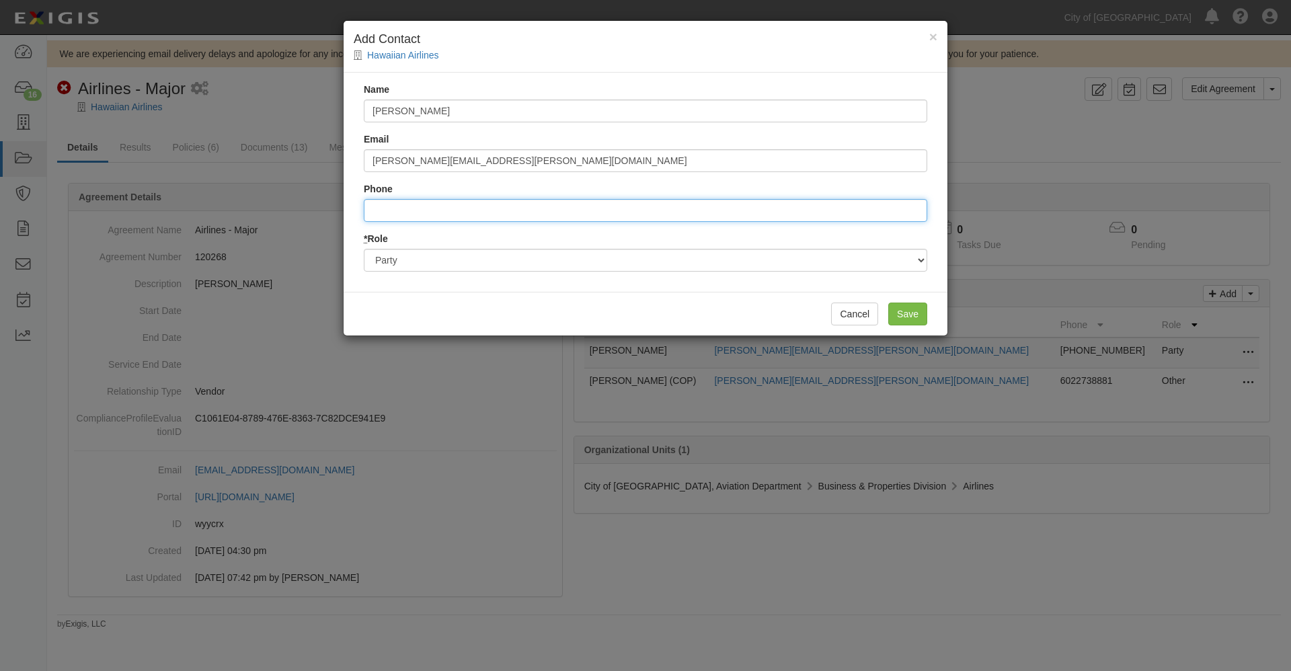
click at [455, 207] on input "Phone" at bounding box center [645, 210] width 563 height 23
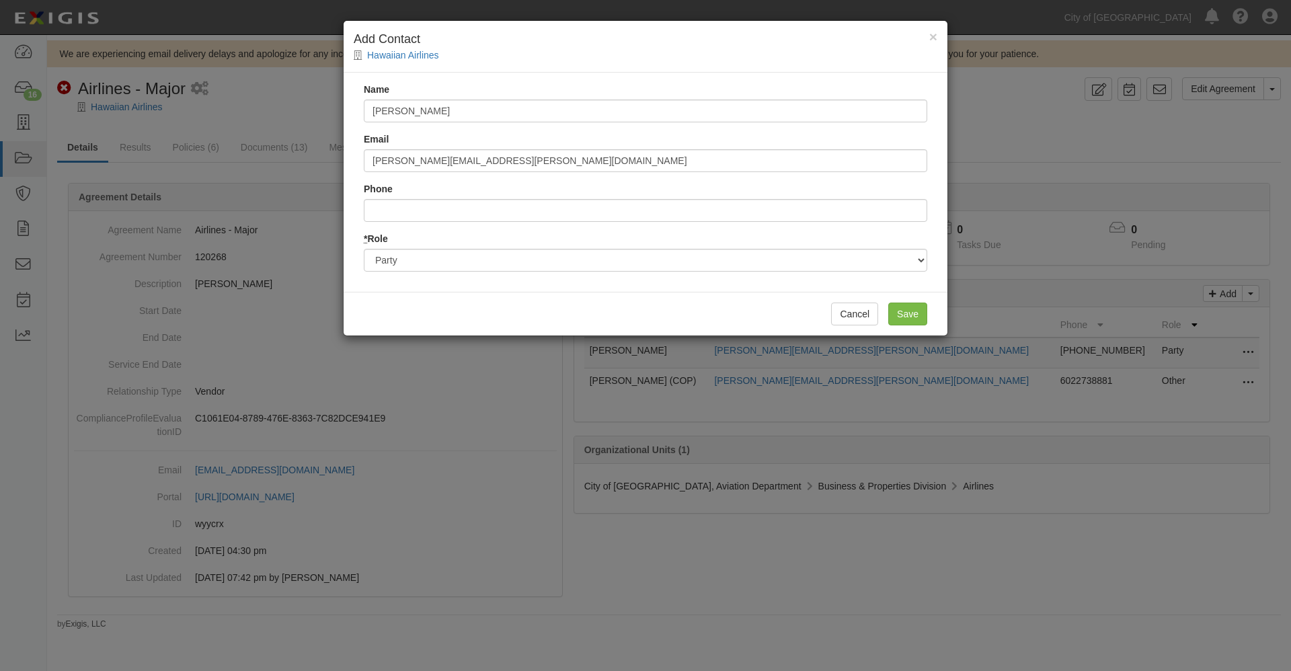
click at [693, 236] on div "* Role Party Broker Other" at bounding box center [645, 252] width 563 height 40
click at [906, 315] on input "Save" at bounding box center [907, 314] width 39 height 23
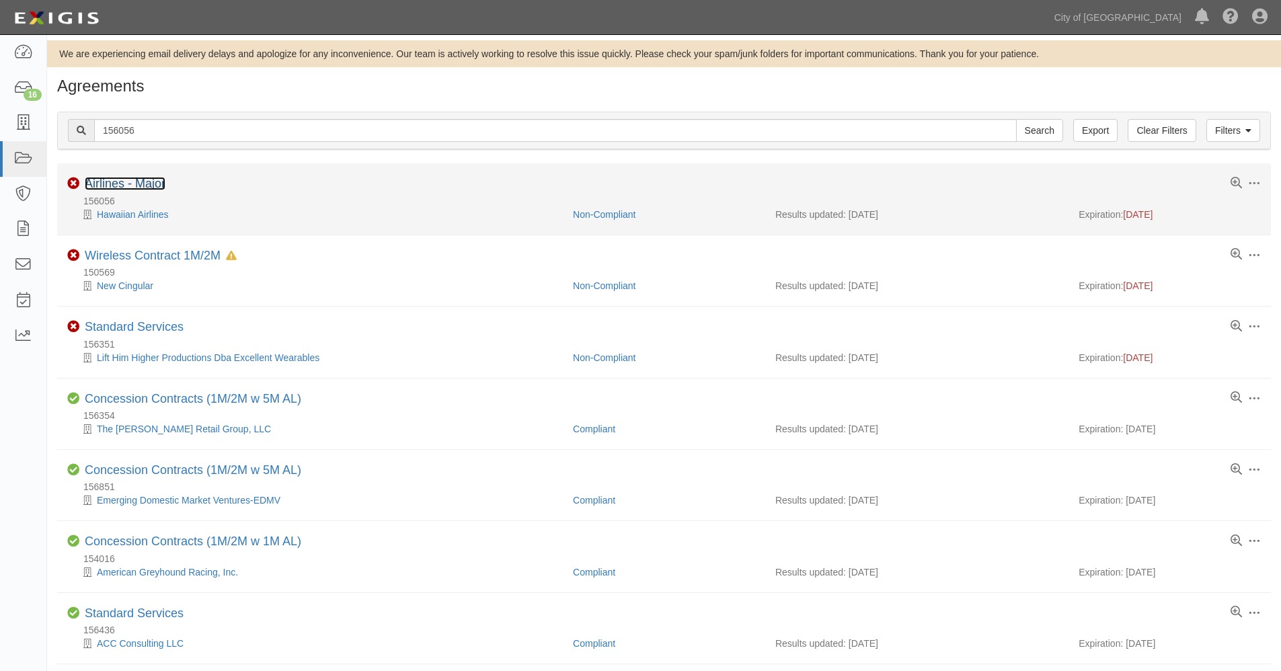
click at [114, 180] on link "Airlines - Major" at bounding box center [125, 183] width 81 height 13
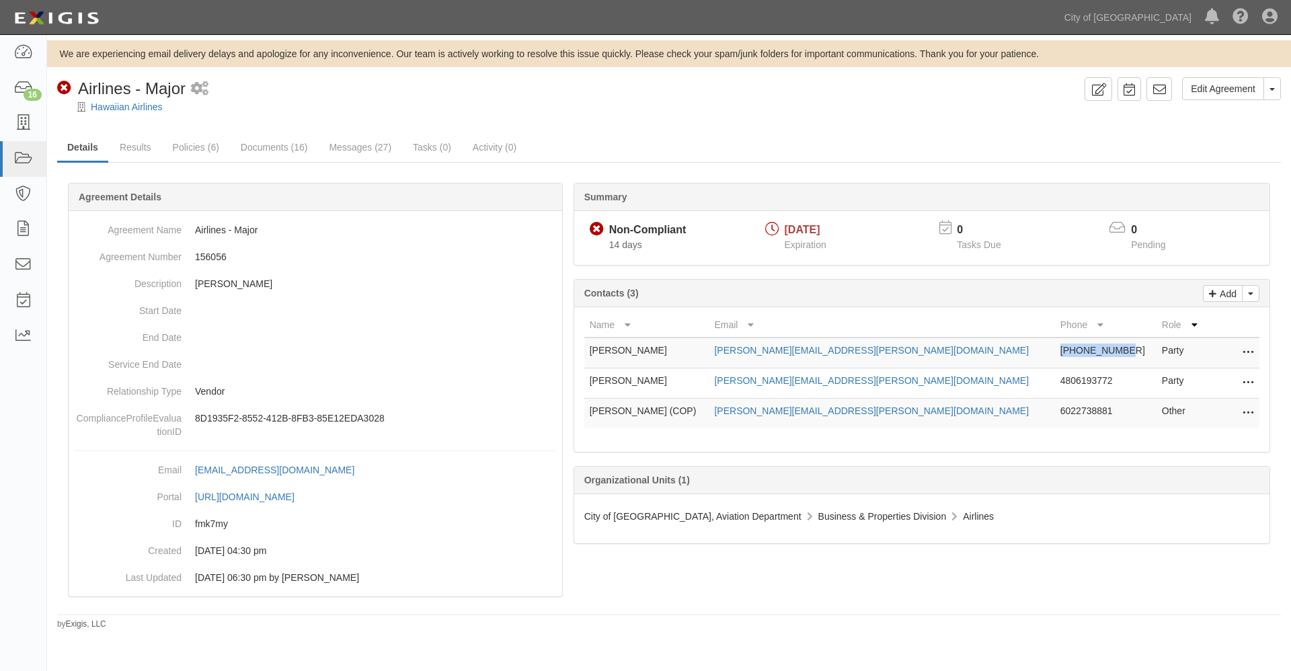
drag, startPoint x: 1017, startPoint y: 351, endPoint x: 1074, endPoint y: 347, distance: 57.3
click at [1074, 347] on td "[PHONE_NUMBER]" at bounding box center [1106, 353] width 102 height 31
copy td "[PHONE_NUMBER]"
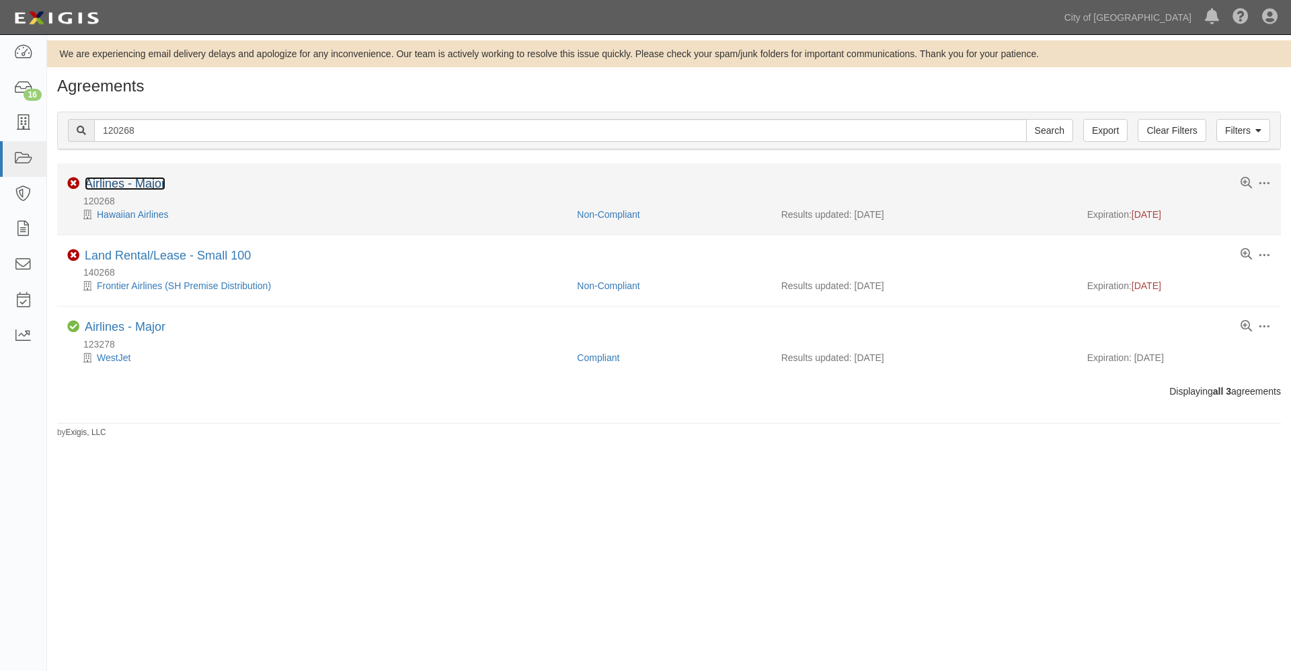
click at [130, 178] on link "Airlines - Major" at bounding box center [125, 183] width 81 height 13
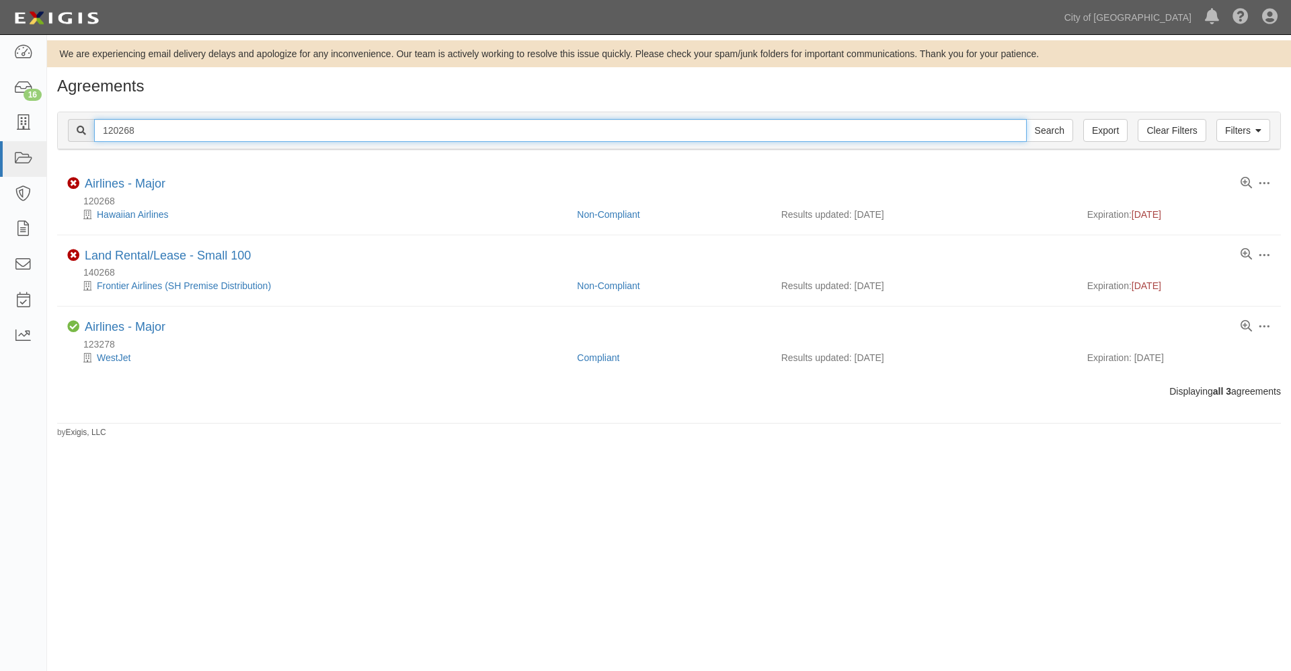
drag, startPoint x: 148, startPoint y: 131, endPoint x: 82, endPoint y: 116, distance: 67.5
click at [82, 116] on div "Filters Clear Filters Export 120268 Search Filters" at bounding box center [669, 130] width 1222 height 37
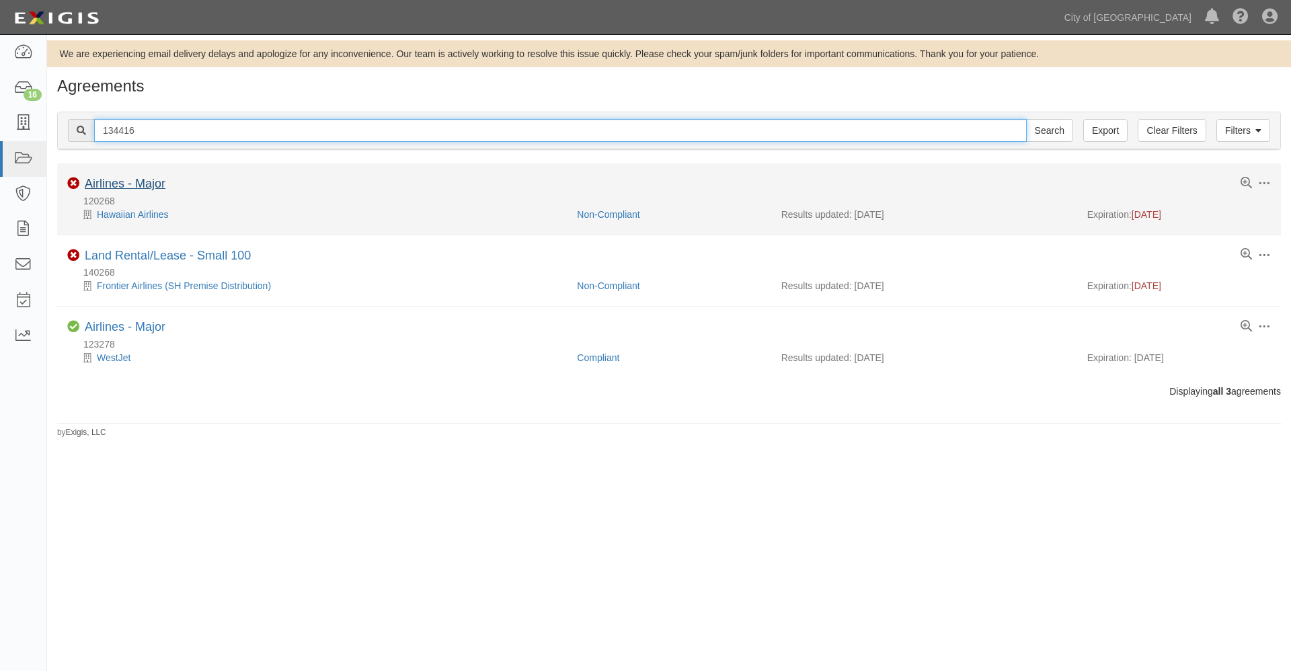
type input "134416"
click at [1026, 119] on input "Search" at bounding box center [1049, 130] width 47 height 23
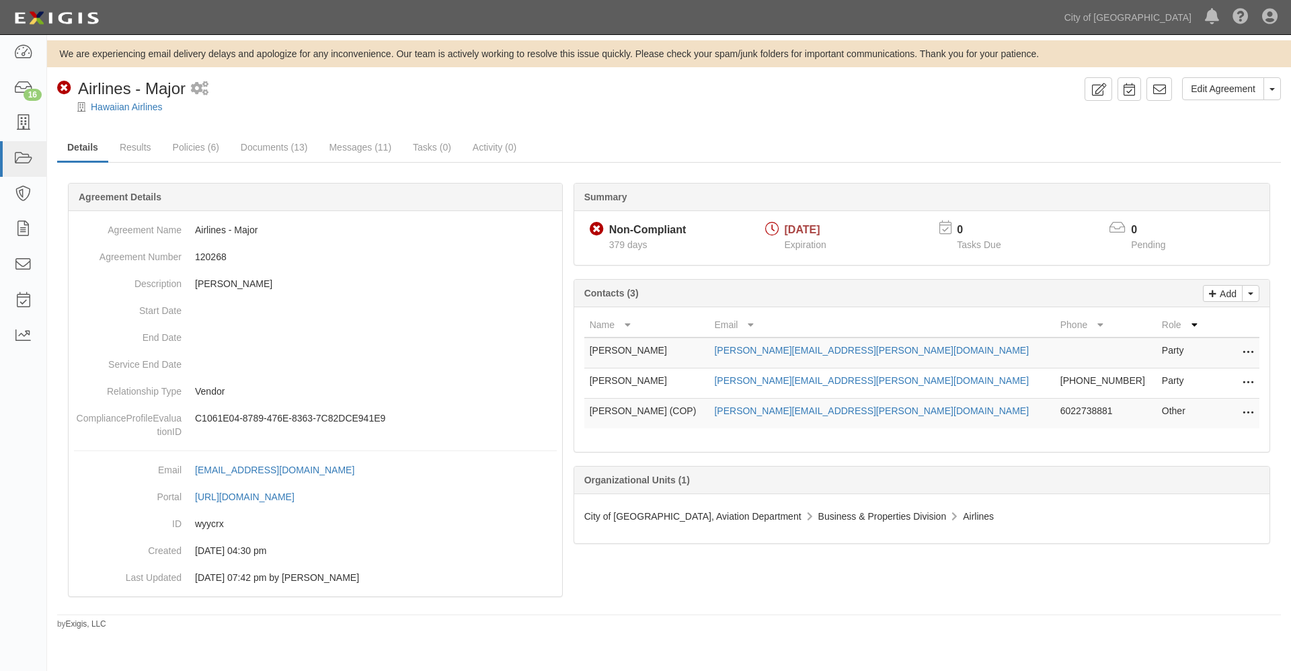
click at [1247, 350] on icon at bounding box center [1248, 352] width 11 height 17
click at [1146, 348] on link "Edit" at bounding box center [1187, 349] width 131 height 24
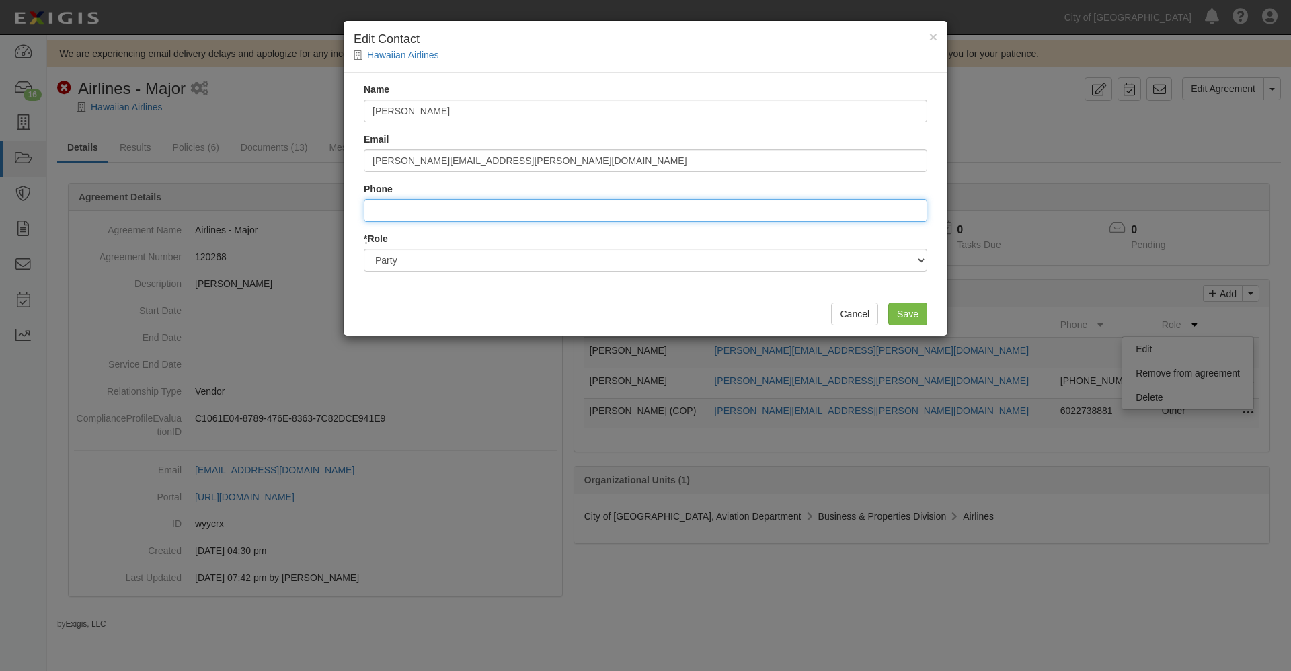
click at [424, 209] on input "Phone" at bounding box center [645, 210] width 563 height 23
paste input "808-835-3735"
type input "8088353735"
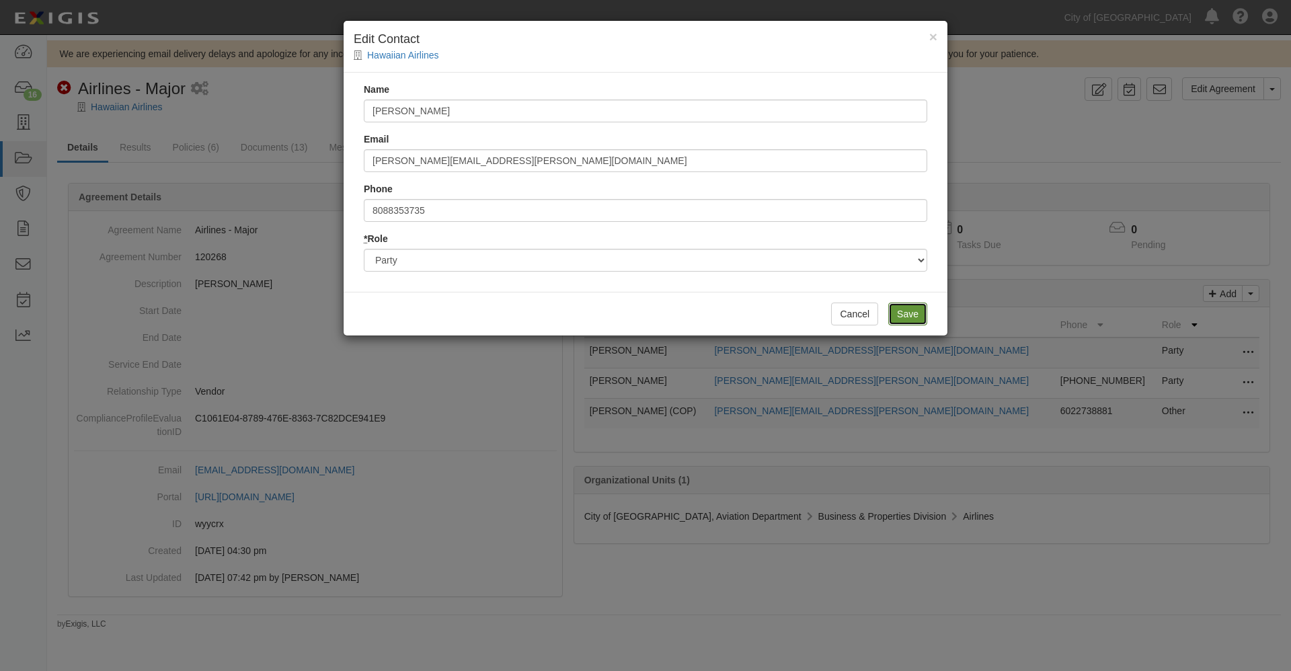
click at [916, 310] on input "Save" at bounding box center [907, 314] width 39 height 23
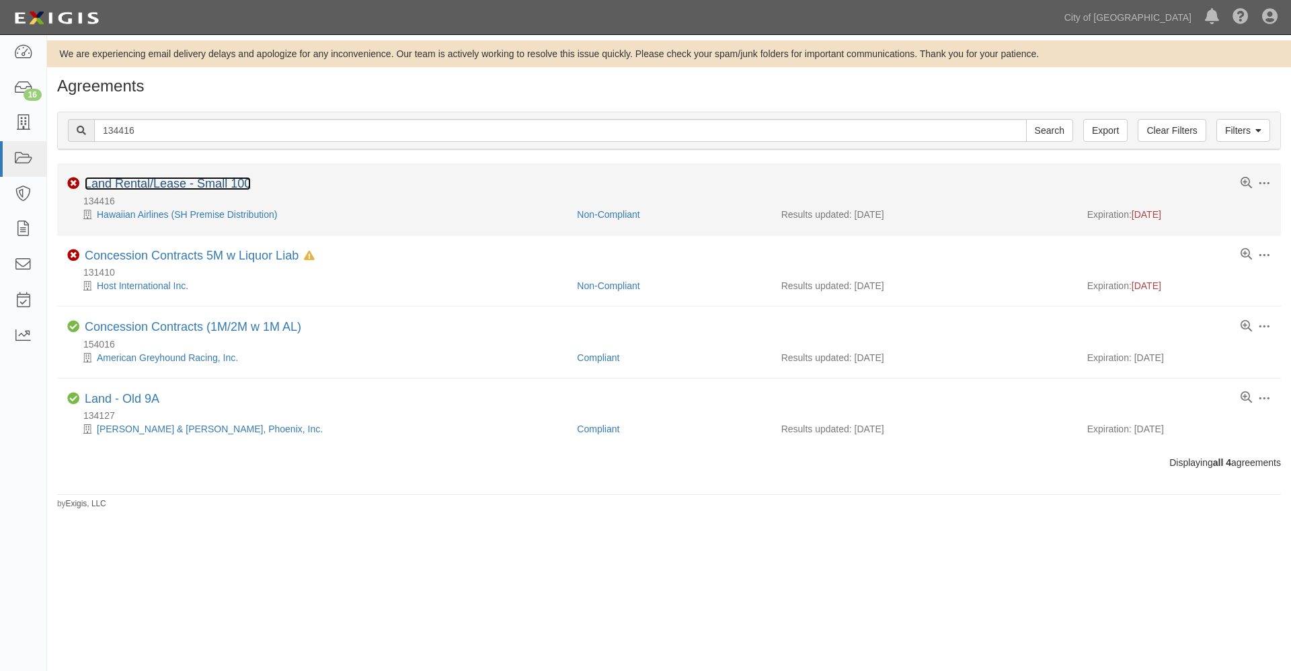
click at [144, 182] on link "Land Rental/Lease - Small 100" at bounding box center [168, 183] width 166 height 13
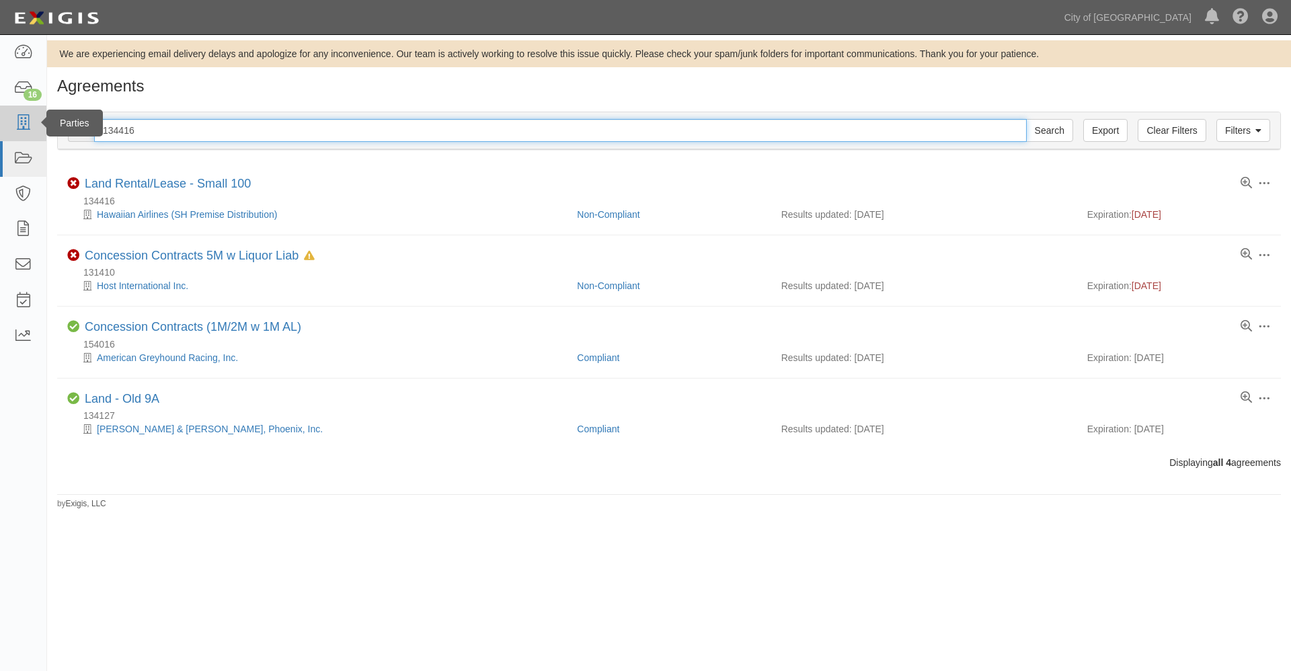
drag, startPoint x: 160, startPoint y: 126, endPoint x: 40, endPoint y: 109, distance: 120.9
click at [40, 109] on body "Toggle navigation Dashboard 16 Inbox Parties Agreements Coverages Documents Mes…" at bounding box center [645, 322] width 1291 height 644
type input "120268"
click at [1026, 119] on input "Search" at bounding box center [1049, 130] width 47 height 23
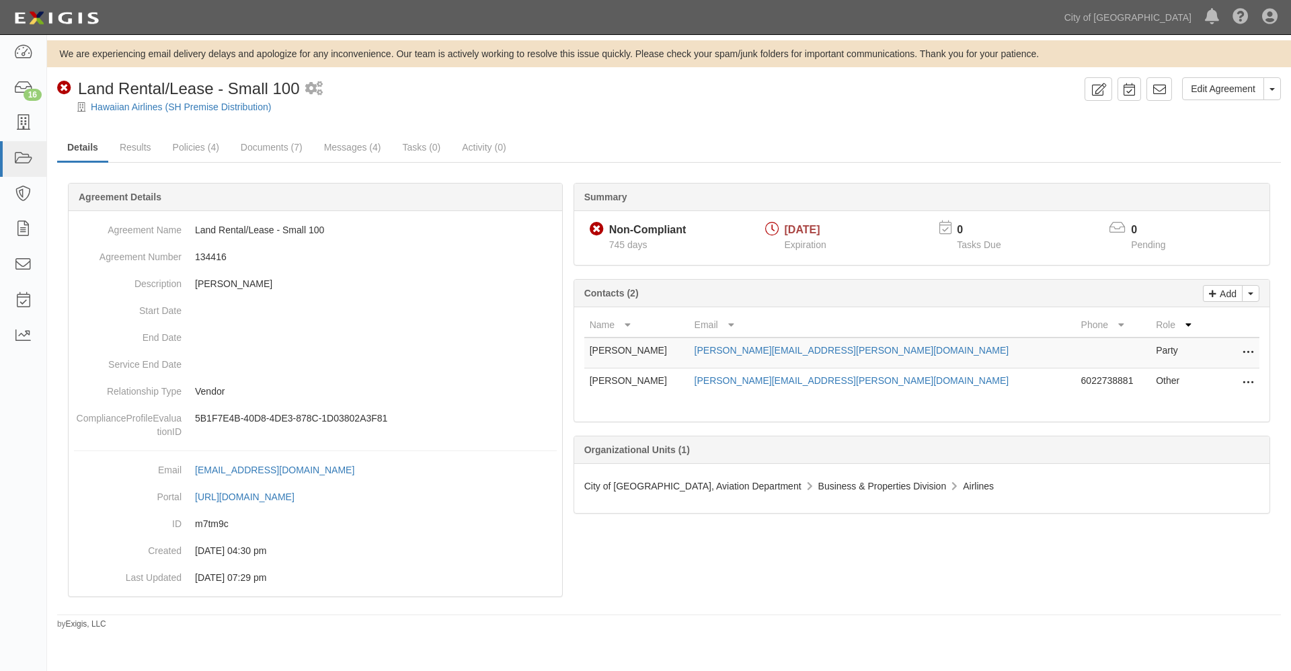
click at [1245, 350] on icon at bounding box center [1248, 352] width 11 height 17
click at [1144, 350] on link "Edit" at bounding box center [1187, 349] width 131 height 24
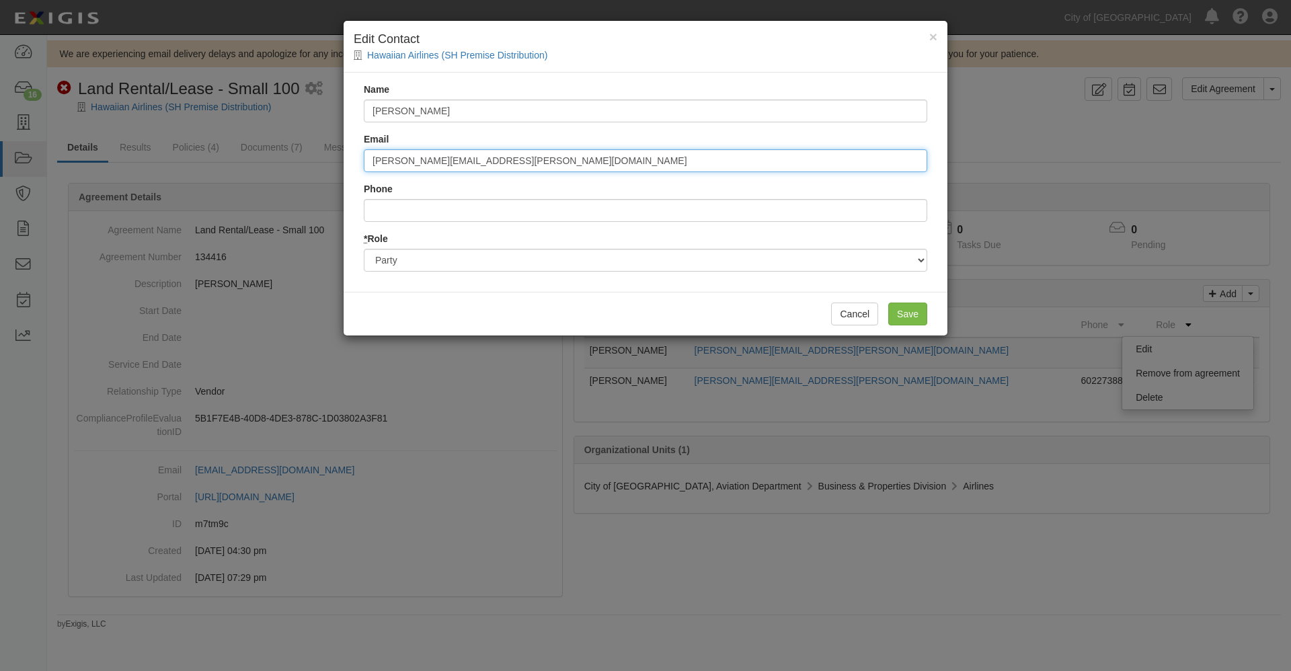
click at [531, 157] on input "[PERSON_NAME][EMAIL_ADDRESS][PERSON_NAME][DOMAIN_NAME]" at bounding box center [645, 160] width 563 height 23
type input "4806193772"
click at [901, 311] on input "Save" at bounding box center [907, 314] width 39 height 23
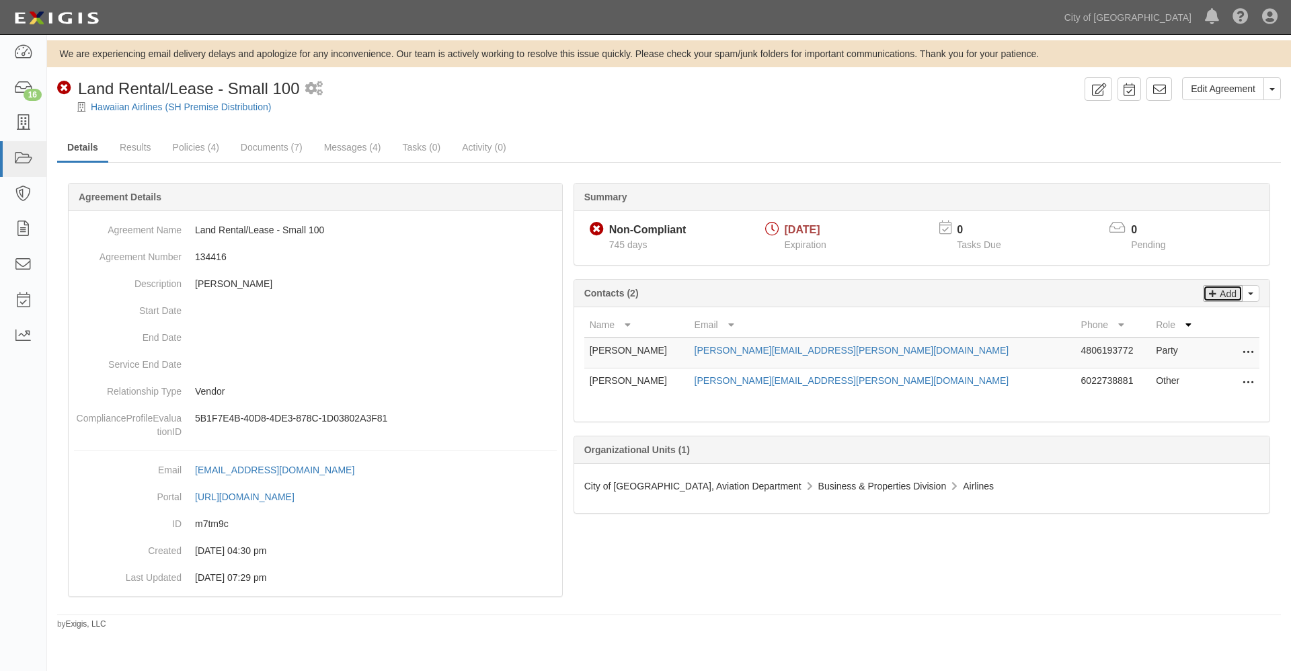
click at [1224, 295] on p "Add" at bounding box center [1226, 293] width 20 height 15
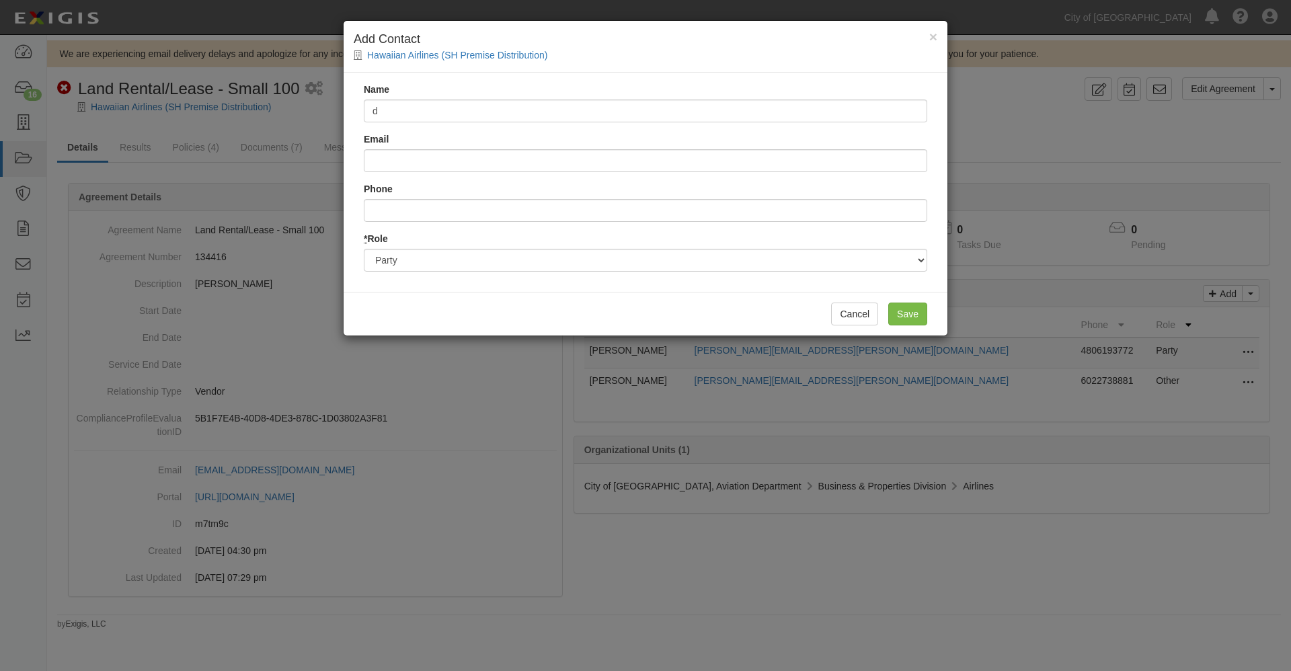
type input "Daniel Collins"
type input "daniel.collins@hawaiianair.com"
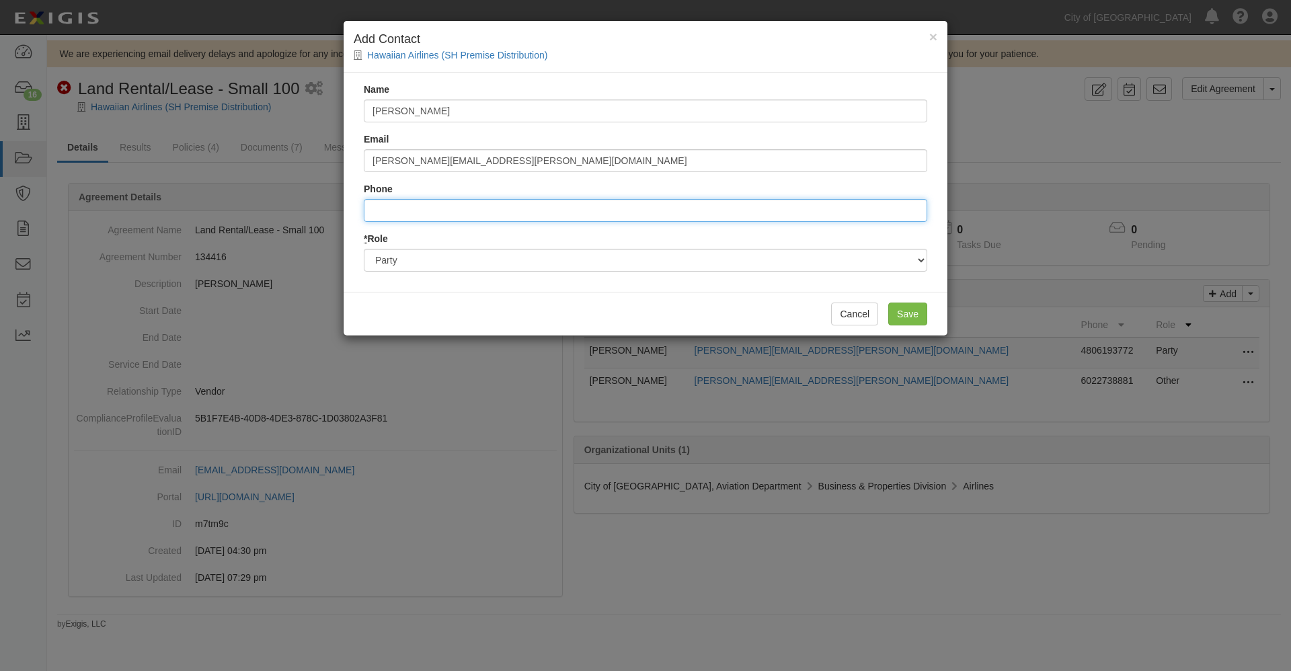
click at [432, 212] on input "Phone" at bounding box center [645, 210] width 563 height 23
paste input "[PHONE_NUMBER]"
type input "8088353735"
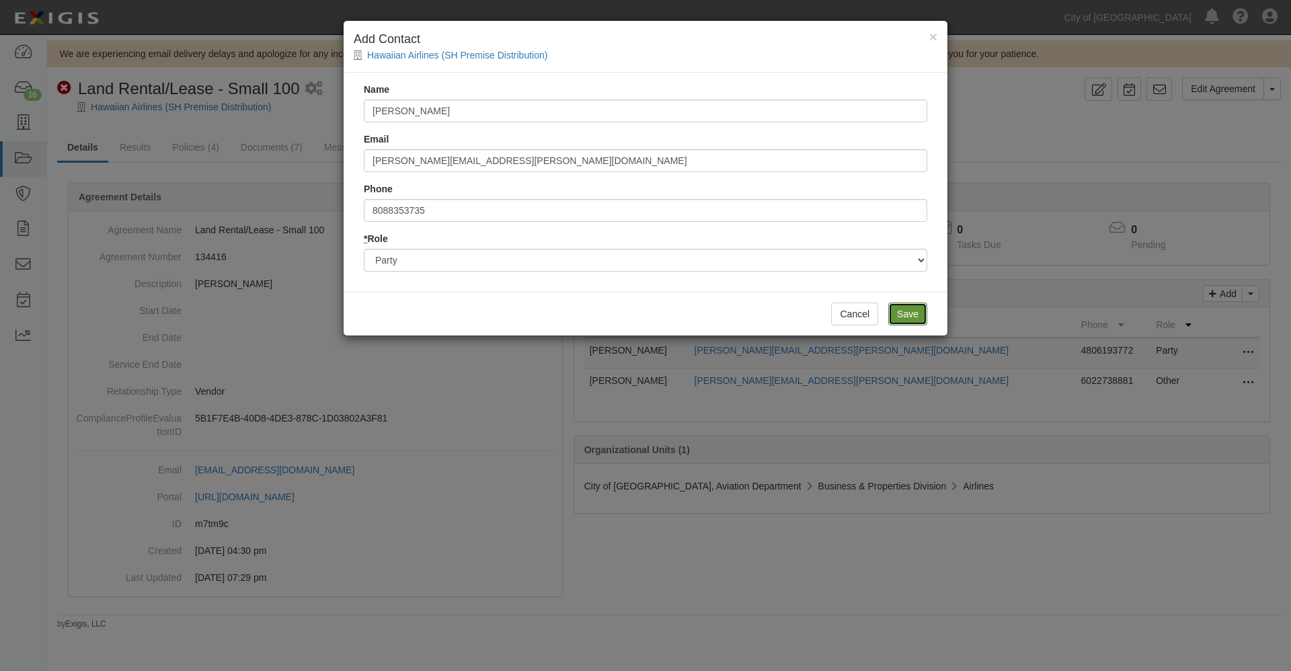
click at [920, 313] on input "Save" at bounding box center [907, 314] width 39 height 23
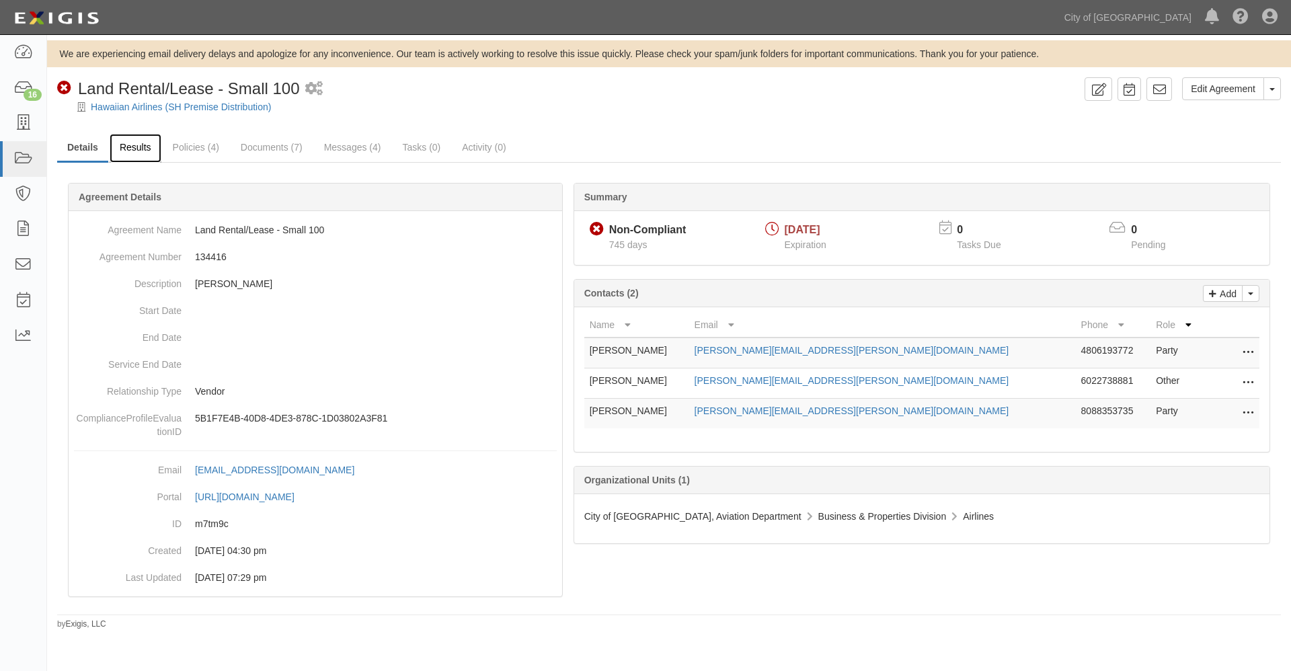
click at [136, 149] on link "Results" at bounding box center [136, 148] width 52 height 29
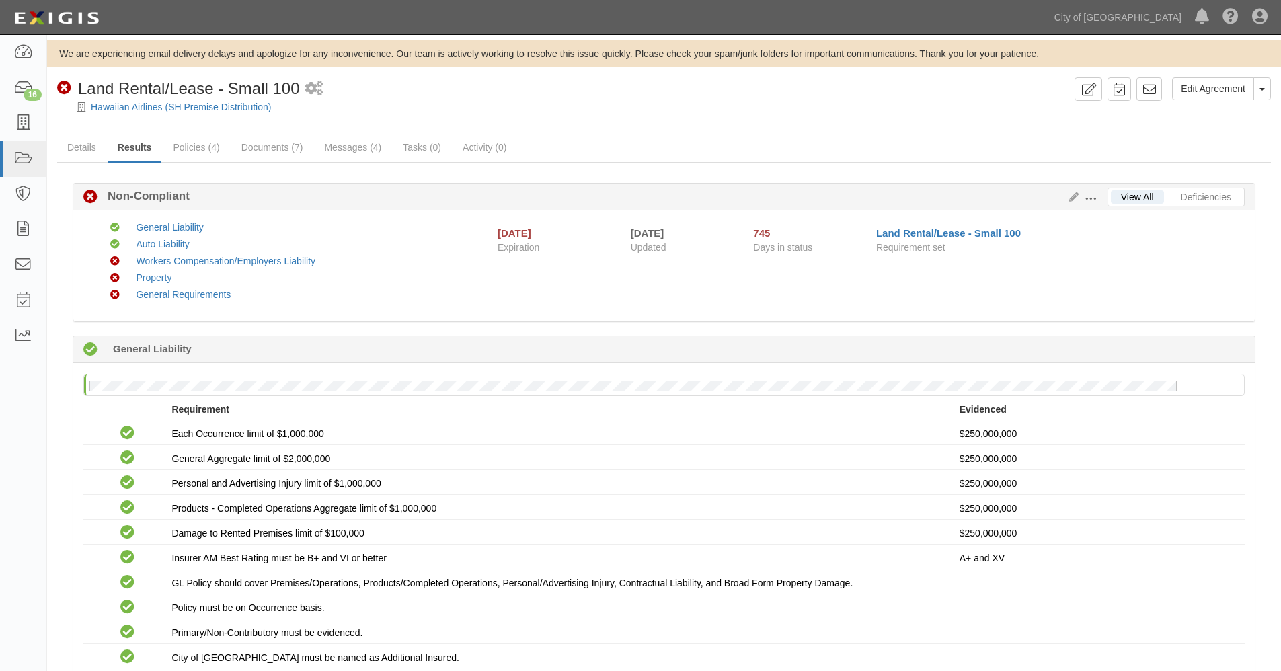
click at [1090, 200] on span at bounding box center [1091, 199] width 12 height 12
click at [1058, 136] on ul "Details Results Policies (4) Documents (7) Messages (4) Tasks (0) Activity (0)" at bounding box center [664, 148] width 1214 height 29
click at [77, 148] on link "Details" at bounding box center [81, 148] width 49 height 29
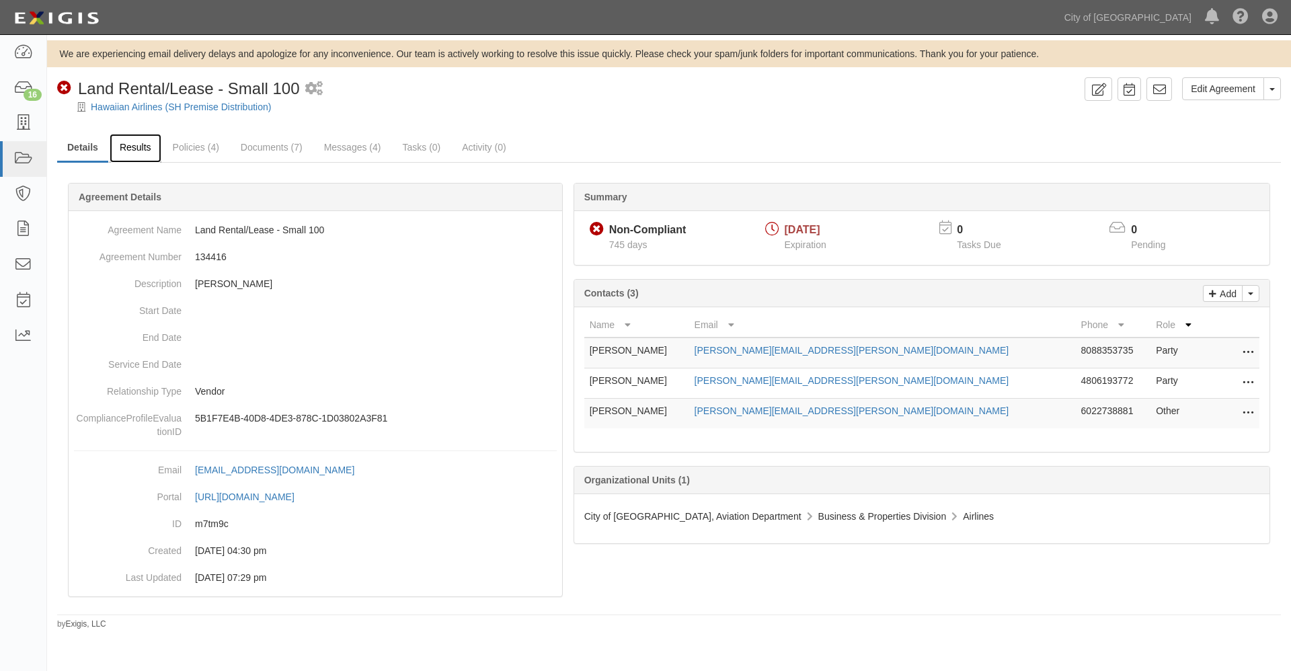
click at [145, 148] on link "Results" at bounding box center [136, 148] width 52 height 29
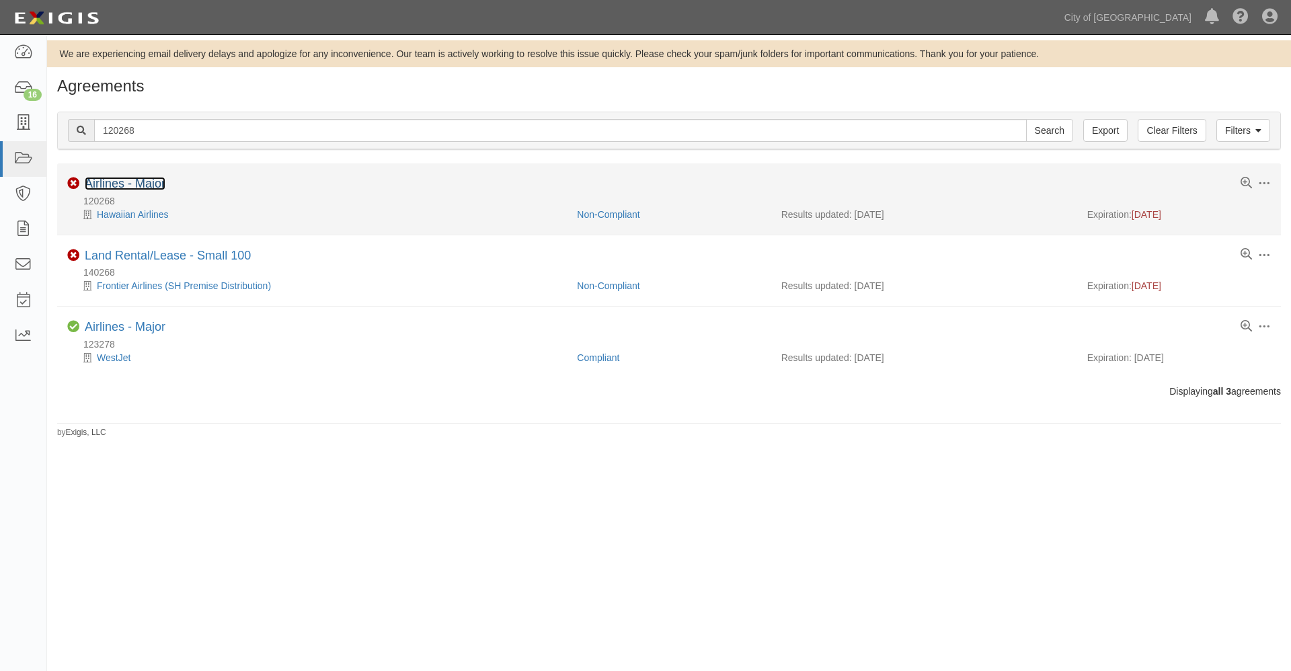
click at [120, 184] on link "Airlines - Major" at bounding box center [125, 183] width 81 height 13
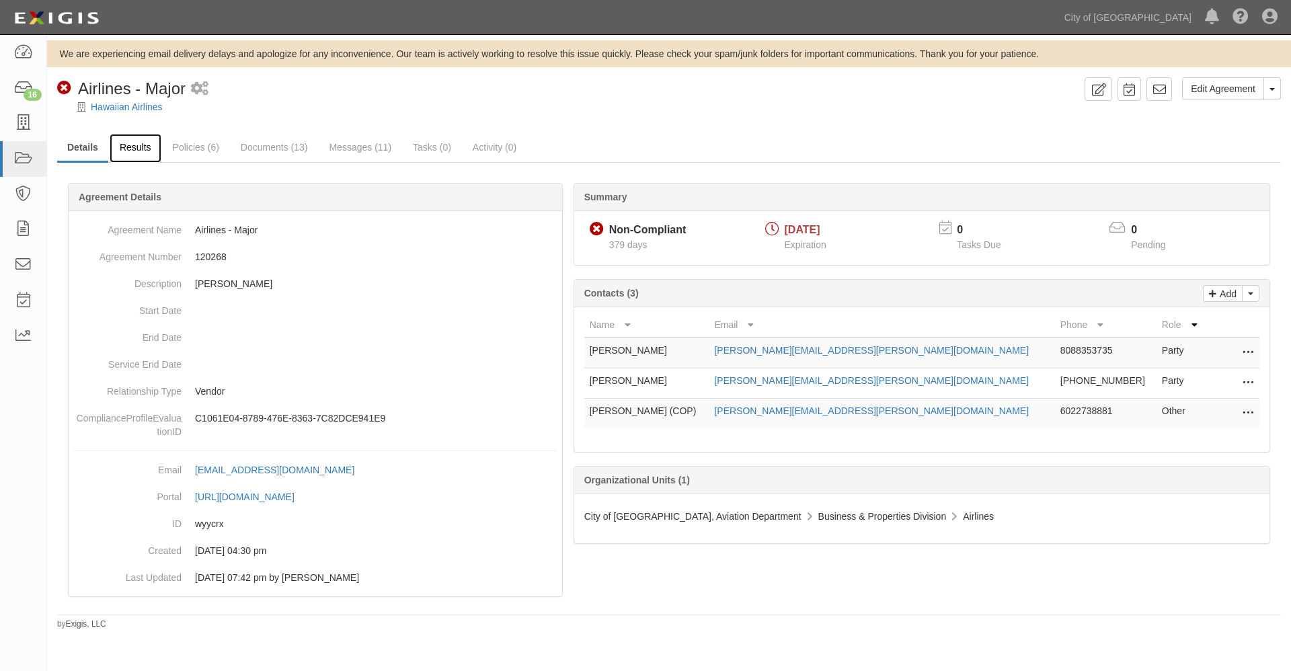
click at [129, 148] on link "Results" at bounding box center [136, 148] width 52 height 29
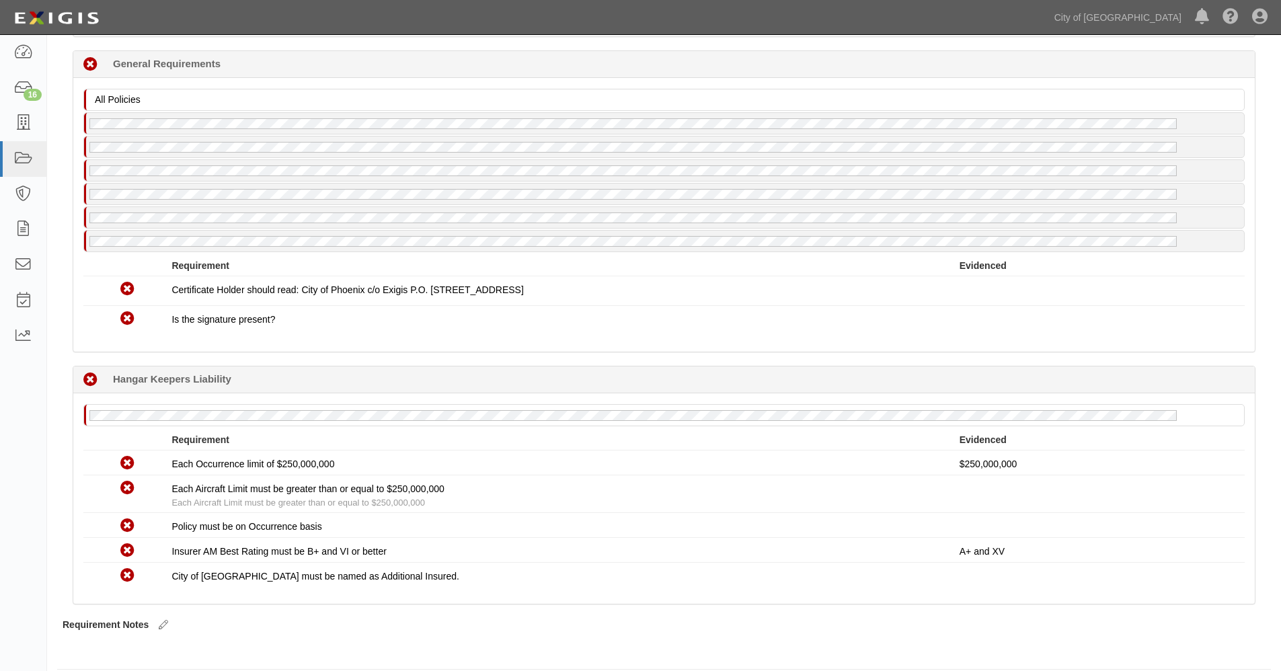
scroll to position [1717, 0]
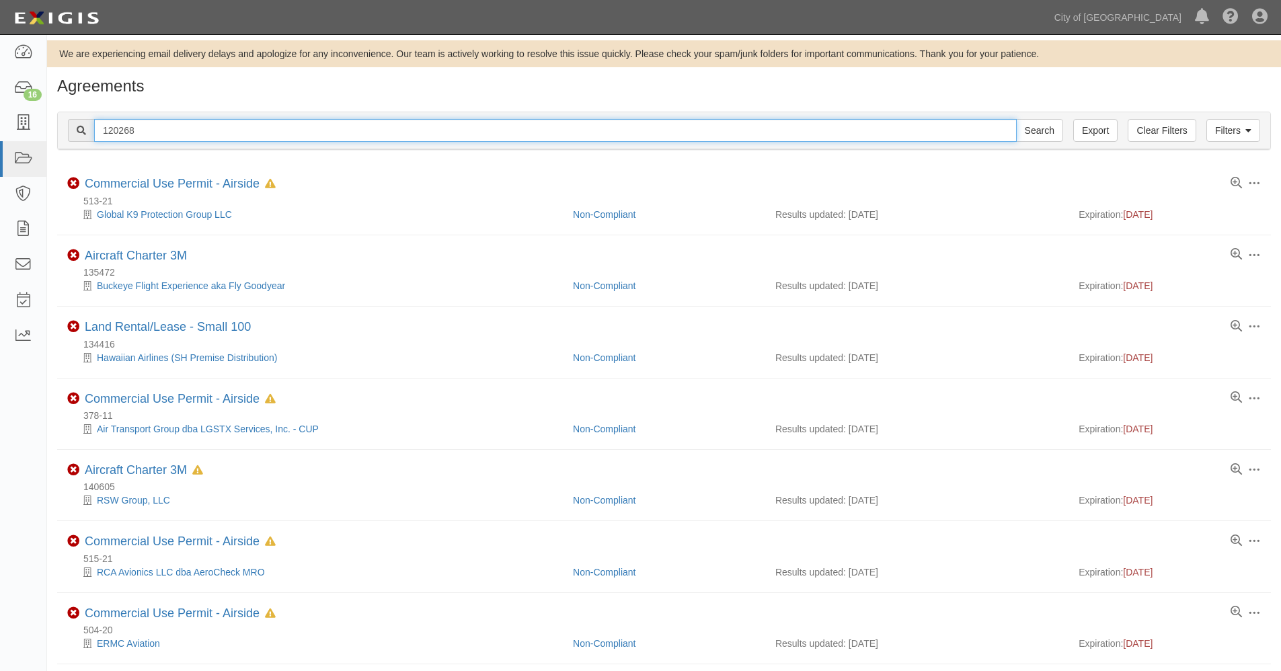
drag, startPoint x: 163, startPoint y: 132, endPoint x: 90, endPoint y: 112, distance: 76.0
click at [90, 112] on div "Filters Clear Filters Export 120268 Search Filters" at bounding box center [664, 130] width 1212 height 37
type input "156056"
click at [1016, 119] on input "Search" at bounding box center [1039, 130] width 47 height 23
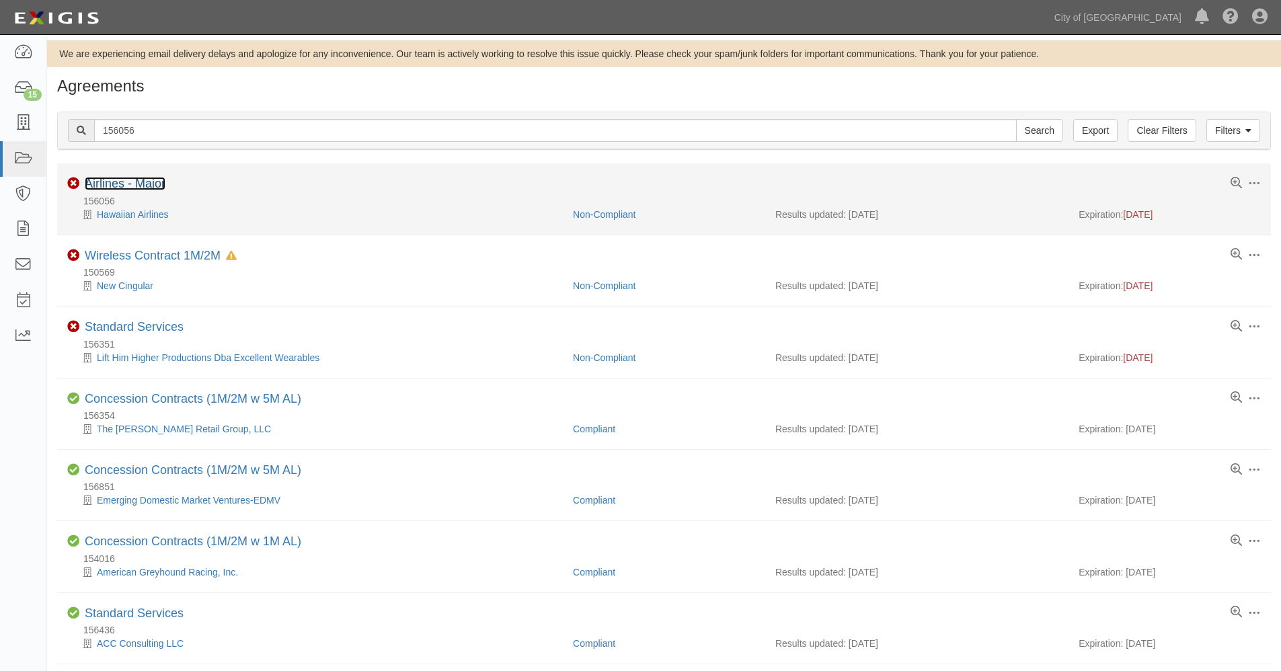
click at [119, 184] on link "Airlines - Major" at bounding box center [125, 183] width 81 height 13
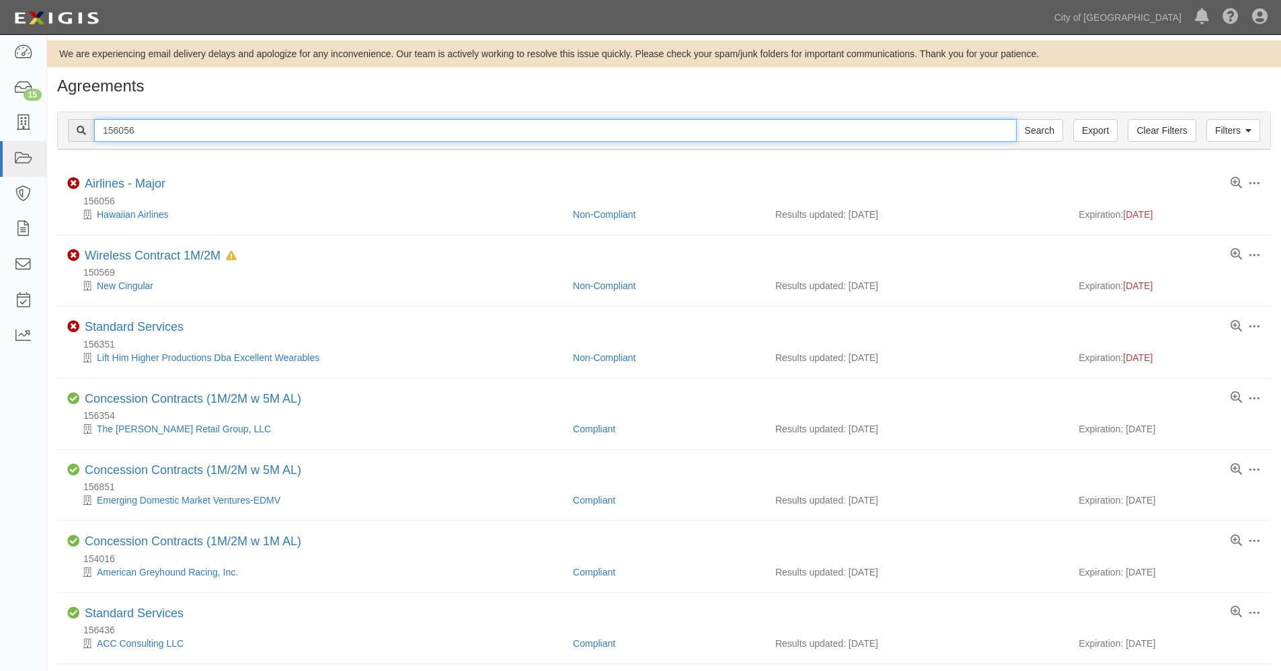
drag, startPoint x: 163, startPoint y: 132, endPoint x: 48, endPoint y: 127, distance: 115.7
click at [48, 127] on div "Filters Clear Filters Export 156056 Search Filters Compliance Status Compliant …" at bounding box center [664, 133] width 1234 height 62
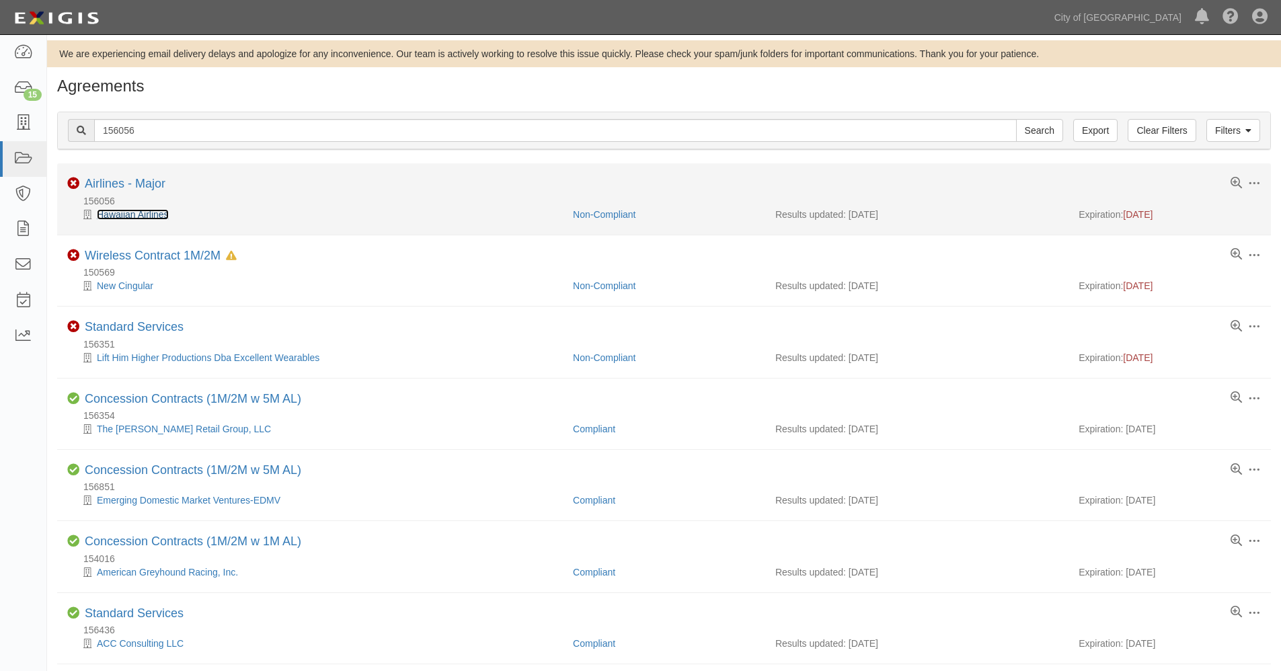
click at [151, 212] on link "Hawaiian Airlines" at bounding box center [133, 214] width 72 height 11
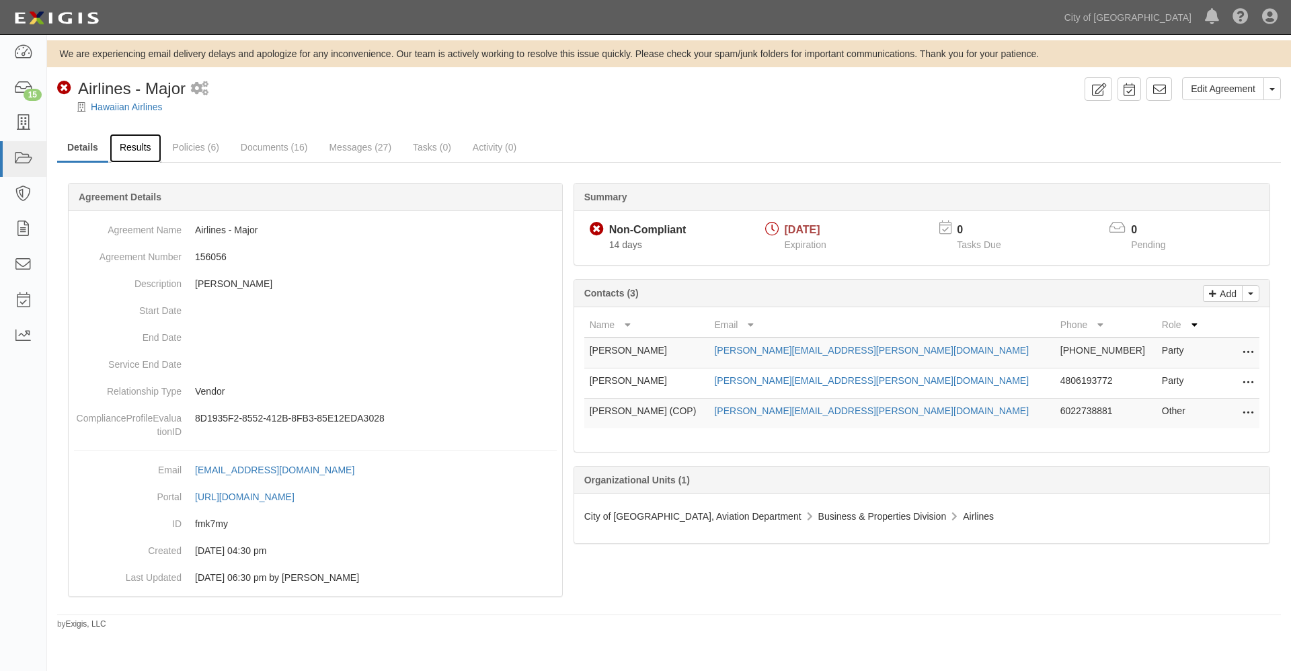
click at [139, 151] on link "Results" at bounding box center [136, 148] width 52 height 29
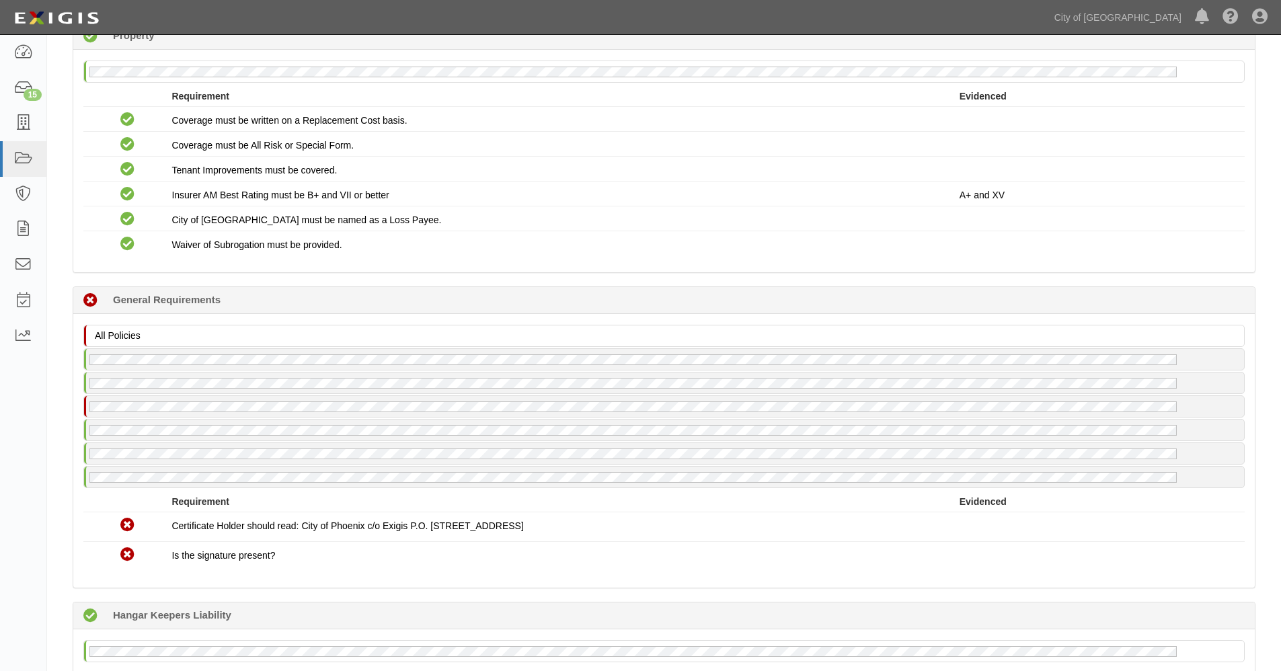
scroll to position [1717, 0]
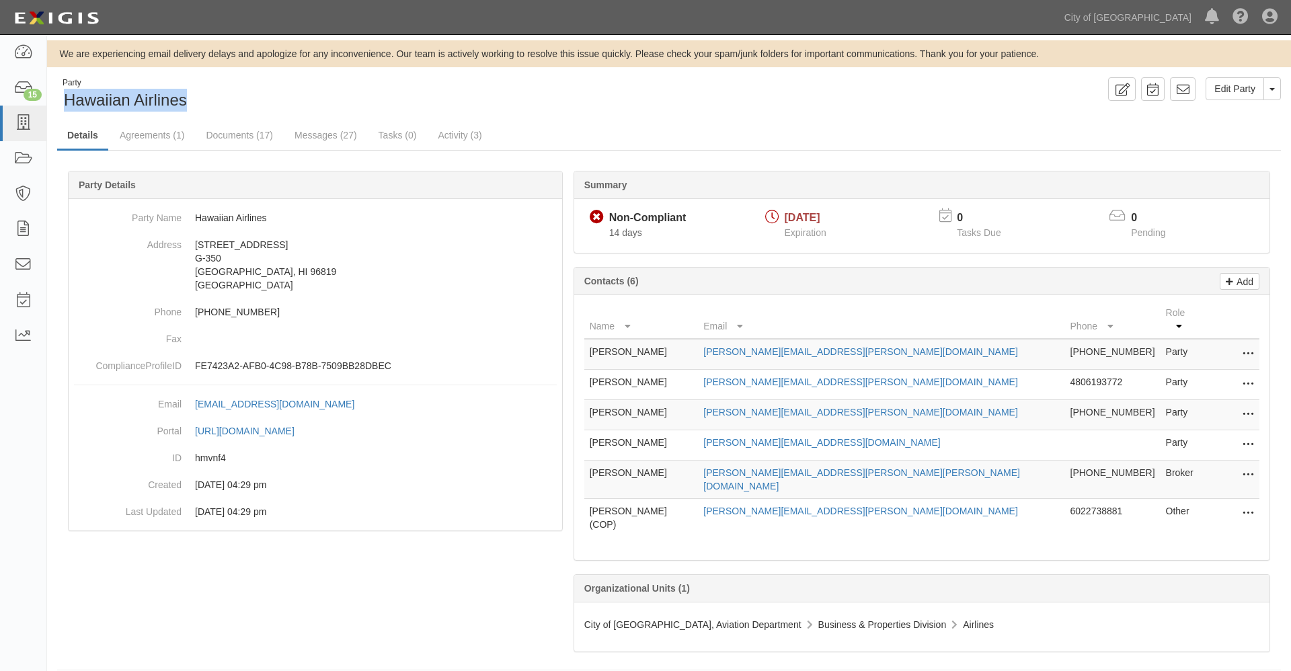
drag, startPoint x: 145, startPoint y: 101, endPoint x: 65, endPoint y: 104, distance: 79.4
click at [65, 104] on div "Party Hawaiian Airlines" at bounding box center [358, 94] width 602 height 34
click at [22, 156] on icon at bounding box center [22, 158] width 19 height 15
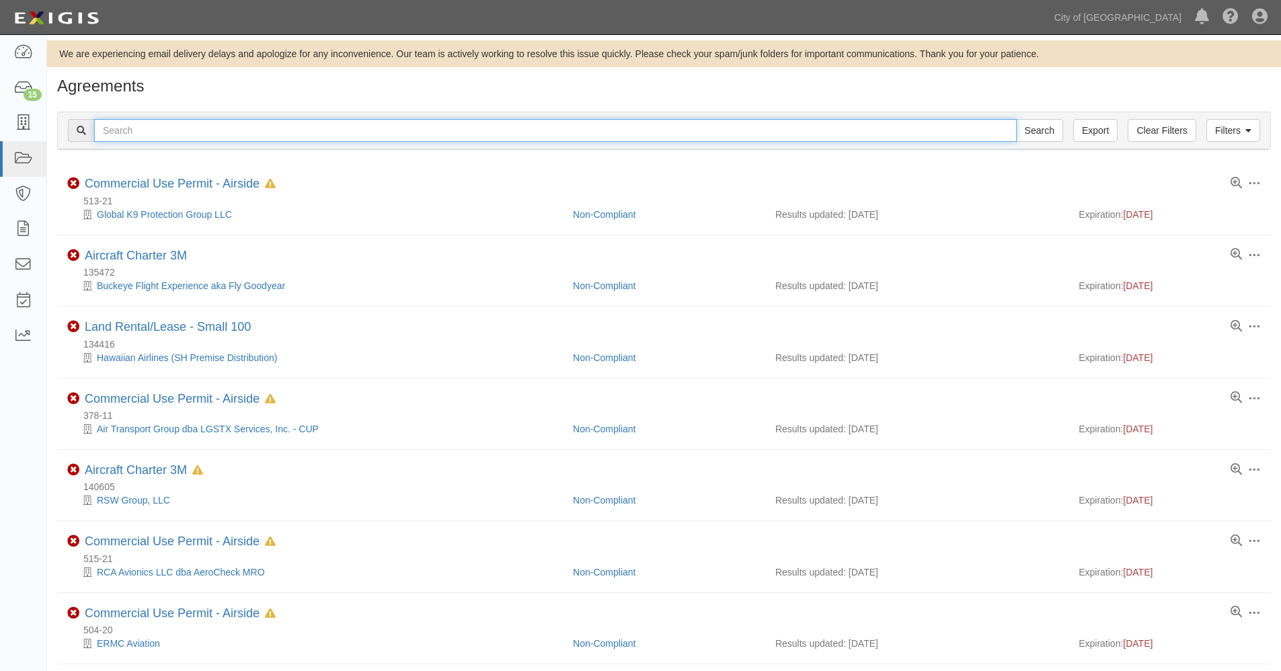
click at [151, 133] on input "text" at bounding box center [555, 130] width 922 height 23
paste input "Hawaiian Airlines"
type input "Hawaiian Airlines"
click at [1016, 119] on input "Search" at bounding box center [1039, 130] width 47 height 23
